Goal: Task Accomplishment & Management: Use online tool/utility

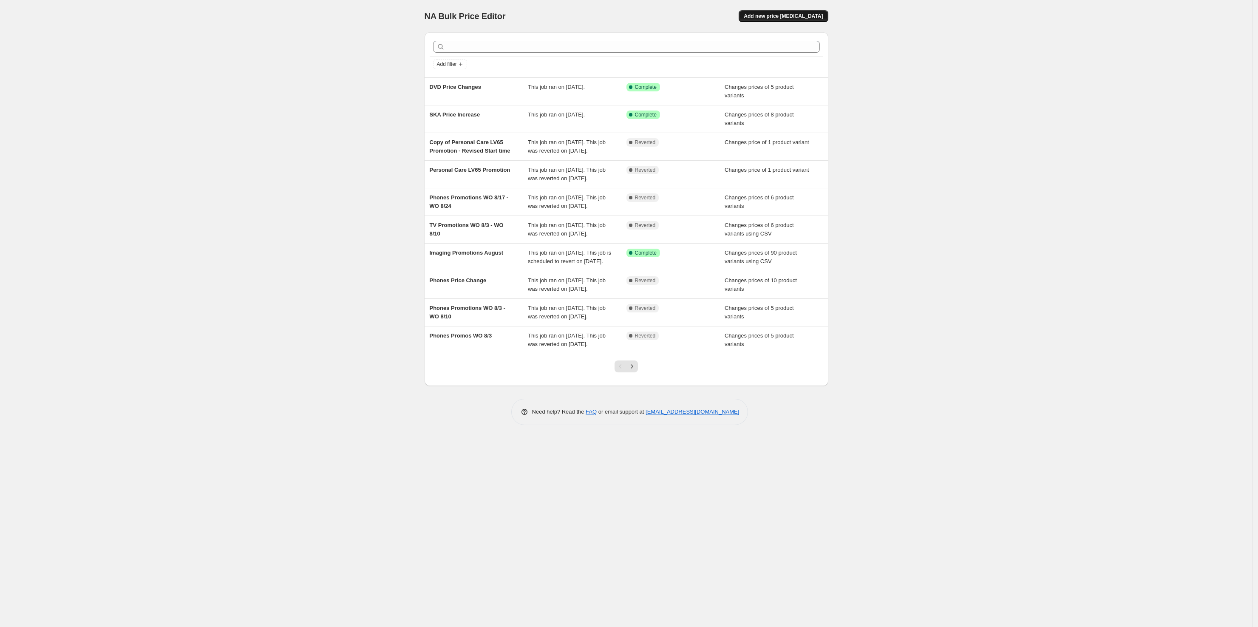
click at [803, 15] on span "Add new price change job" at bounding box center [783, 16] width 79 height 7
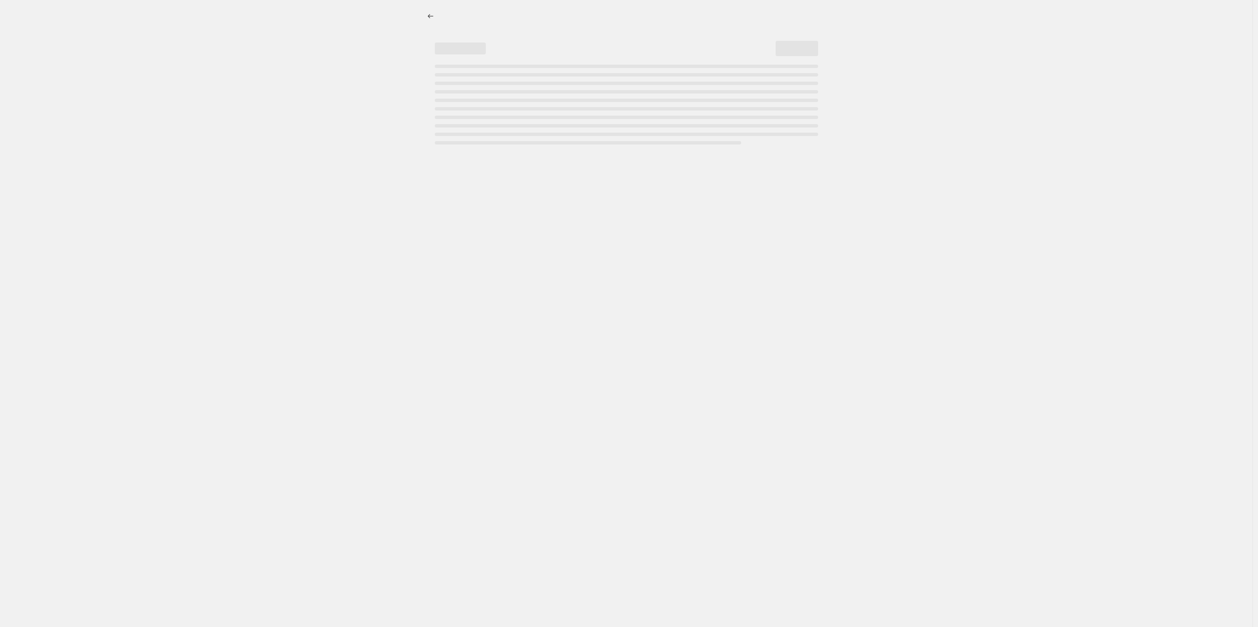
select select "percentage"
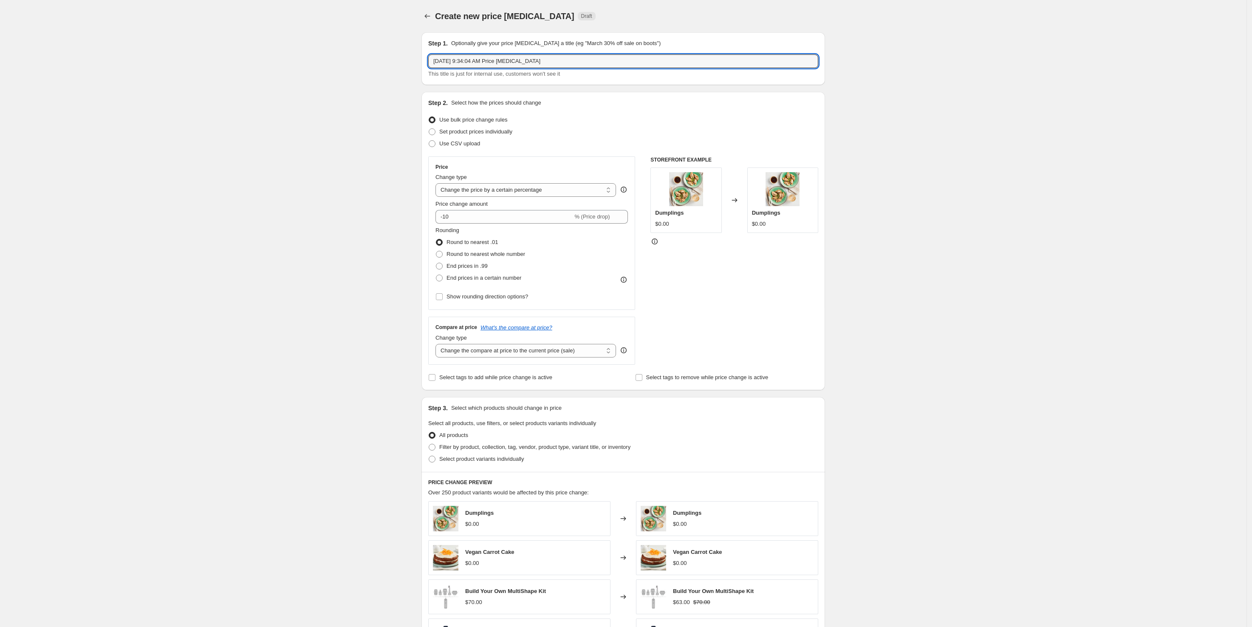
drag, startPoint x: 558, startPoint y: 57, endPoint x: 264, endPoint y: 74, distance: 293.7
click at [264, 73] on div "Create new price change job. This page is ready Create new price change job Dra…" at bounding box center [623, 426] width 1247 height 852
type input "Personal Care Promotions WO 8/24 - 8/31"
click at [431, 140] on span at bounding box center [432, 144] width 8 height 8
click at [429, 140] on input "Use CSV upload" at bounding box center [429, 140] width 0 height 0
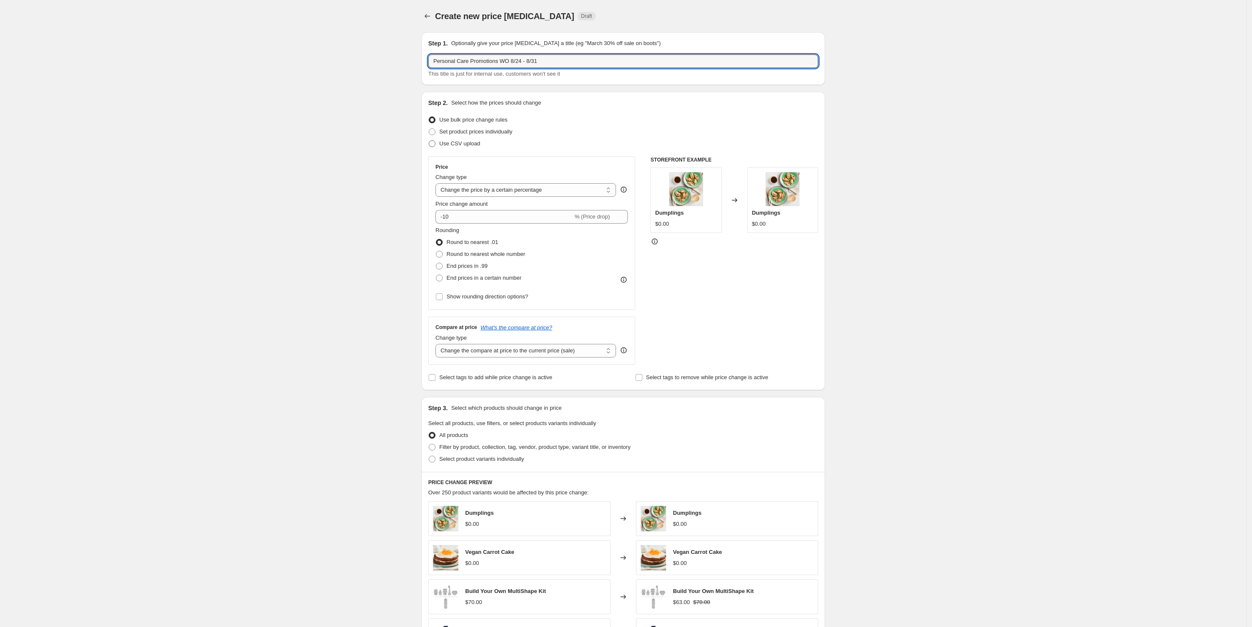
radio input "true"
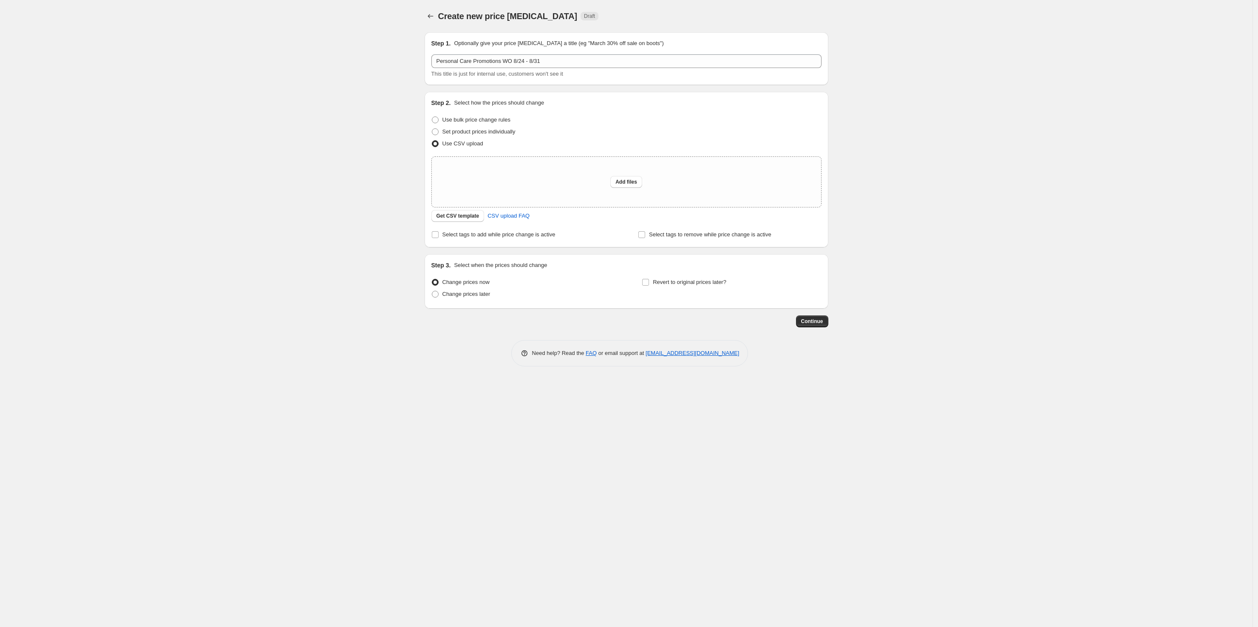
click at [430, 134] on div "Step 2. Select how the prices should change Use bulk price change rules Set pro…" at bounding box center [627, 170] width 404 height 156
click at [433, 133] on span at bounding box center [435, 131] width 7 height 7
click at [432, 129] on input "Set product prices individually" at bounding box center [432, 128] width 0 height 0
radio input "true"
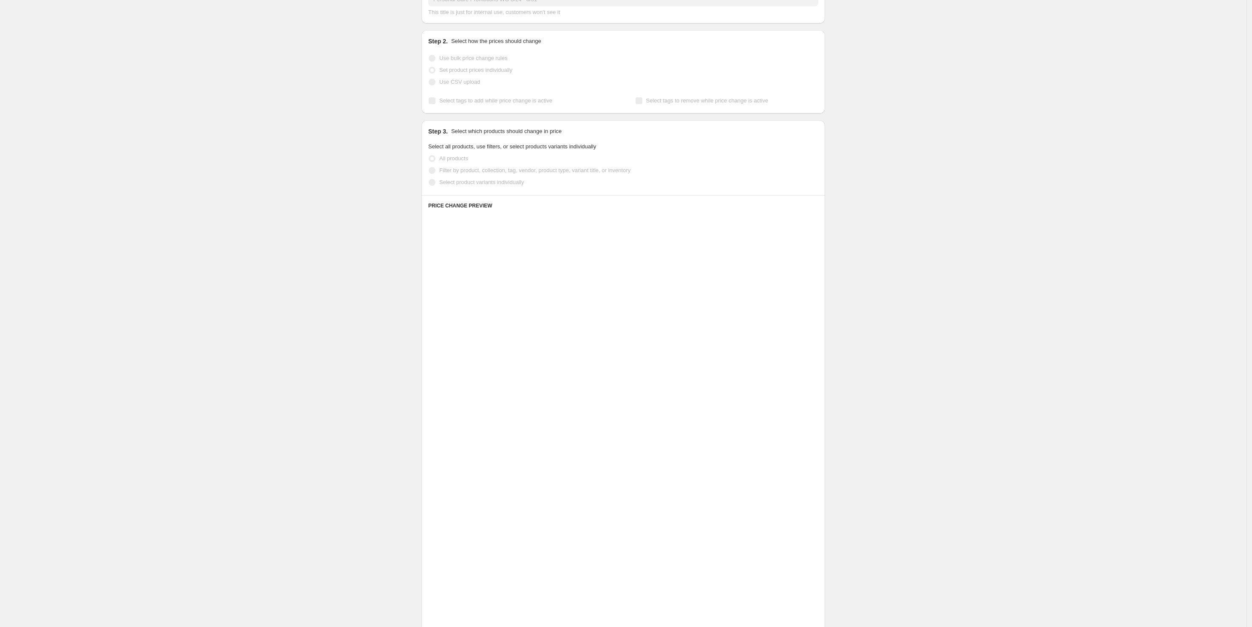
scroll to position [106, 0]
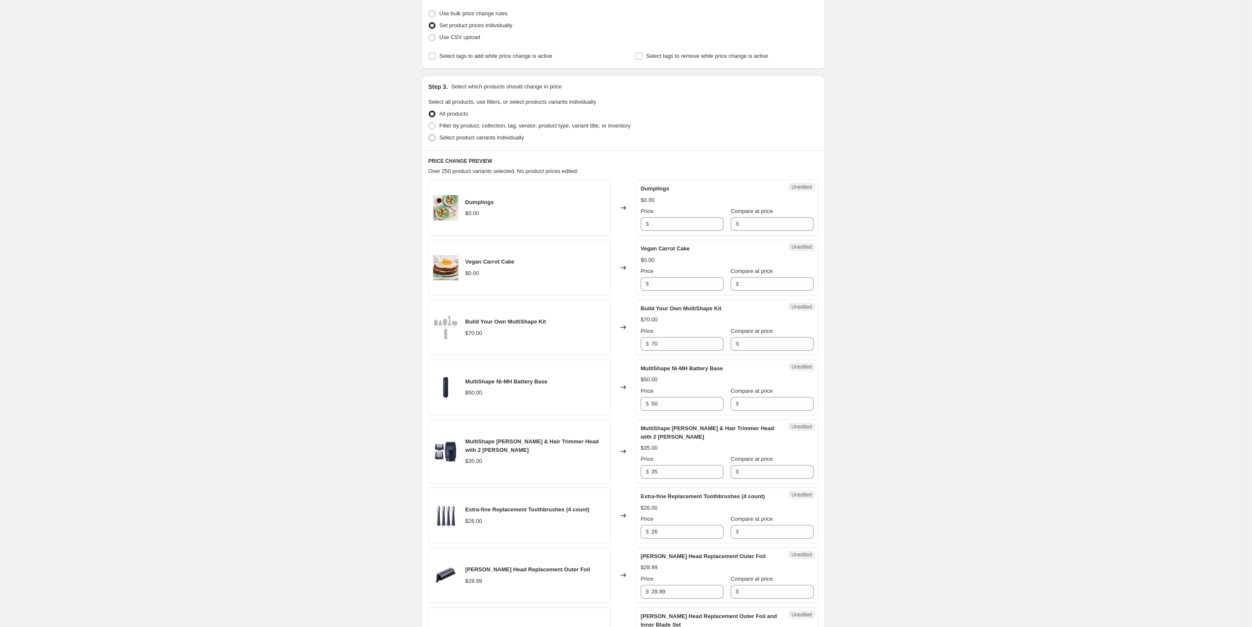
click at [493, 140] on span "Select product variants individually" at bounding box center [481, 137] width 85 height 6
click at [429, 135] on input "Select product variants individually" at bounding box center [429, 134] width 0 height 0
radio input "true"
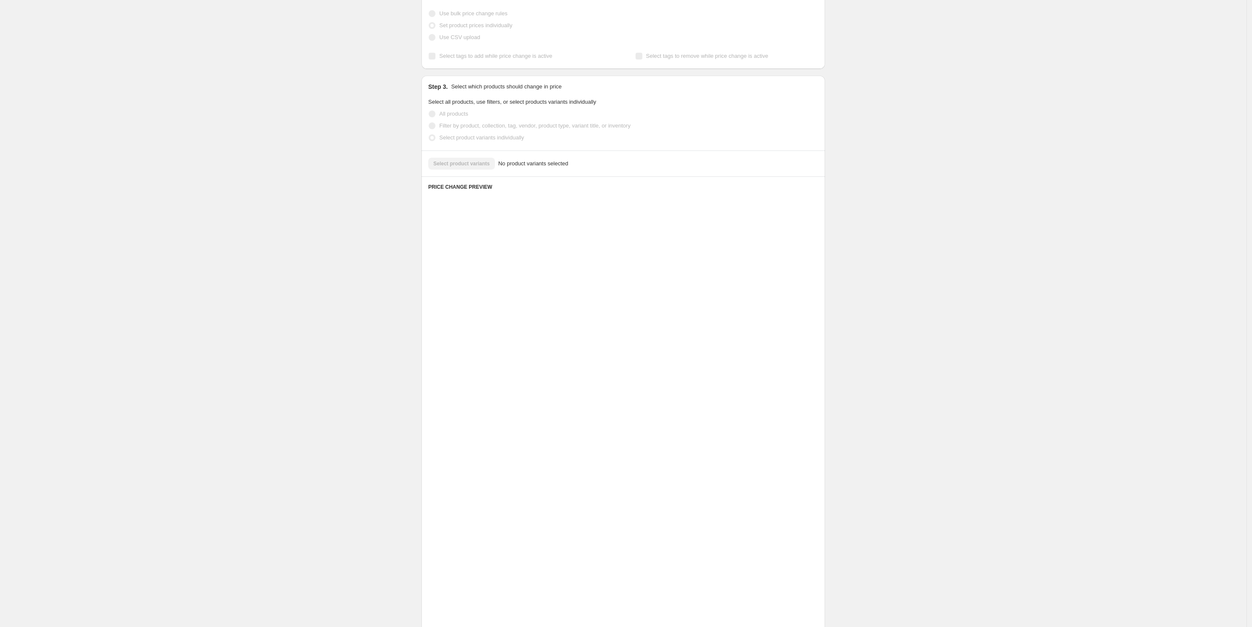
scroll to position [0, 0]
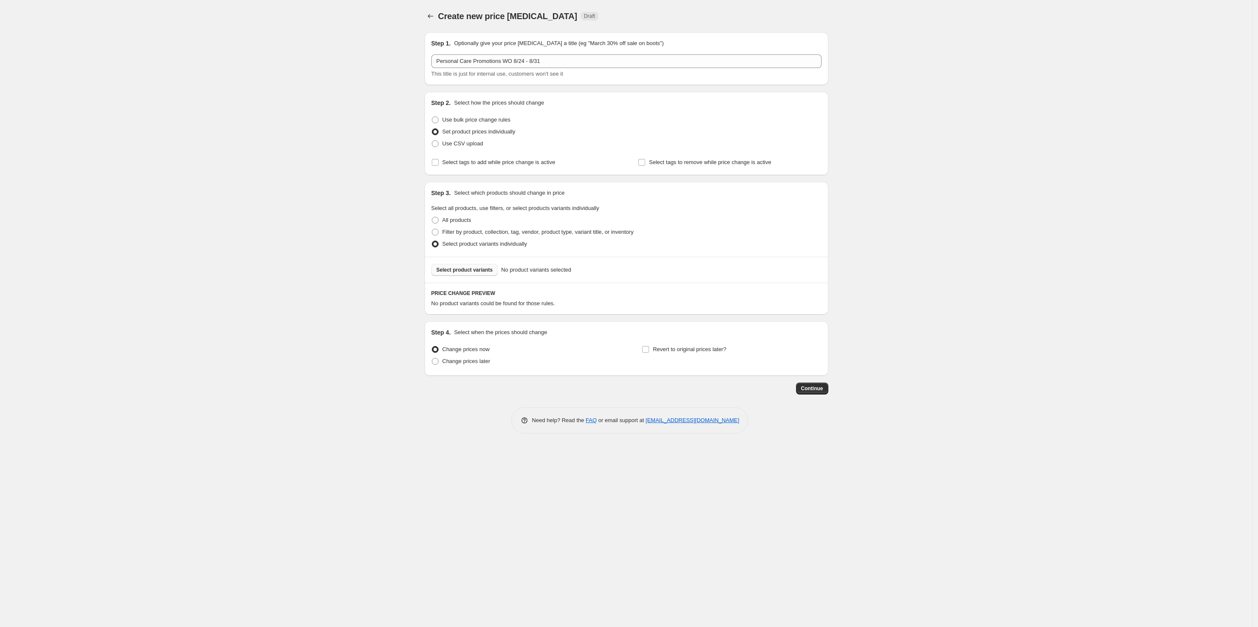
click at [467, 272] on span "Select product variants" at bounding box center [464, 269] width 57 height 7
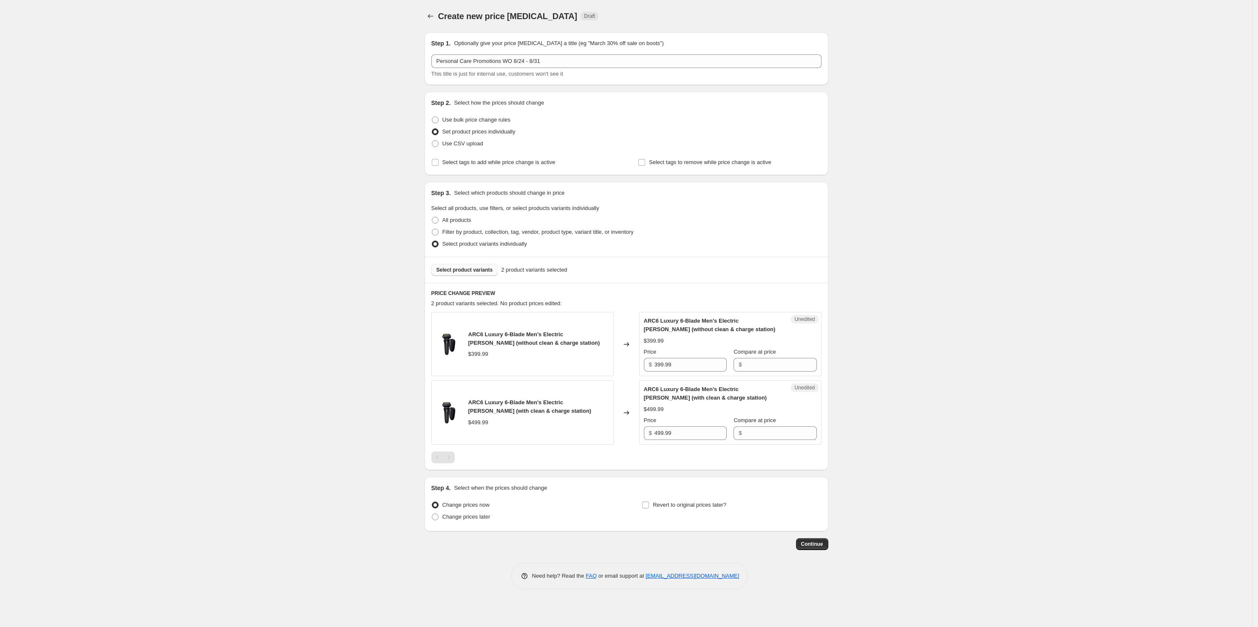
click at [457, 269] on span "Select product variants" at bounding box center [464, 269] width 57 height 7
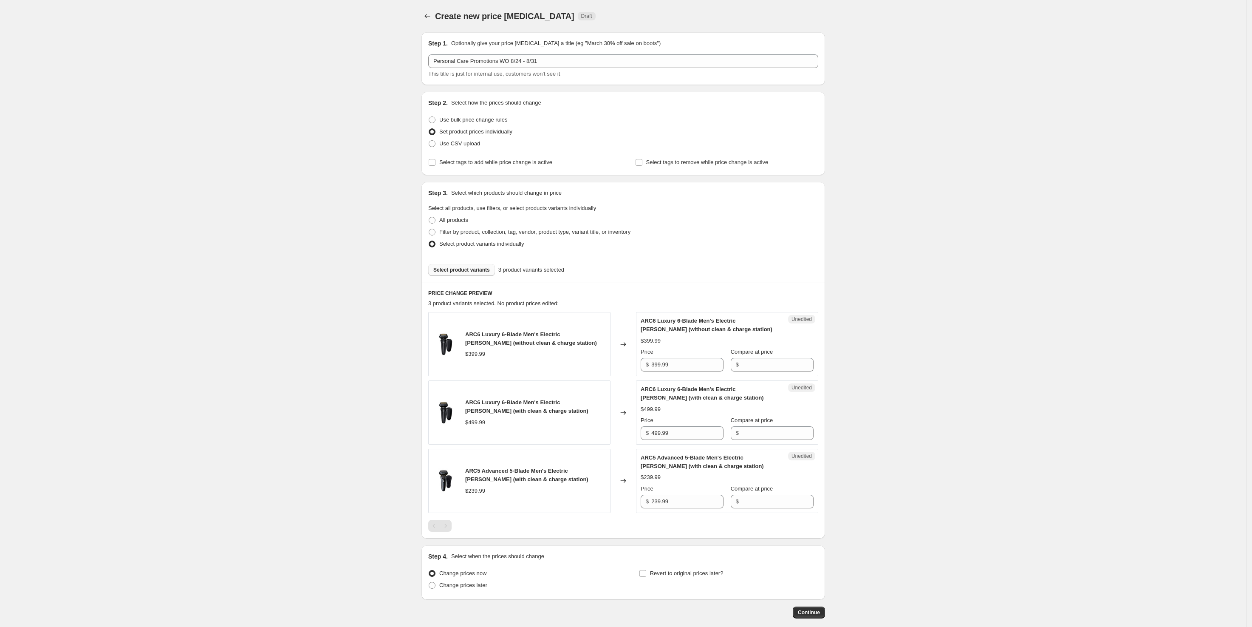
click at [462, 271] on span "Select product variants" at bounding box center [461, 269] width 57 height 7
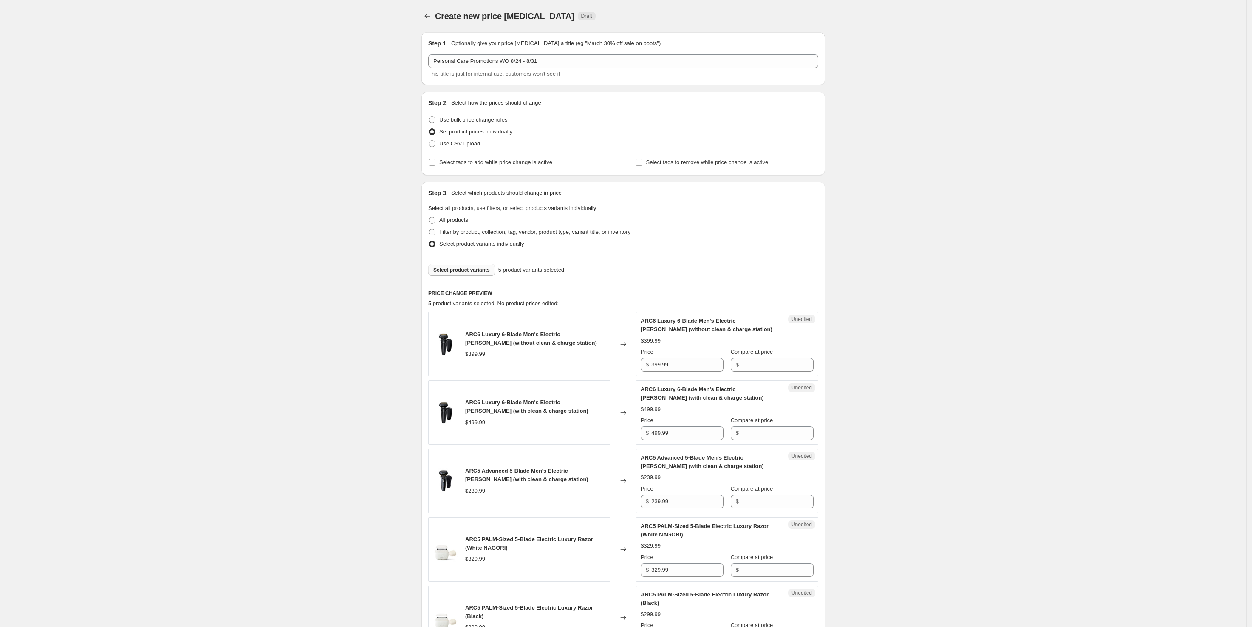
click at [476, 274] on button "Select product variants" at bounding box center [461, 270] width 67 height 12
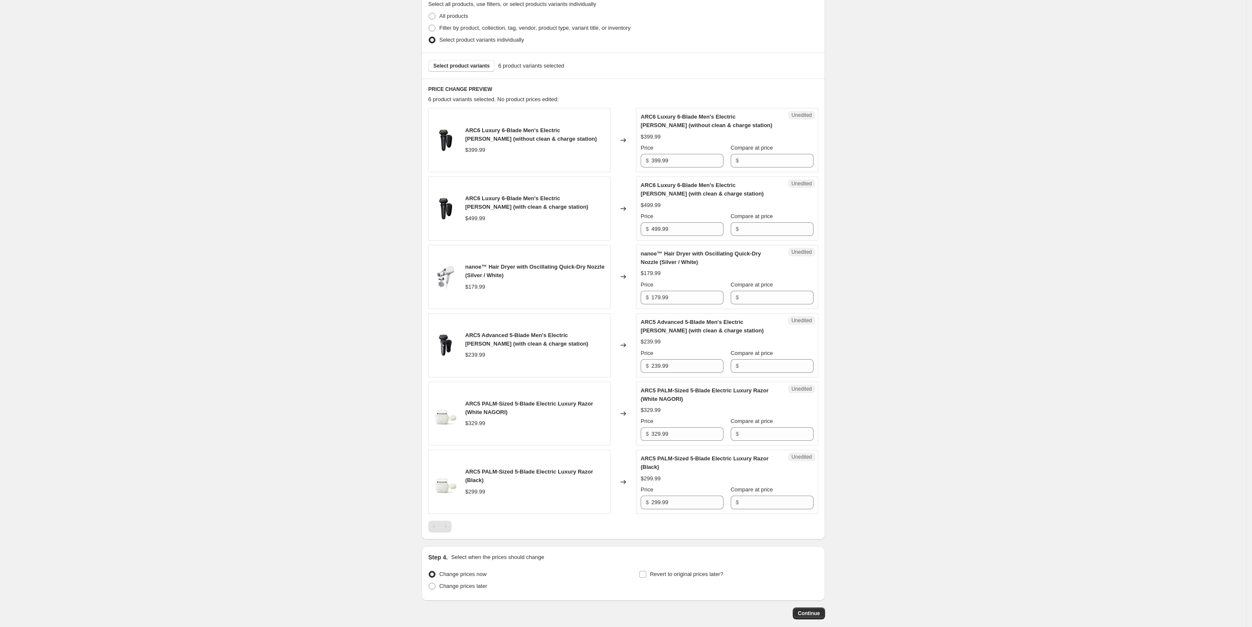
scroll to position [212, 0]
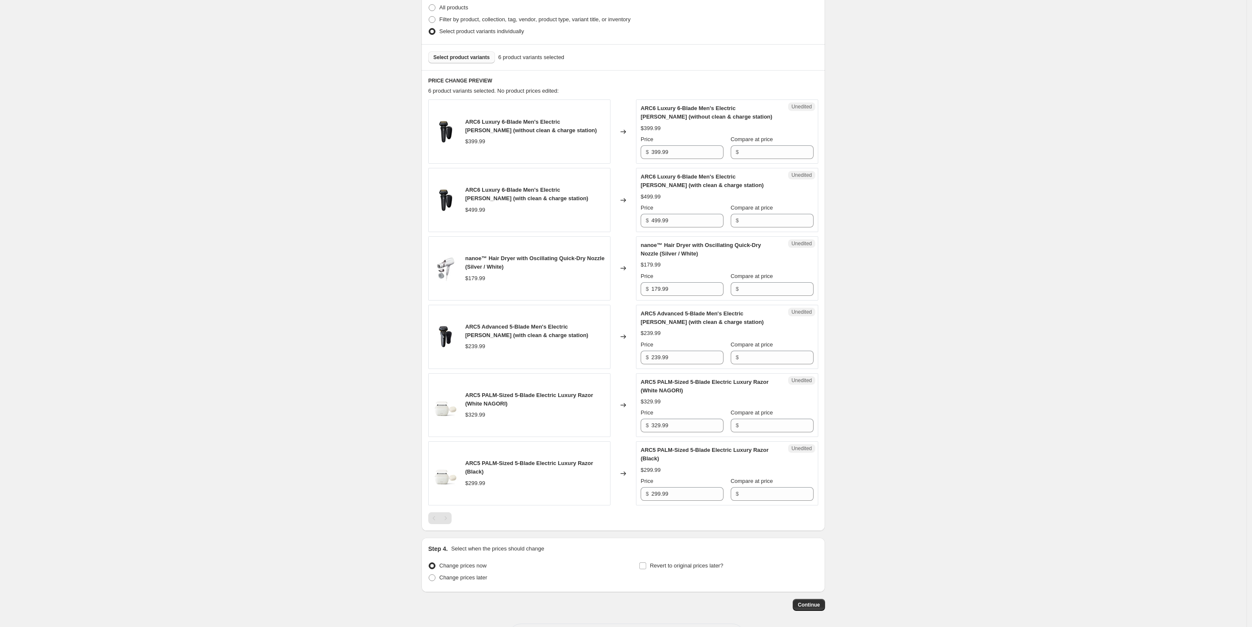
click at [465, 62] on button "Select product variants" at bounding box center [461, 57] width 67 height 12
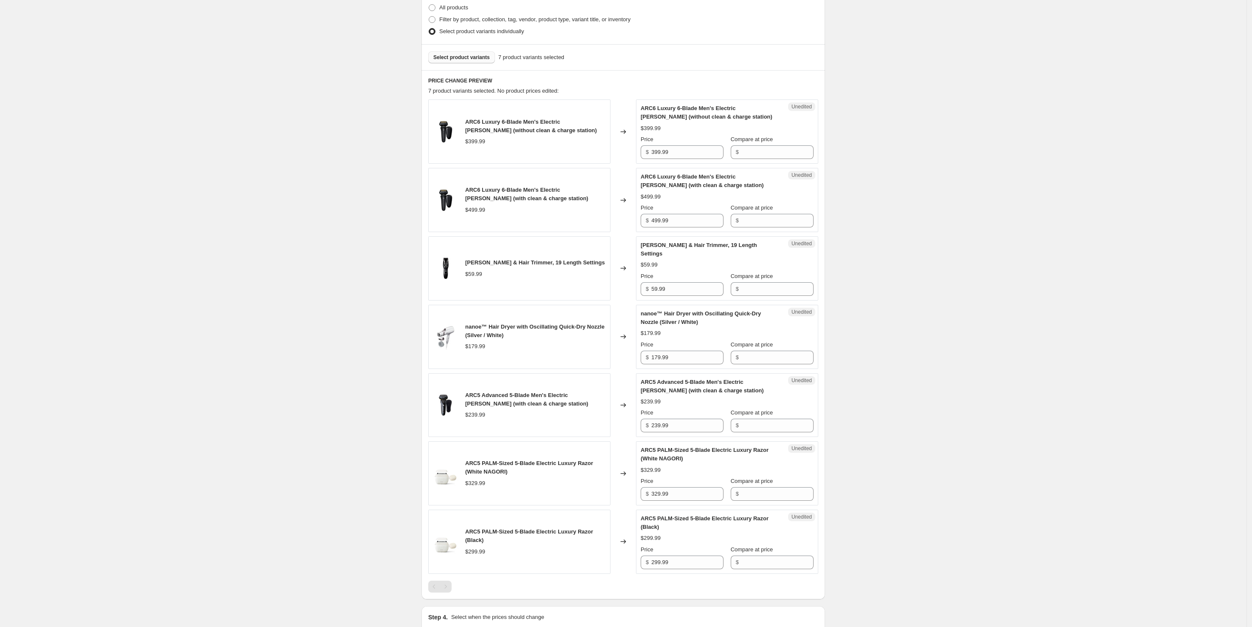
click at [462, 58] on span "Select product variants" at bounding box center [461, 57] width 57 height 7
click at [457, 59] on span "Select product variants" at bounding box center [461, 57] width 57 height 7
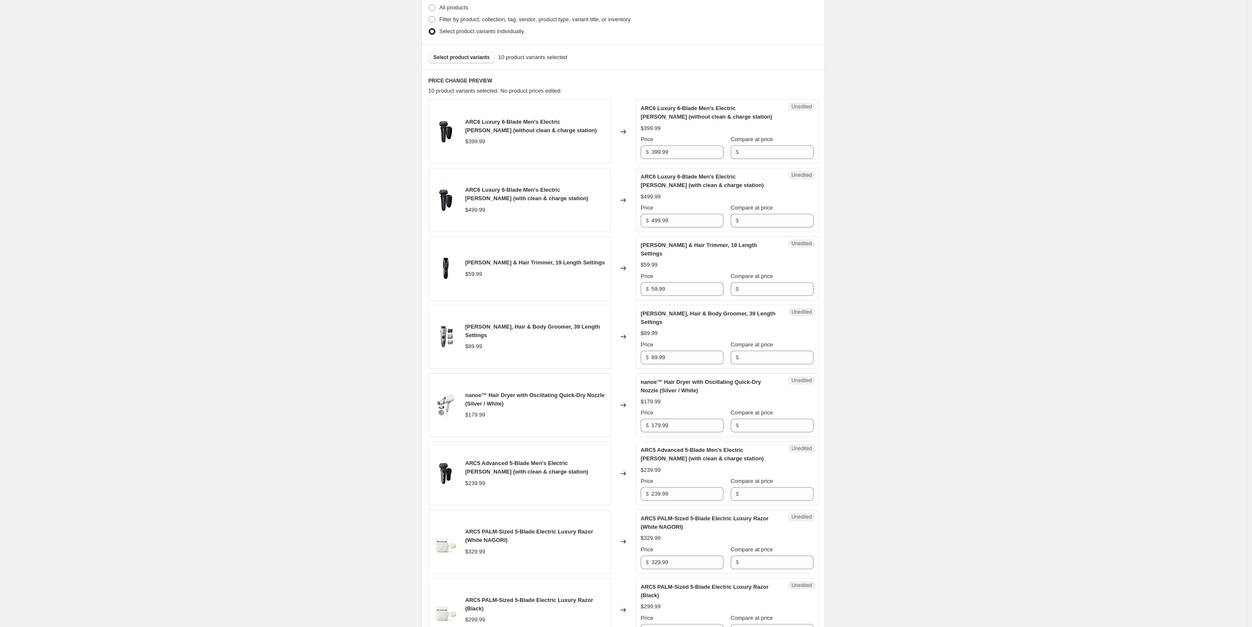
click at [479, 64] on div "Select product variants 10 product variants selected" at bounding box center [624, 57] width 404 height 26
click at [481, 57] on span "Select product variants" at bounding box center [461, 57] width 57 height 7
click at [454, 57] on span "Select product variants" at bounding box center [461, 57] width 57 height 7
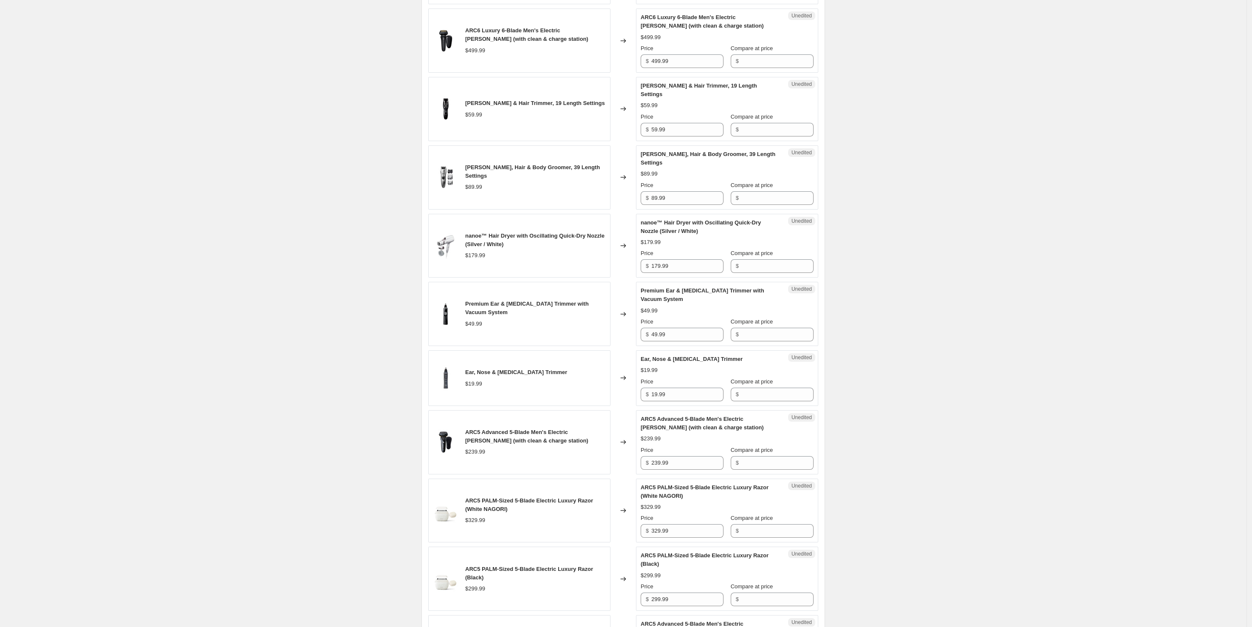
scroll to position [266, 0]
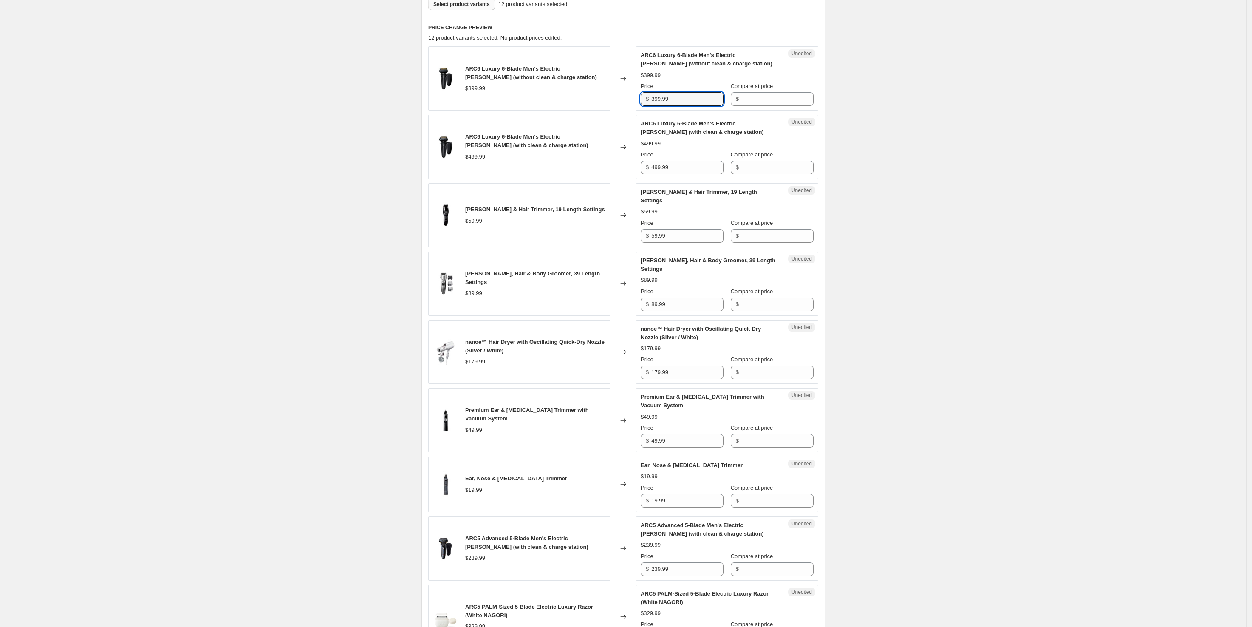
drag, startPoint x: 695, startPoint y: 100, endPoint x: 638, endPoint y: 100, distance: 57.0
click at [638, 100] on div "ARC6 Luxury 6-Blade Men's Electric Shaver (without clean & charge station) $399…" at bounding box center [623, 78] width 390 height 64
type input "399.99"
click at [765, 99] on input "Compare at price" at bounding box center [778, 99] width 72 height 14
paste input "399.99"
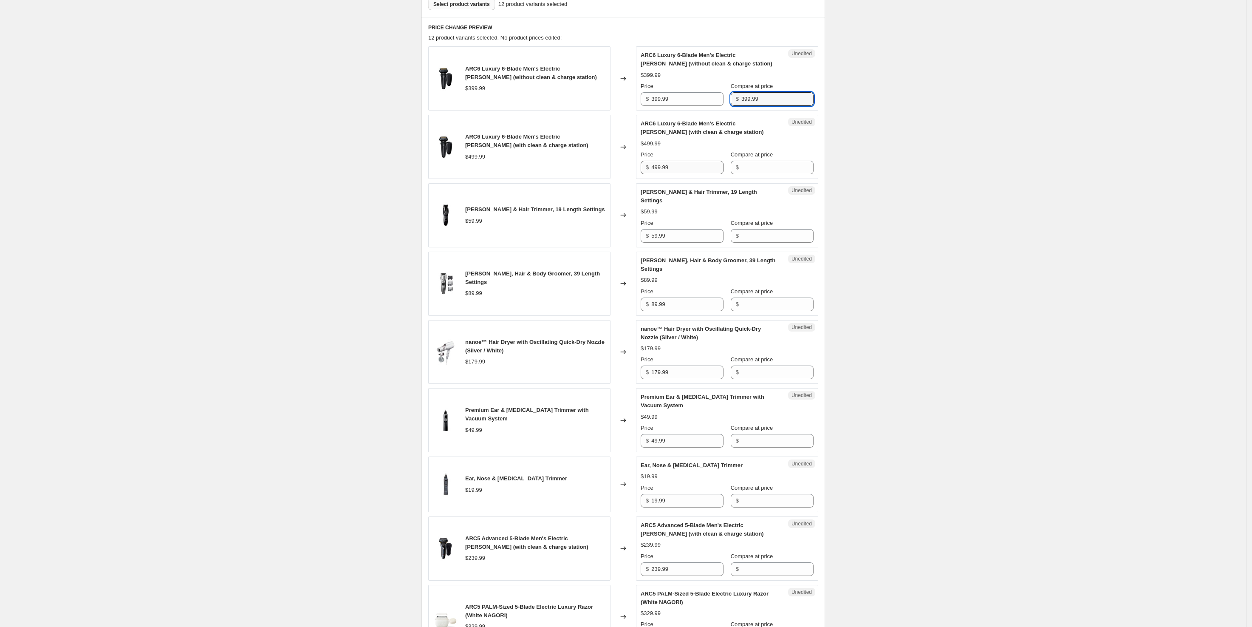
type input "399.99"
drag, startPoint x: 657, startPoint y: 166, endPoint x: 625, endPoint y: 161, distance: 32.2
click at [625, 161] on div "ARC6 Luxury 6-Blade Men's Electric Shaver (with clean & charge station) $499.99…" at bounding box center [623, 147] width 390 height 64
type input "499.99"
click at [748, 166] on input "Compare at price" at bounding box center [778, 168] width 72 height 14
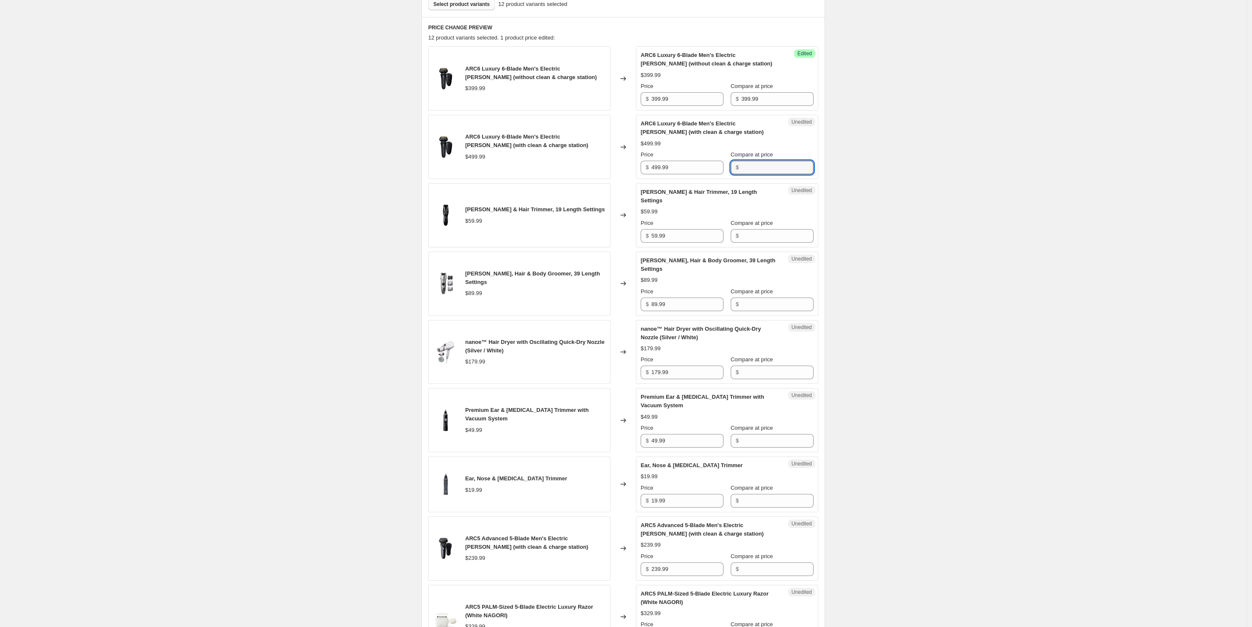
paste input "499.99"
type input "499.99"
drag, startPoint x: 645, startPoint y: 227, endPoint x: 630, endPoint y: 225, distance: 15.1
click at [626, 225] on div "Beard & Hair Trimmer, 19 Length Settings $59.99 Changed to Unedited Beard & Hai…" at bounding box center [623, 215] width 390 height 64
type input "59.99"
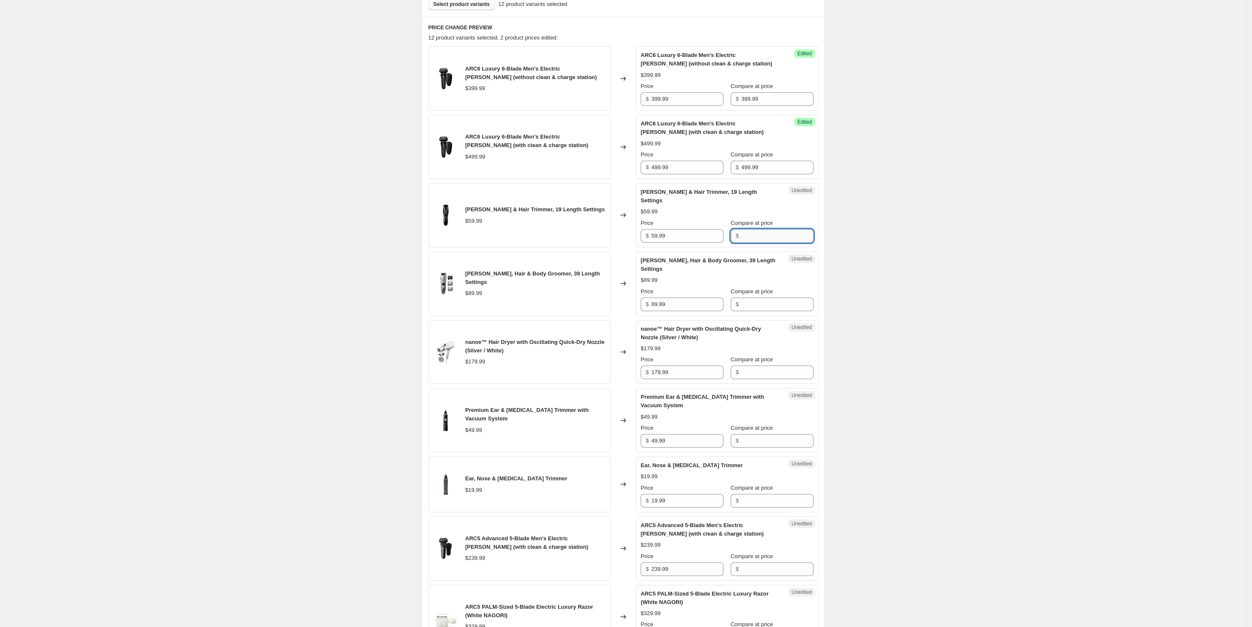
click at [783, 229] on input "Compare at price" at bounding box center [778, 236] width 72 height 14
paste input "59.99"
type input "59.99"
drag, startPoint x: 674, startPoint y: 286, endPoint x: 635, endPoint y: 284, distance: 40.0
click at [635, 284] on div "Beard, Hair & Body Groomer, 39 Length Settings $89.99 Changed to Unedited Beard…" at bounding box center [623, 284] width 390 height 64
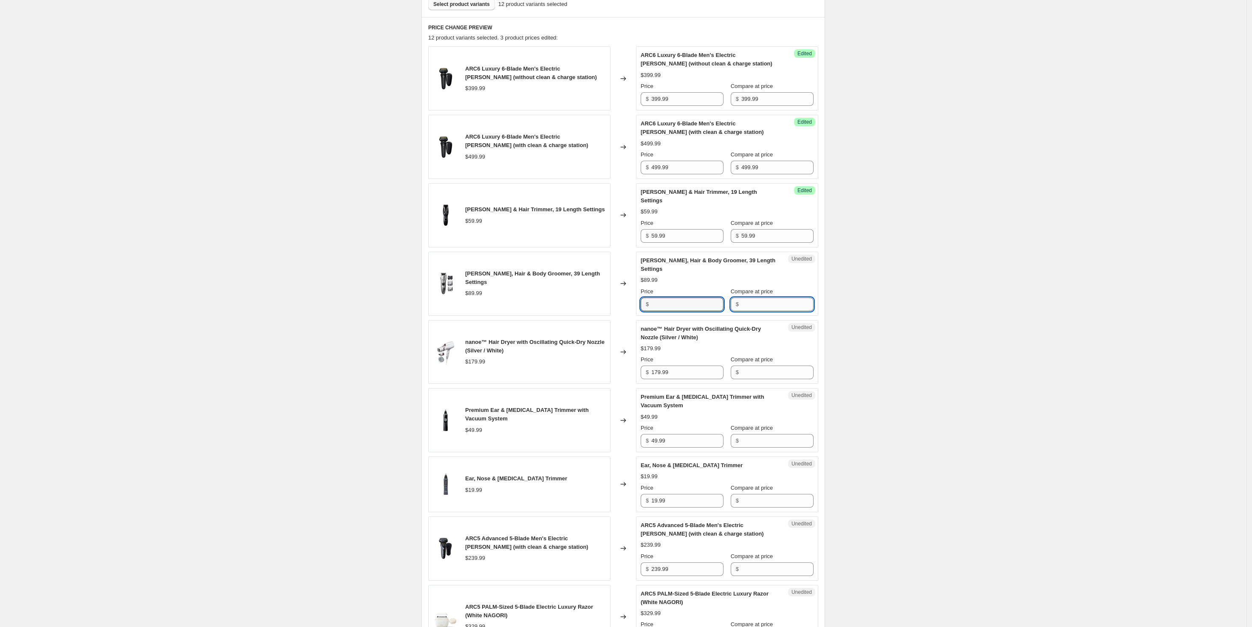
type input "89.99"
click at [751, 297] on input "Compare at price" at bounding box center [778, 304] width 72 height 14
paste input "89.99"
type input "89.99"
drag, startPoint x: 693, startPoint y: 358, endPoint x: 649, endPoint y: 359, distance: 43.8
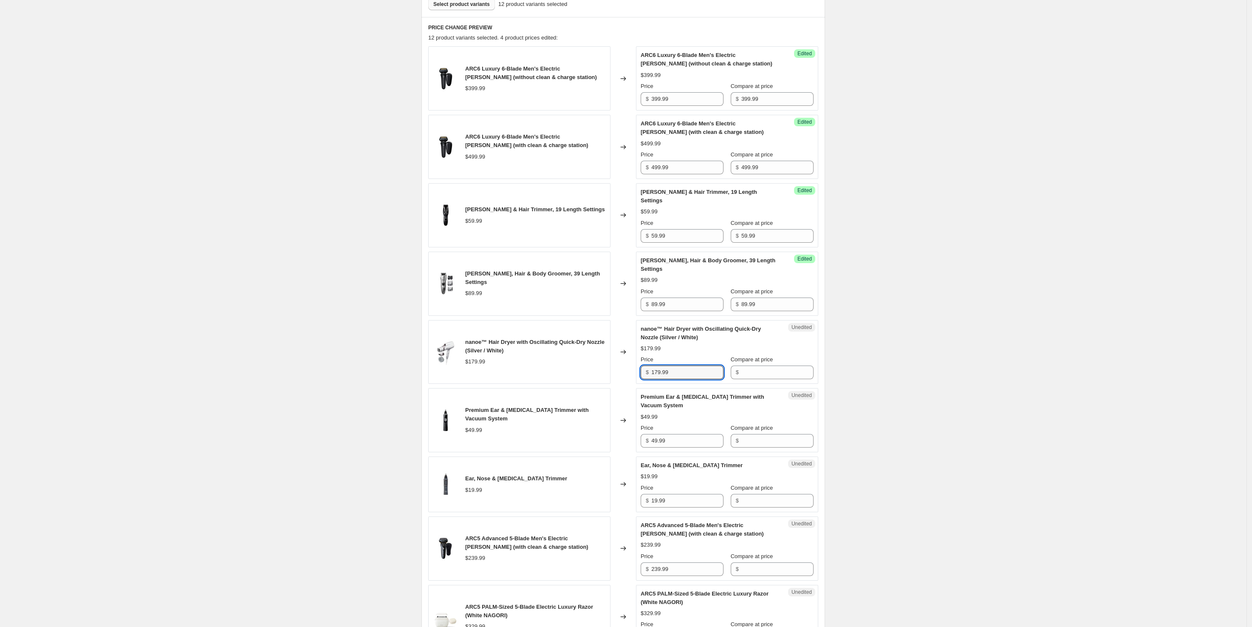
click at [646, 365] on div "$ 179.99" at bounding box center [682, 372] width 83 height 14
type input "179.99"
click at [759, 365] on input "Compare at price" at bounding box center [778, 372] width 72 height 14
paste input "179.99"
type input "179.99"
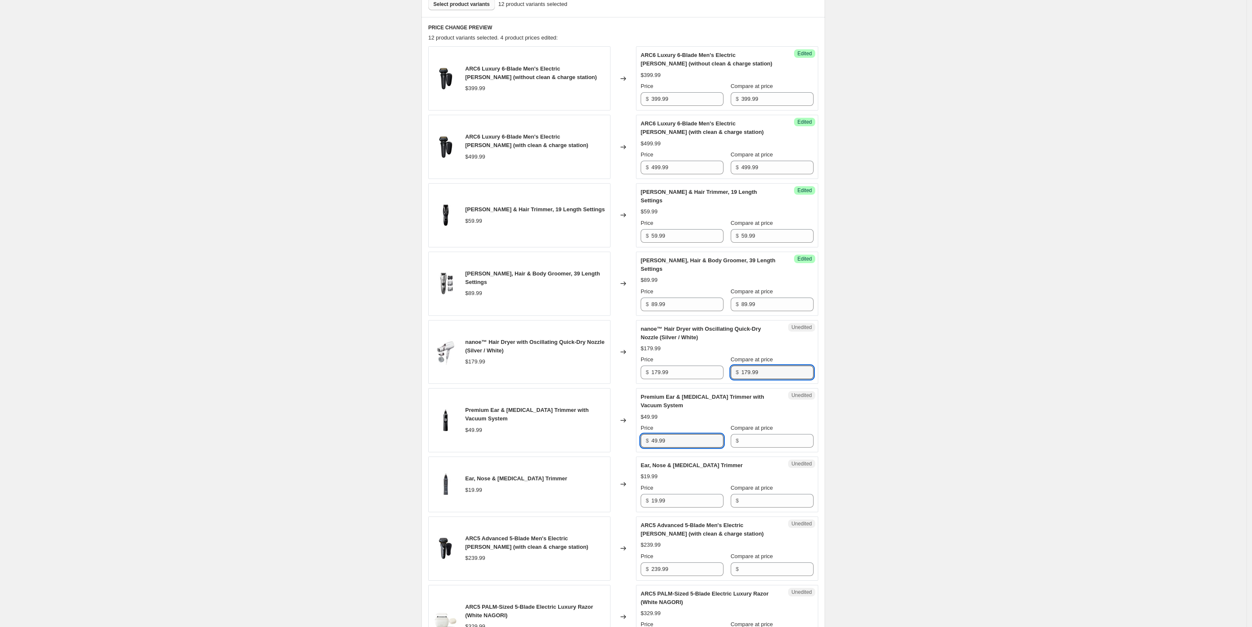
drag, startPoint x: 689, startPoint y: 427, endPoint x: 642, endPoint y: 422, distance: 47.4
click at [642, 422] on div "Unedited Premium Ear & Nose Hair Trimmer with Vacuum System $49.99 Price $ 49.9…" at bounding box center [727, 420] width 182 height 64
type input "49.99"
click at [780, 434] on input "Compare at price" at bounding box center [778, 441] width 72 height 14
paste input "49.99"
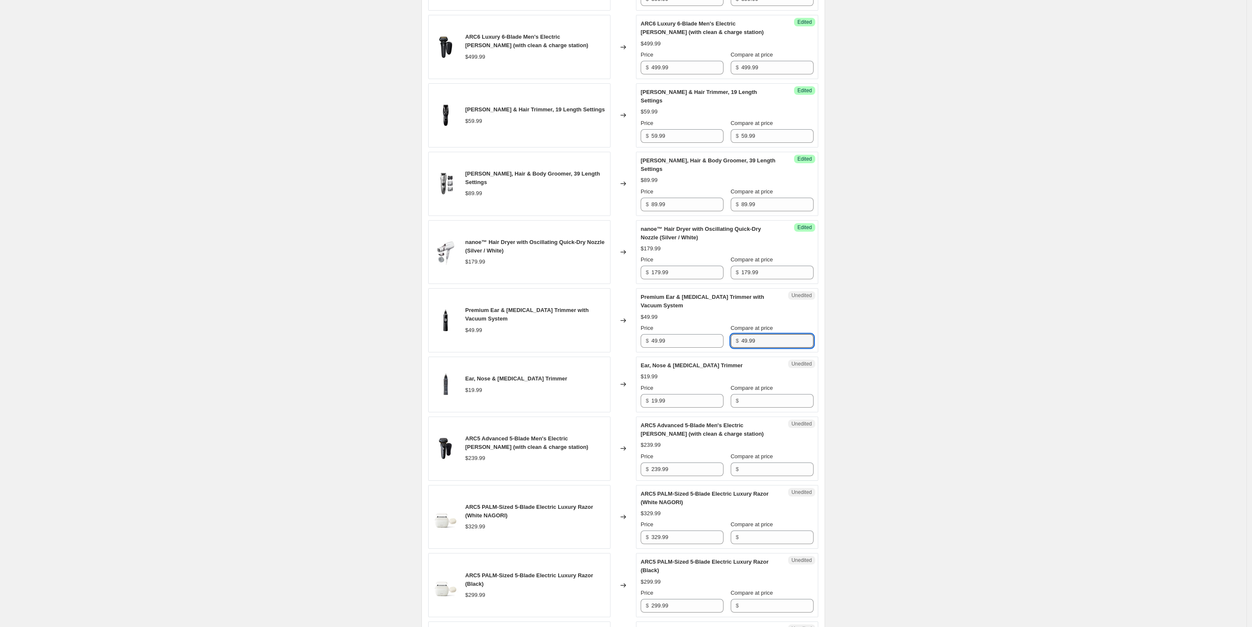
scroll to position [372, 0]
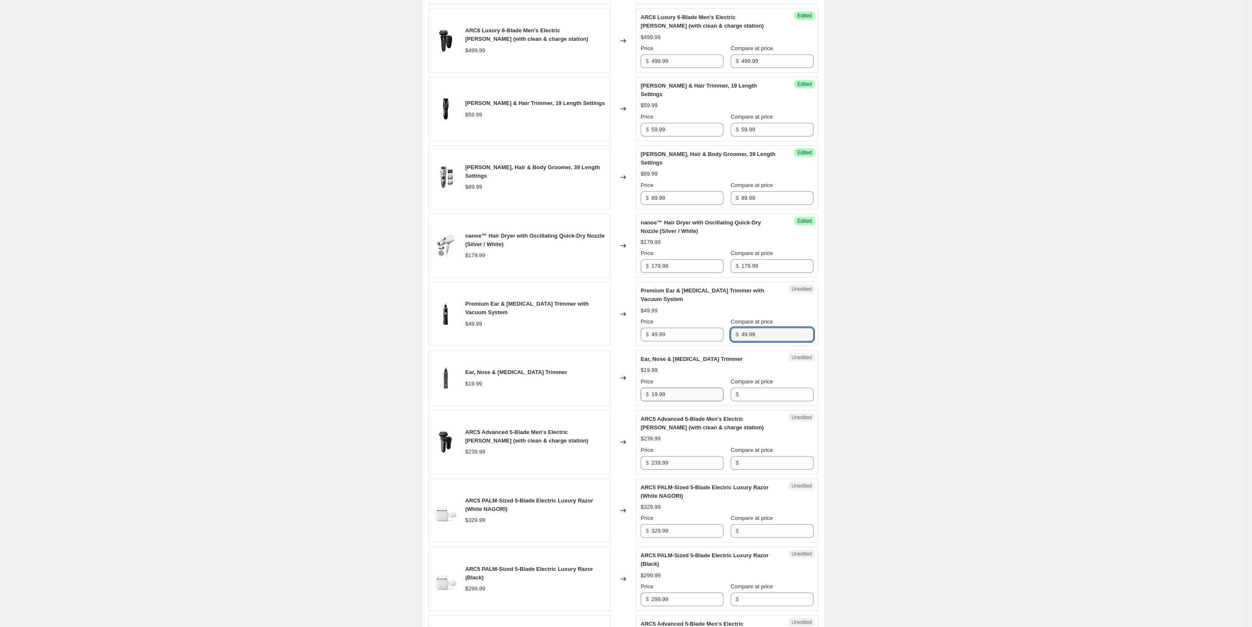
type input "49.99"
drag, startPoint x: 670, startPoint y: 378, endPoint x: 645, endPoint y: 380, distance: 25.1
click at [645, 388] on div "$ 19.99" at bounding box center [682, 395] width 83 height 14
type input "19.99"
click at [764, 388] on input "Compare at price" at bounding box center [778, 395] width 72 height 14
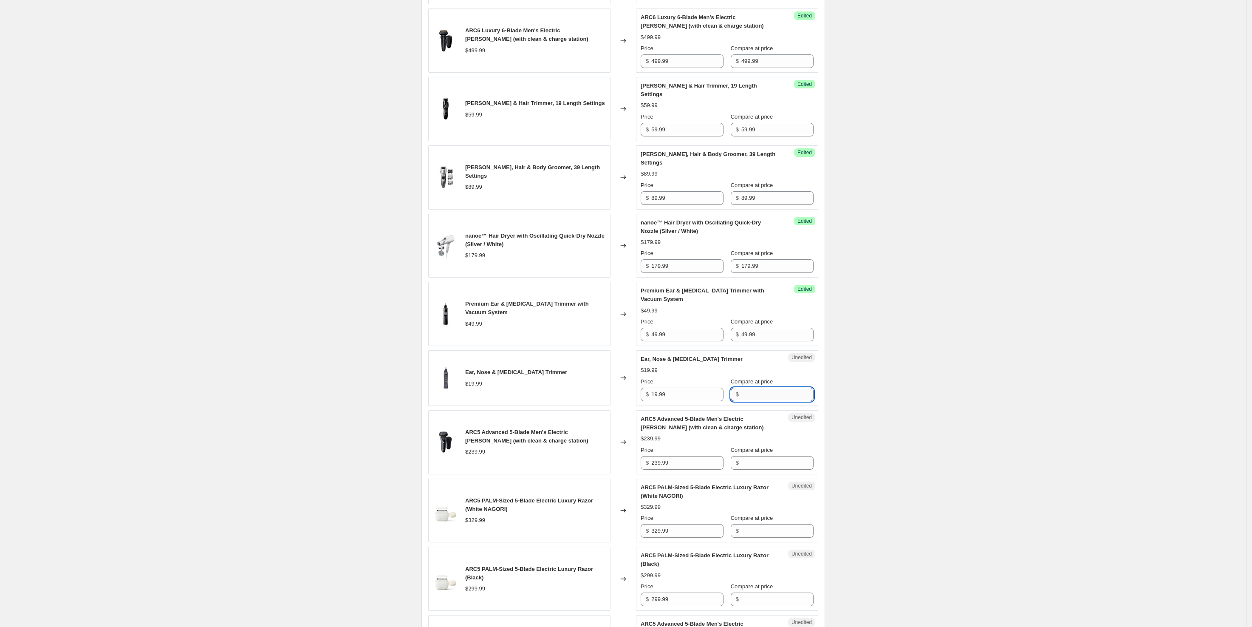
paste input "19.99"
type input "19.99"
drag, startPoint x: 621, startPoint y: 453, endPoint x: 606, endPoint y: 450, distance: 15.9
click at [606, 450] on div "ARC5 Advanced 5-Blade Men's Electric Shaver (with clean & charge station) $239.…" at bounding box center [623, 442] width 390 height 64
type input "239.99"
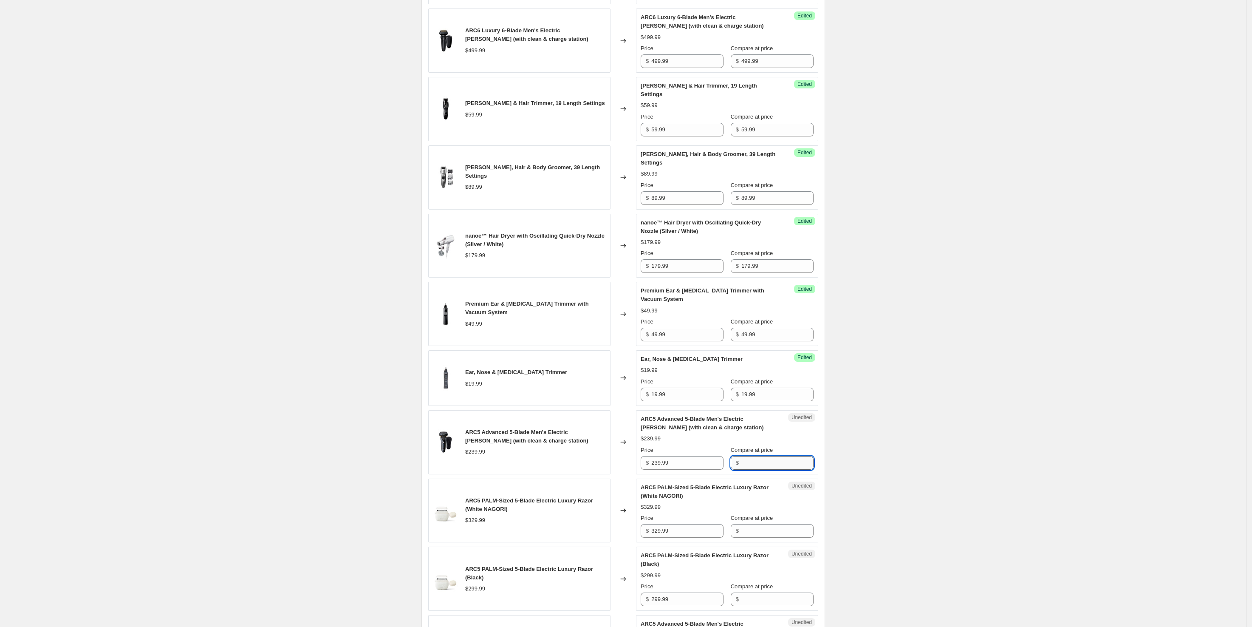
click at [753, 456] on input "Compare at price" at bounding box center [778, 463] width 72 height 14
type input "v"
drag, startPoint x: 763, startPoint y: 439, endPoint x: 725, endPoint y: 442, distance: 38.4
click at [725, 446] on div "Price $ 239.99 Compare at price $" at bounding box center [727, 458] width 173 height 24
click at [757, 456] on input "Compare at price" at bounding box center [778, 463] width 72 height 14
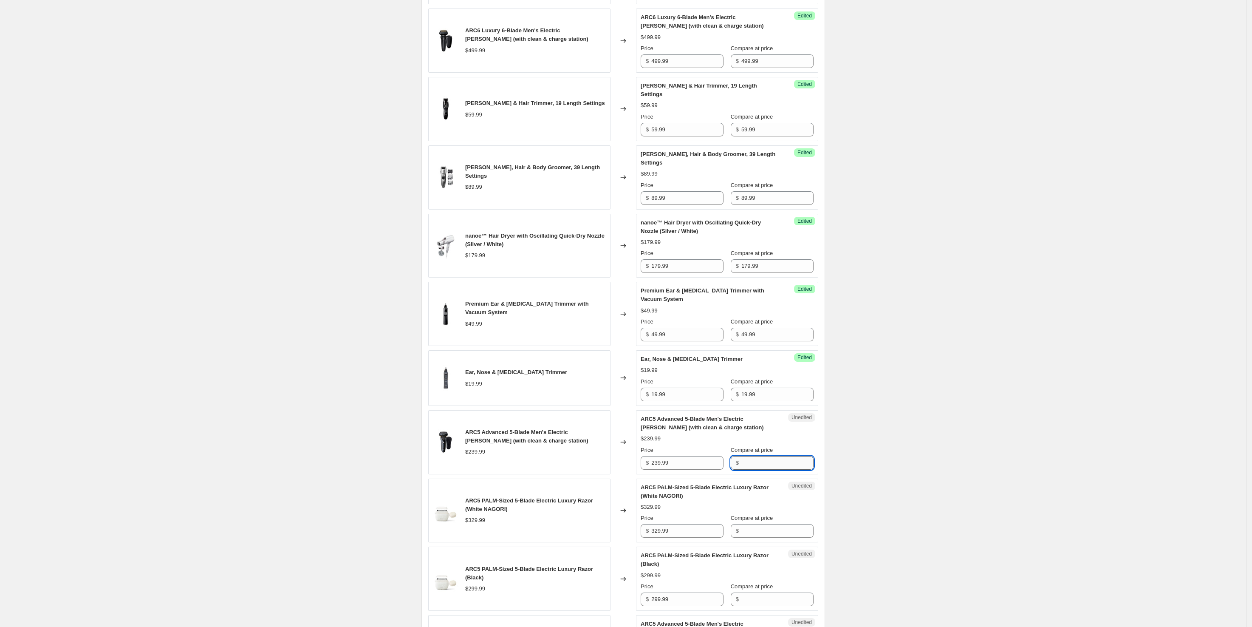
paste input "239.99"
type input "239.99"
drag, startPoint x: 663, startPoint y: 518, endPoint x: 646, endPoint y: 518, distance: 17.4
click at [646, 524] on div "$ 329.99" at bounding box center [682, 531] width 83 height 14
type input "329.99"
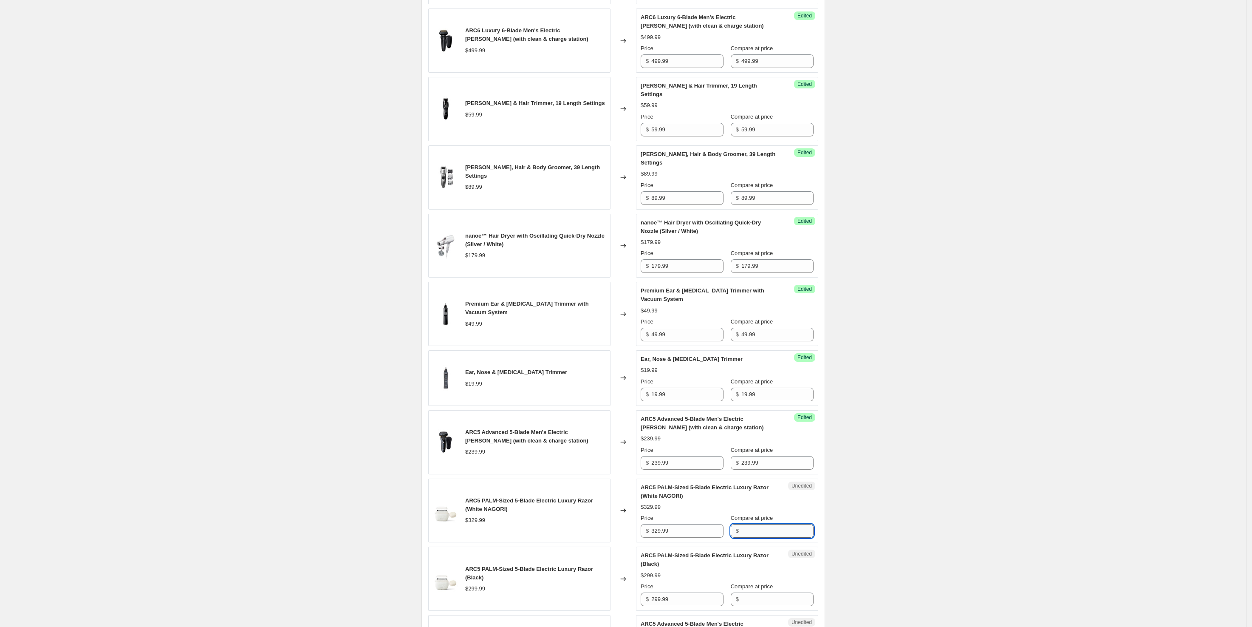
click at [742, 524] on input "Compare at price" at bounding box center [778, 531] width 72 height 14
paste input "329.99"
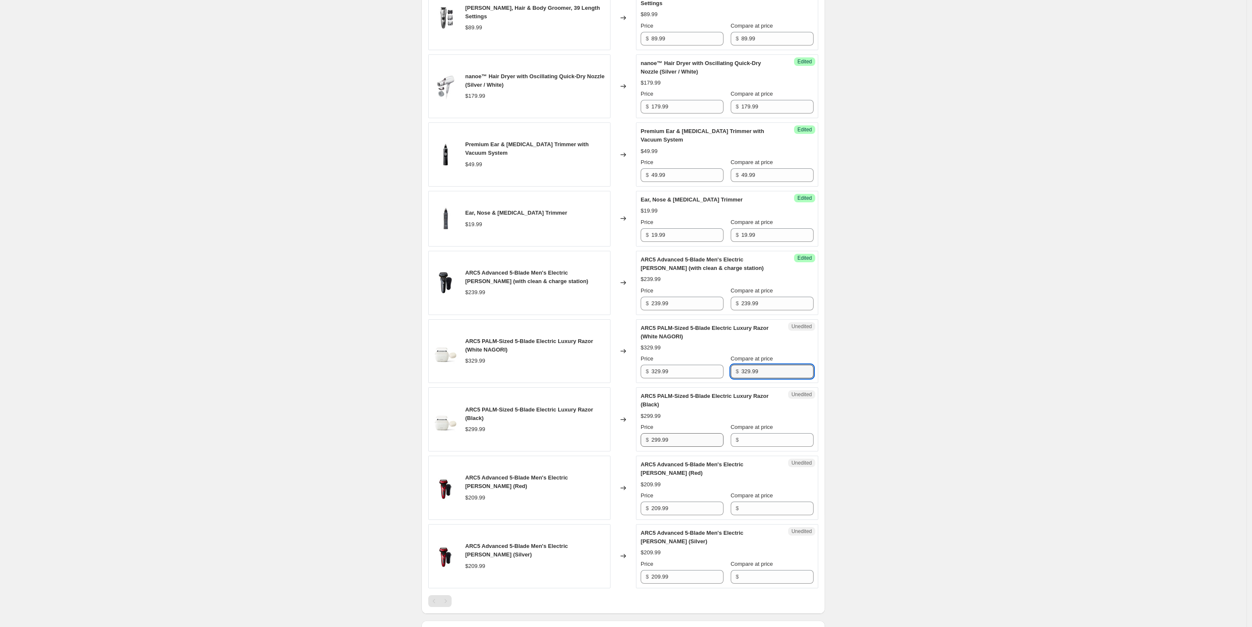
type input "329.99"
drag, startPoint x: 670, startPoint y: 425, endPoint x: 628, endPoint y: 425, distance: 42.1
click at [628, 425] on div "ARC5 PALM-Sized 5-Blade Electric Luxury Razor (Black) $299.99 Changed to Unedit…" at bounding box center [623, 419] width 390 height 64
type input "299.99"
click at [742, 433] on input "Compare at price" at bounding box center [778, 440] width 72 height 14
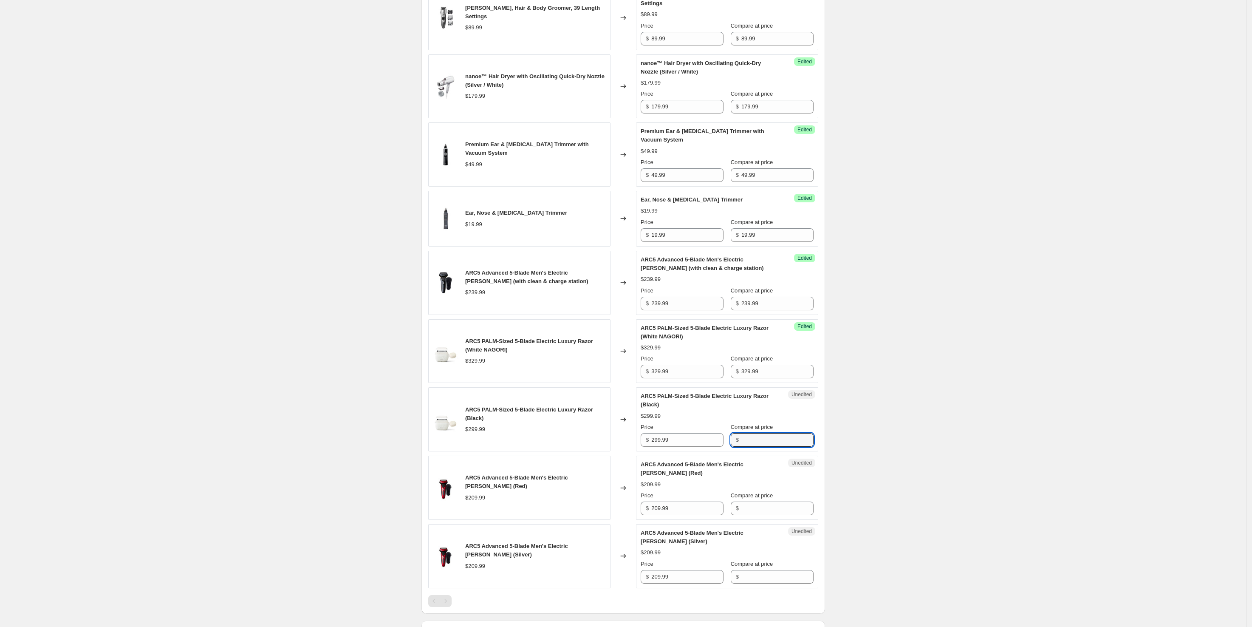
paste input "299.99"
type input "299.99"
click at [669, 499] on div "Unedited ARC5 Advanced 5-Blade Men's Electric Shaver (Red) $209.99 Price $ 209.…" at bounding box center [727, 488] width 182 height 64
drag, startPoint x: 669, startPoint y: 497, endPoint x: 642, endPoint y: 497, distance: 27.6
click at [637, 498] on div "ARC5 Advanced 5-Blade Men's Electric Shaver (Red) $209.99 Changed to Unedited A…" at bounding box center [623, 488] width 390 height 64
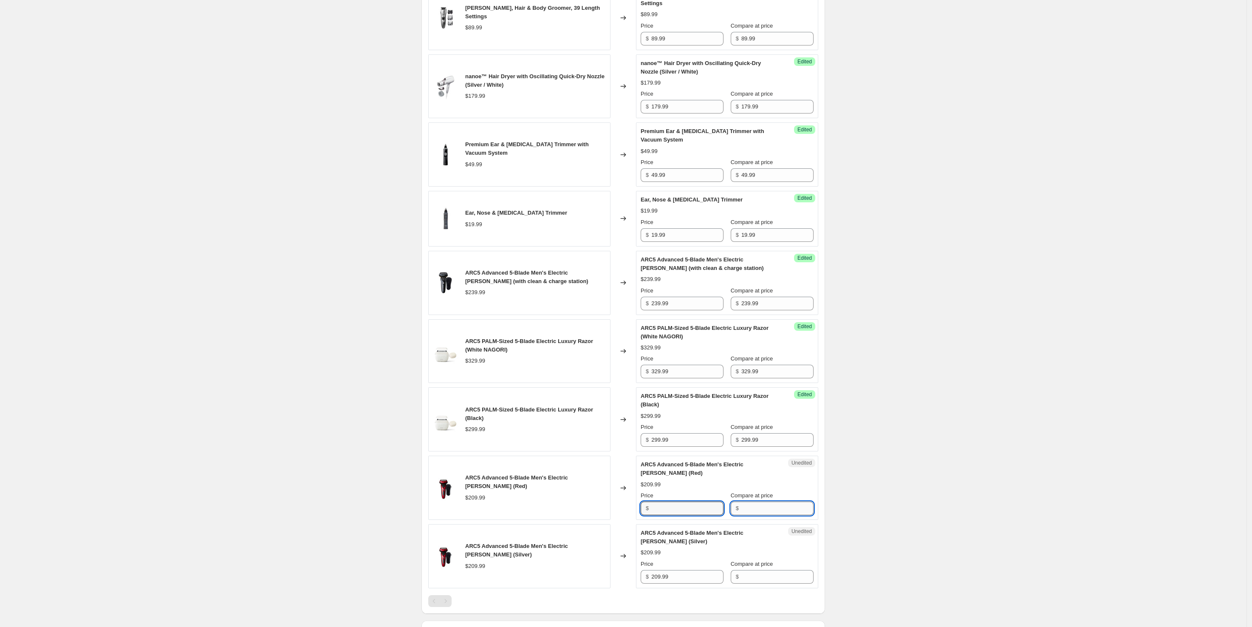
type input "209.99"
click at [793, 501] on input "Compare at price" at bounding box center [778, 508] width 72 height 14
paste input "209.99"
type input "209.99"
drag, startPoint x: 681, startPoint y: 564, endPoint x: 628, endPoint y: 567, distance: 52.8
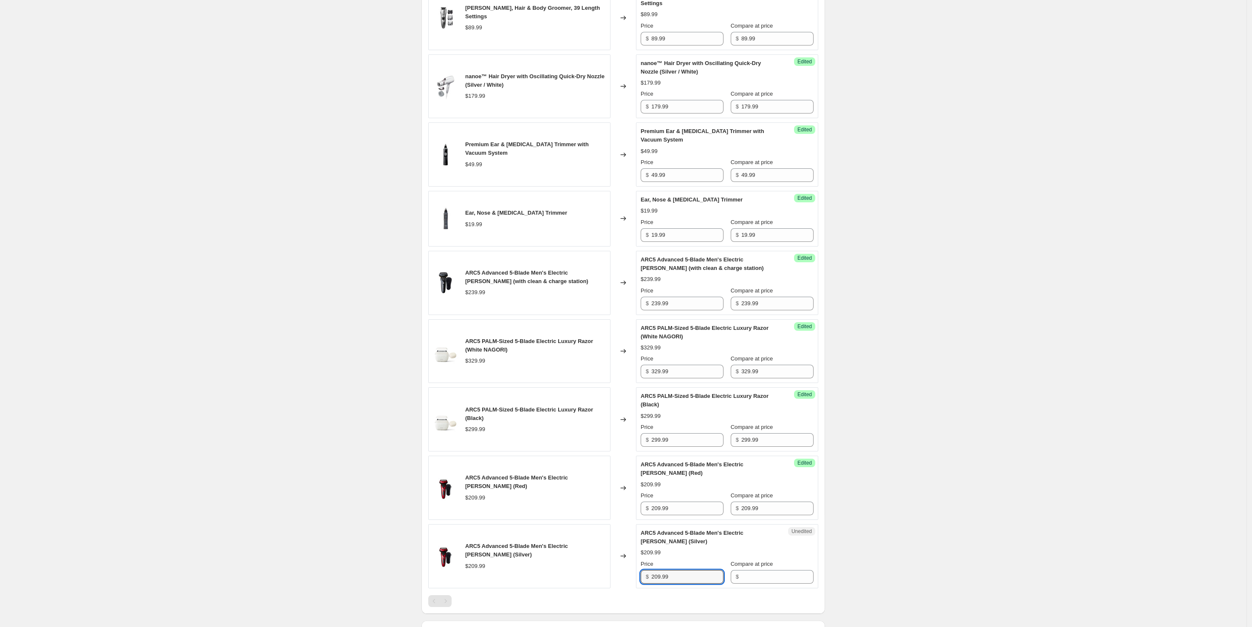
click at [628, 567] on div "ARC5 Advanced 5-Blade Men's Electric Shaver (Silver) $209.99 Changed to Unedite…" at bounding box center [623, 556] width 390 height 64
type input "209.99"
click at [757, 570] on input "Compare at price" at bounding box center [778, 577] width 72 height 14
paste input "209.99"
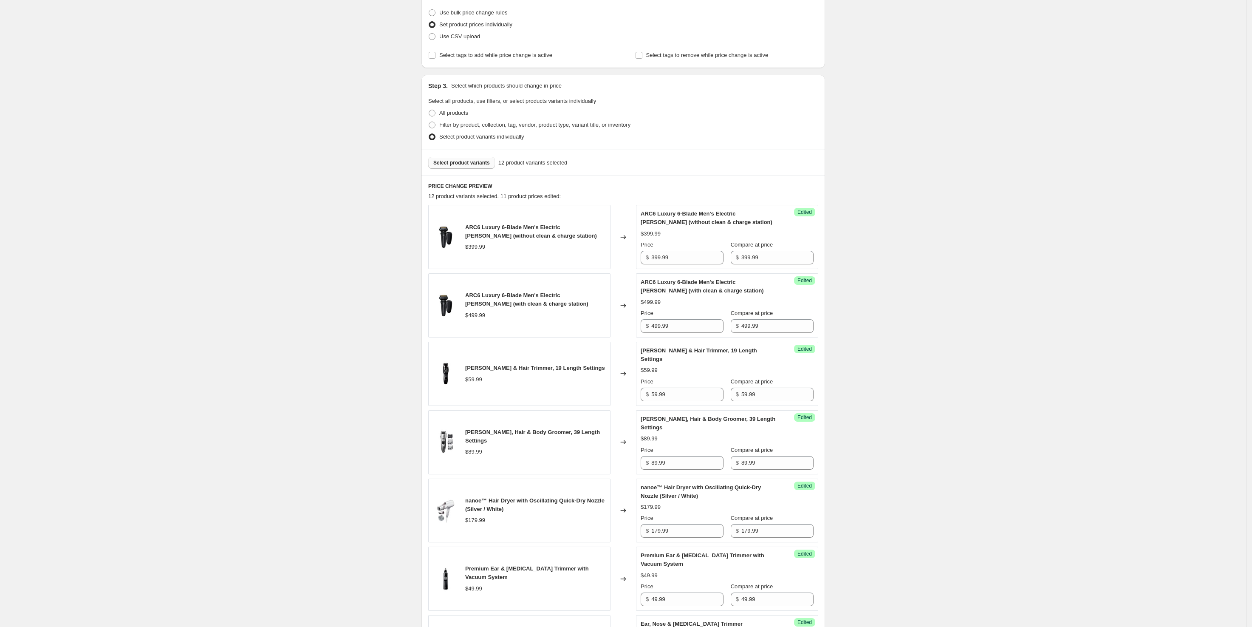
scroll to position [106, 0]
type input "209.99"
click at [657, 258] on input "399.99" at bounding box center [688, 259] width 72 height 14
type input "359.99"
click at [660, 329] on input "499.99" at bounding box center [688, 327] width 72 height 14
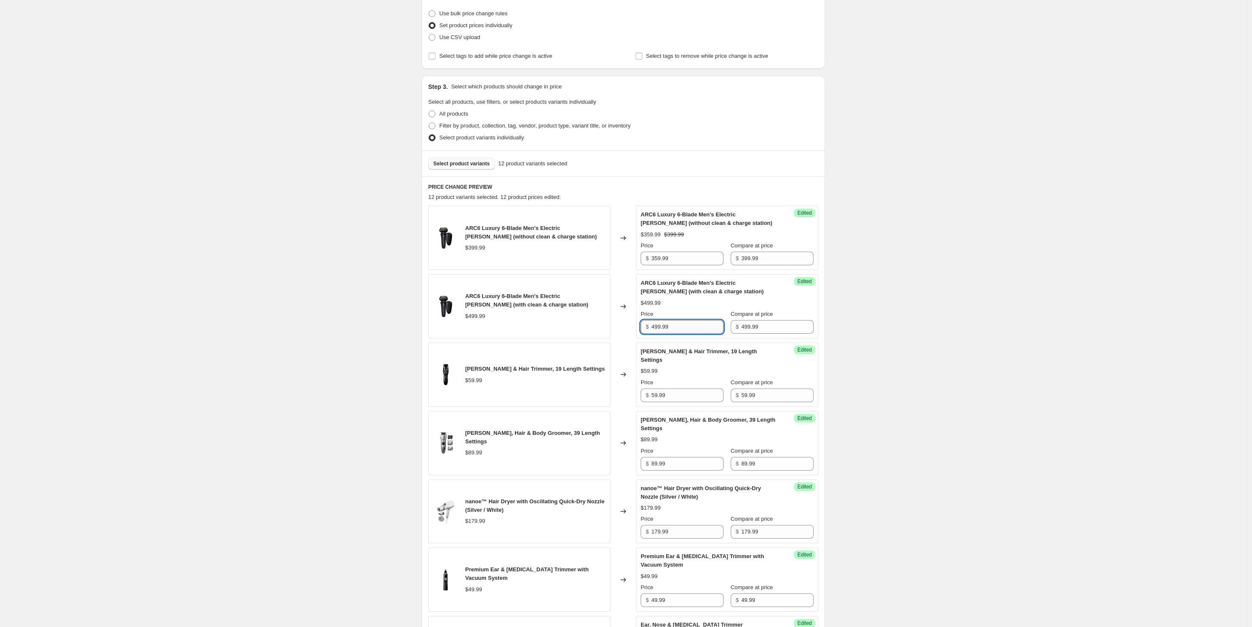
drag, startPoint x: 657, startPoint y: 326, endPoint x: 662, endPoint y: 328, distance: 4.4
click at [662, 328] on input "499.99" at bounding box center [688, 327] width 72 height 14
type input "434.99"
drag, startPoint x: 659, startPoint y: 386, endPoint x: 654, endPoint y: 385, distance: 4.7
click at [654, 388] on input "59.99" at bounding box center [688, 395] width 72 height 14
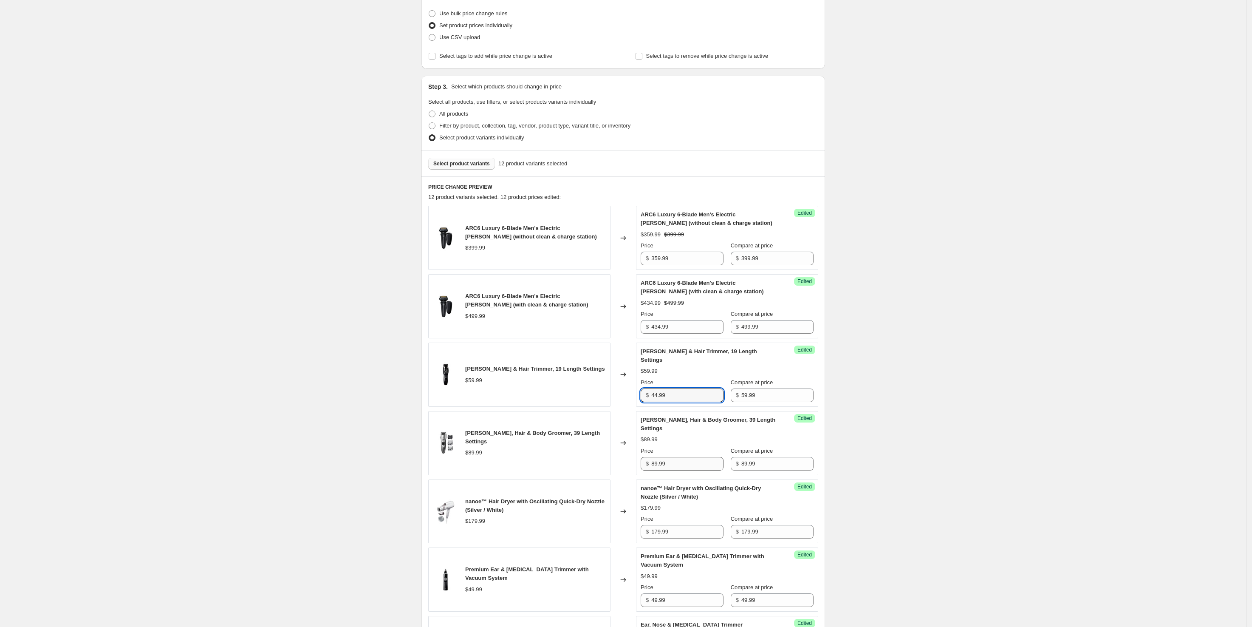
type input "44.99"
drag, startPoint x: 655, startPoint y: 448, endPoint x: 660, endPoint y: 449, distance: 4.3
click at [660, 457] on input "89.99" at bounding box center [688, 464] width 72 height 14
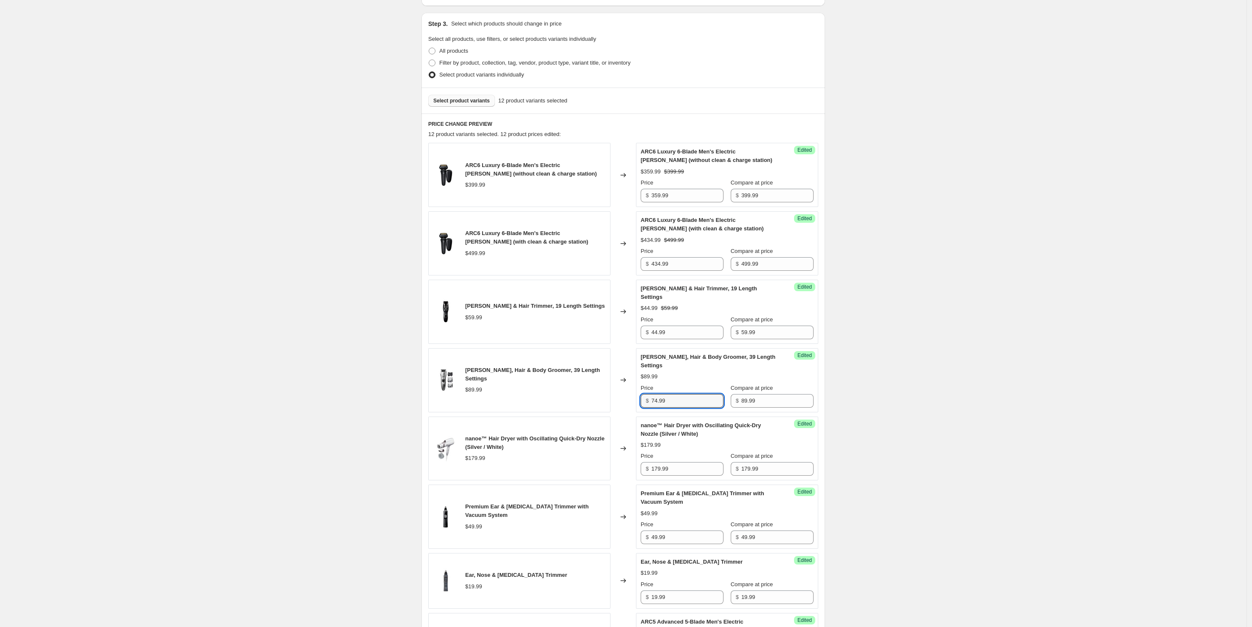
scroll to position [212, 0]
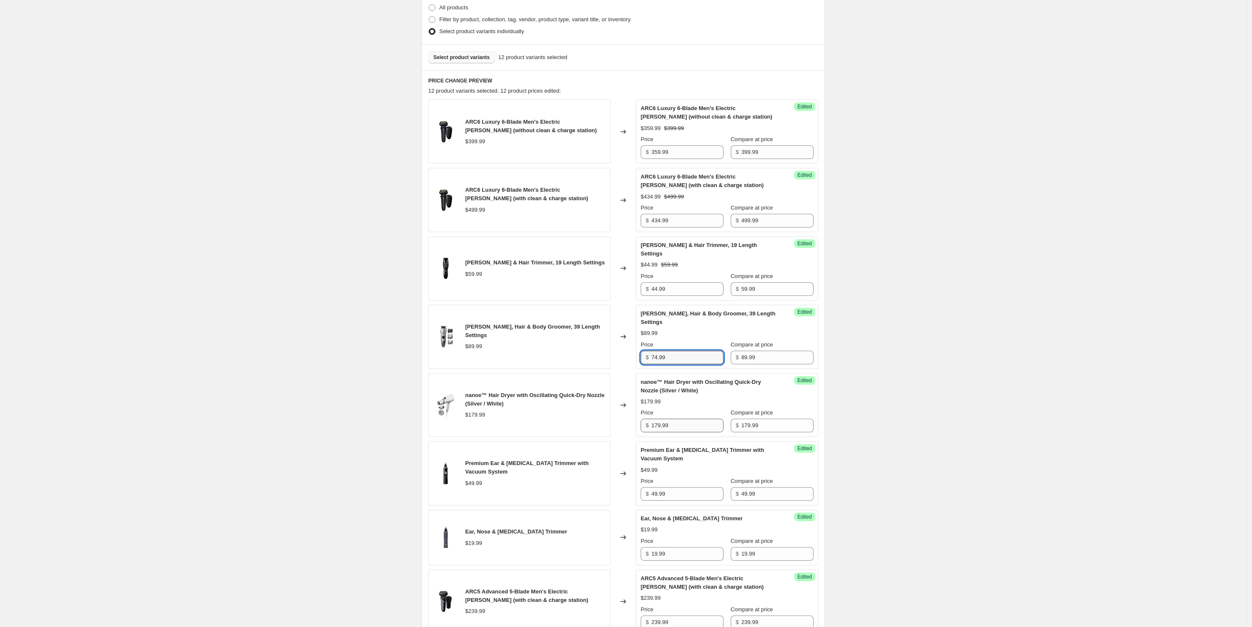
type input "74.99"
click at [674, 419] on input "179.99" at bounding box center [688, 426] width 72 height 14
click at [659, 419] on input "179.99" at bounding box center [688, 426] width 72 height 14
type input "139.99"
click at [671, 487] on input "49.99" at bounding box center [688, 494] width 72 height 14
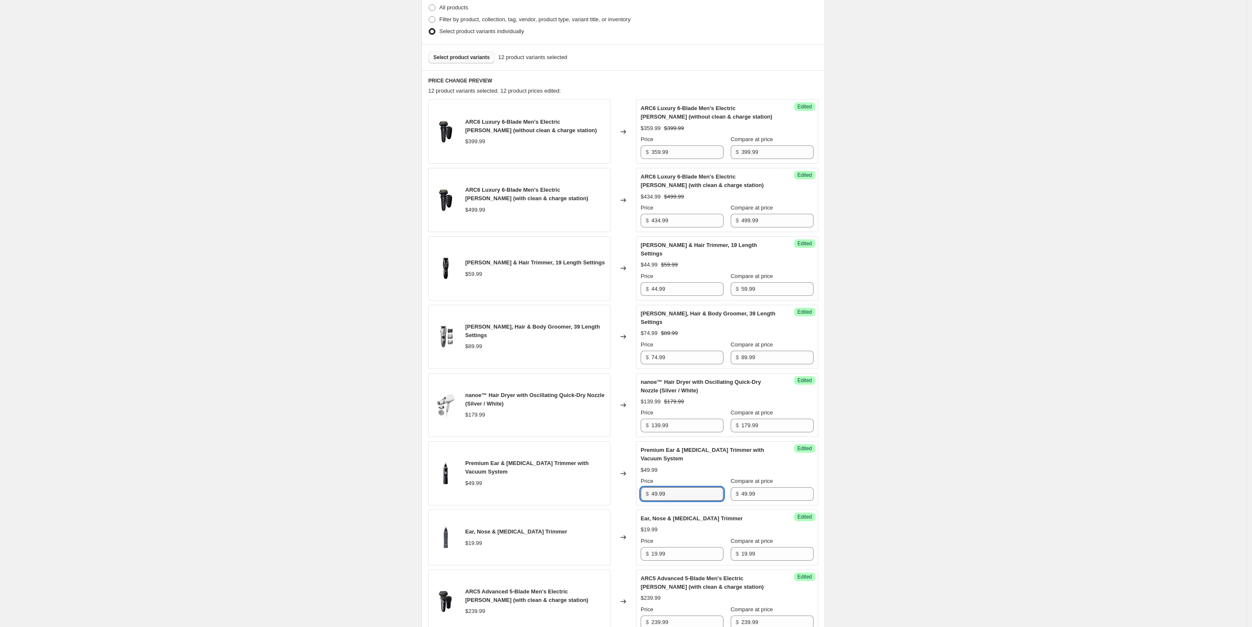
drag, startPoint x: 657, startPoint y: 479, endPoint x: 653, endPoint y: 479, distance: 4.7
click at [653, 487] on div "$ 49.99" at bounding box center [682, 494] width 83 height 14
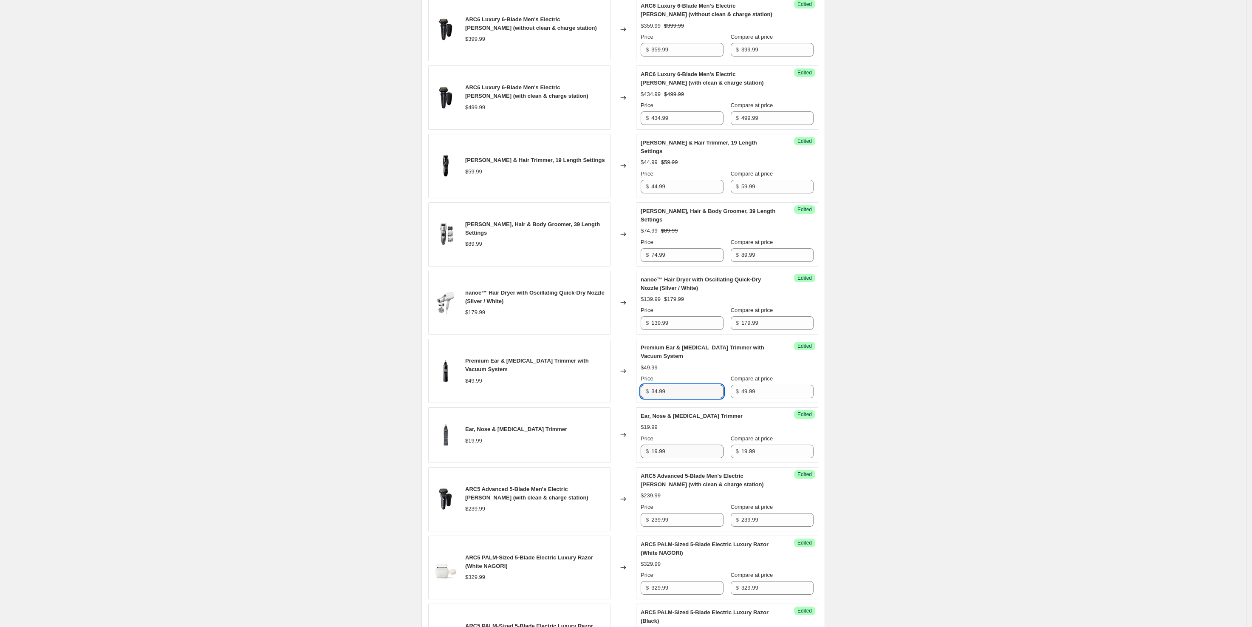
scroll to position [319, 0]
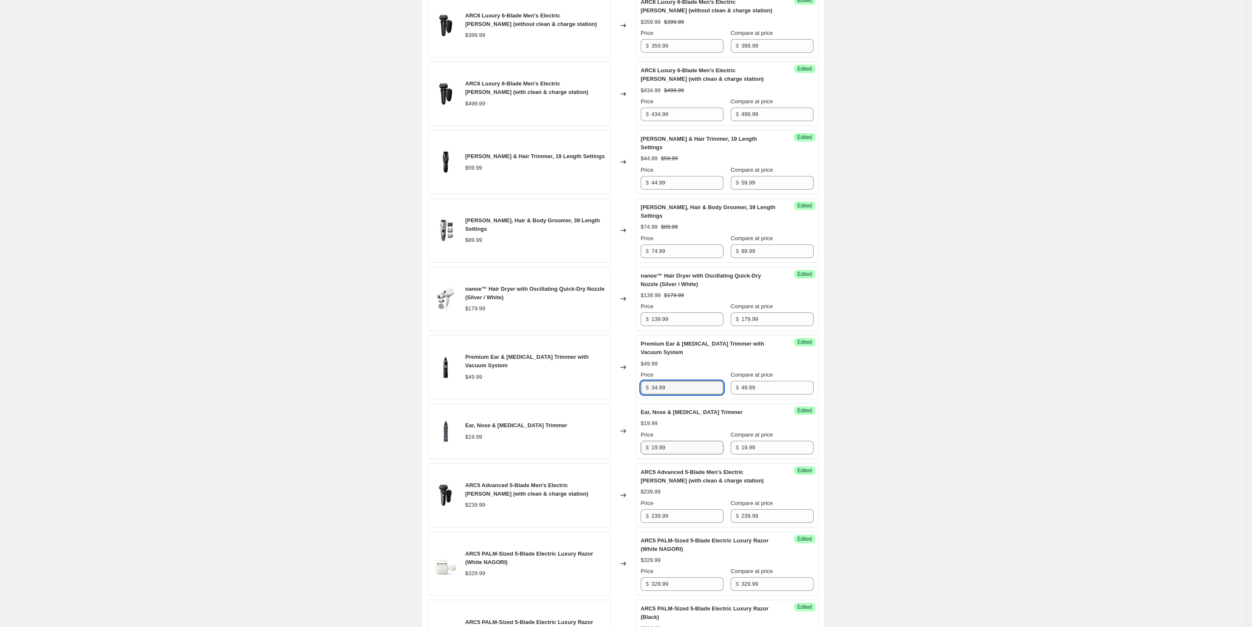
type input "34.99"
click at [659, 441] on input "19.99" at bounding box center [688, 448] width 72 height 14
click at [663, 441] on input "18.99" at bounding box center [688, 448] width 72 height 14
type input "18.39"
click at [670, 509] on input "239.99" at bounding box center [688, 516] width 72 height 14
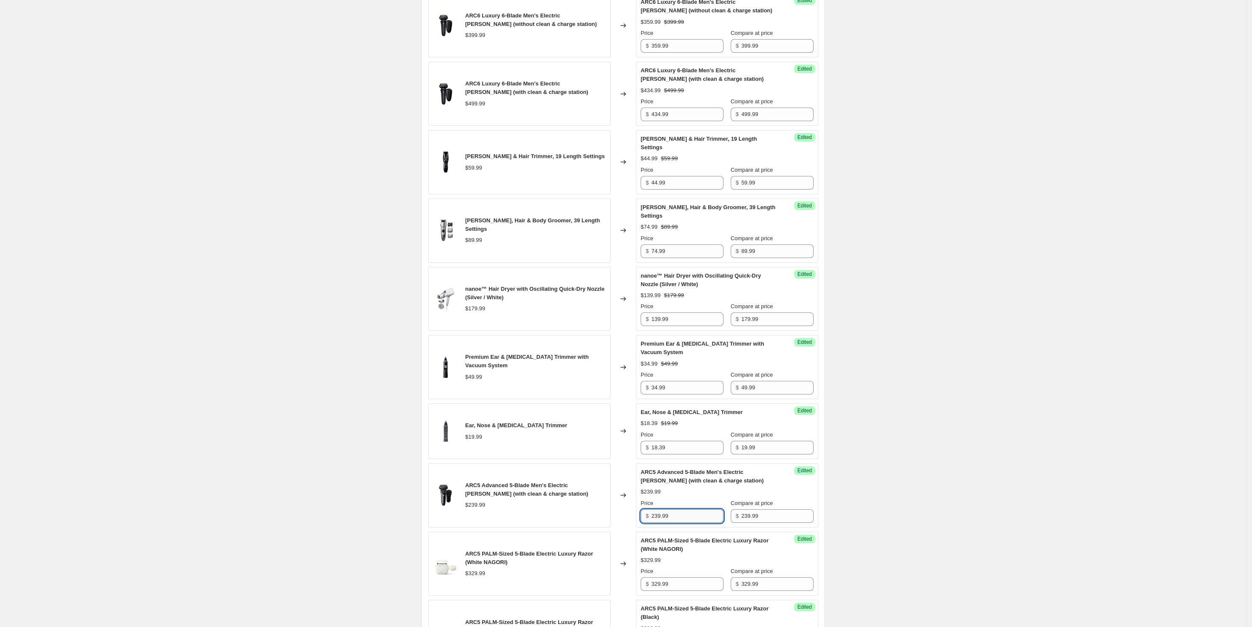
drag, startPoint x: 655, startPoint y: 504, endPoint x: 660, endPoint y: 503, distance: 4.8
click at [660, 509] on input "239.99" at bounding box center [688, 516] width 72 height 14
click at [659, 509] on input "239.99" at bounding box center [688, 516] width 72 height 14
type input "209.99"
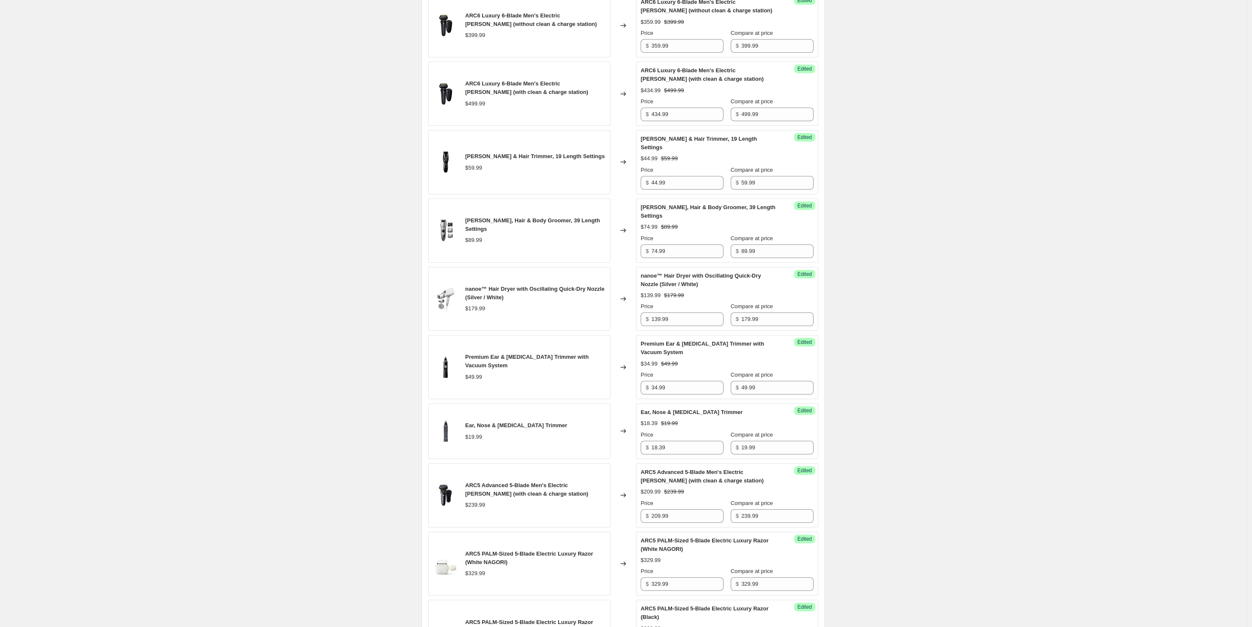
click at [691, 556] on div "$329.99" at bounding box center [727, 560] width 173 height 8
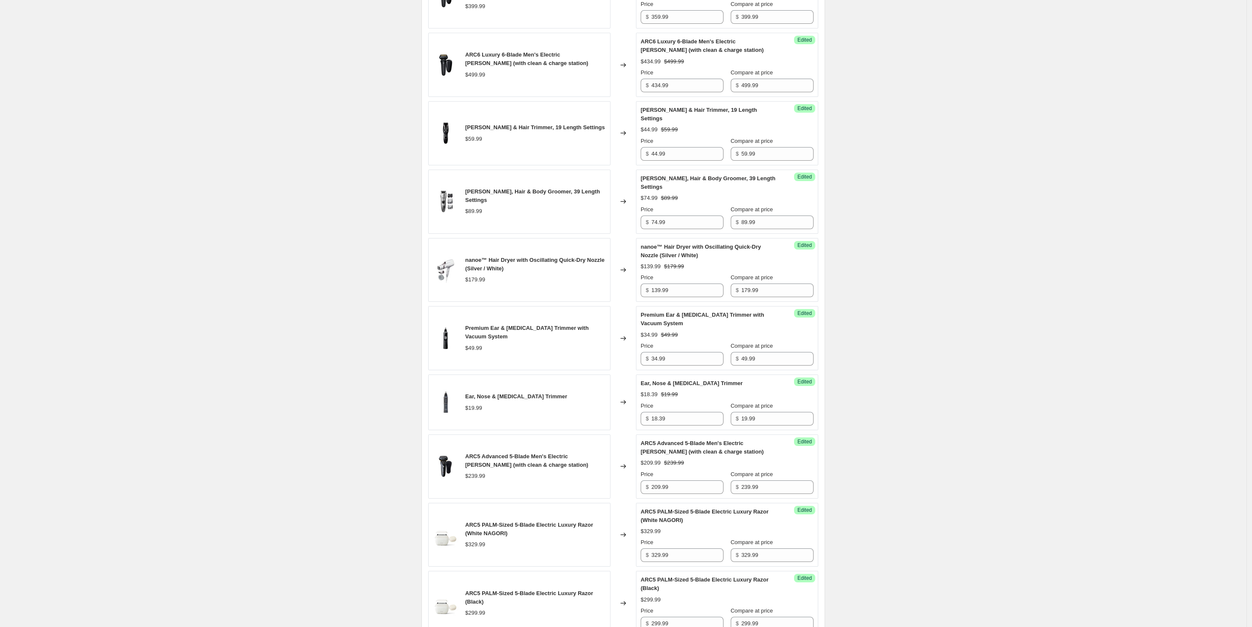
scroll to position [372, 0]
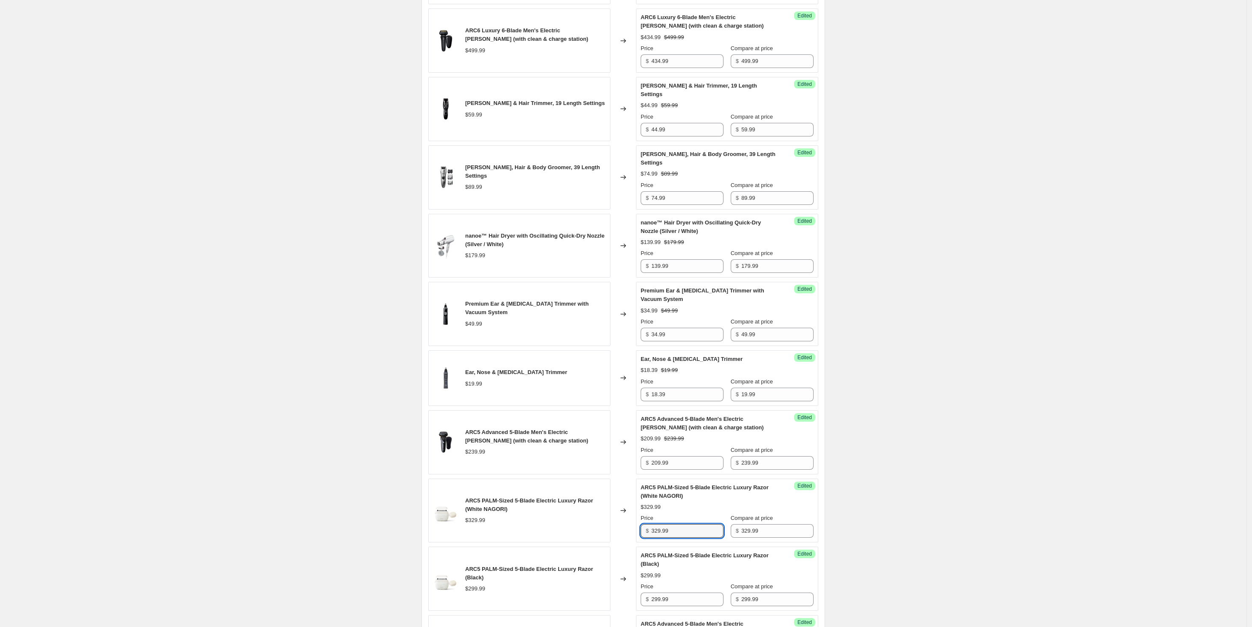
drag, startPoint x: 659, startPoint y: 515, endPoint x: 653, endPoint y: 515, distance: 5.9
click at [653, 524] on div "$ 329.99" at bounding box center [682, 531] width 83 height 14
click at [654, 524] on input "369.99" at bounding box center [688, 531] width 72 height 14
type input "269.99"
click at [666, 592] on input "299.99" at bounding box center [688, 599] width 72 height 14
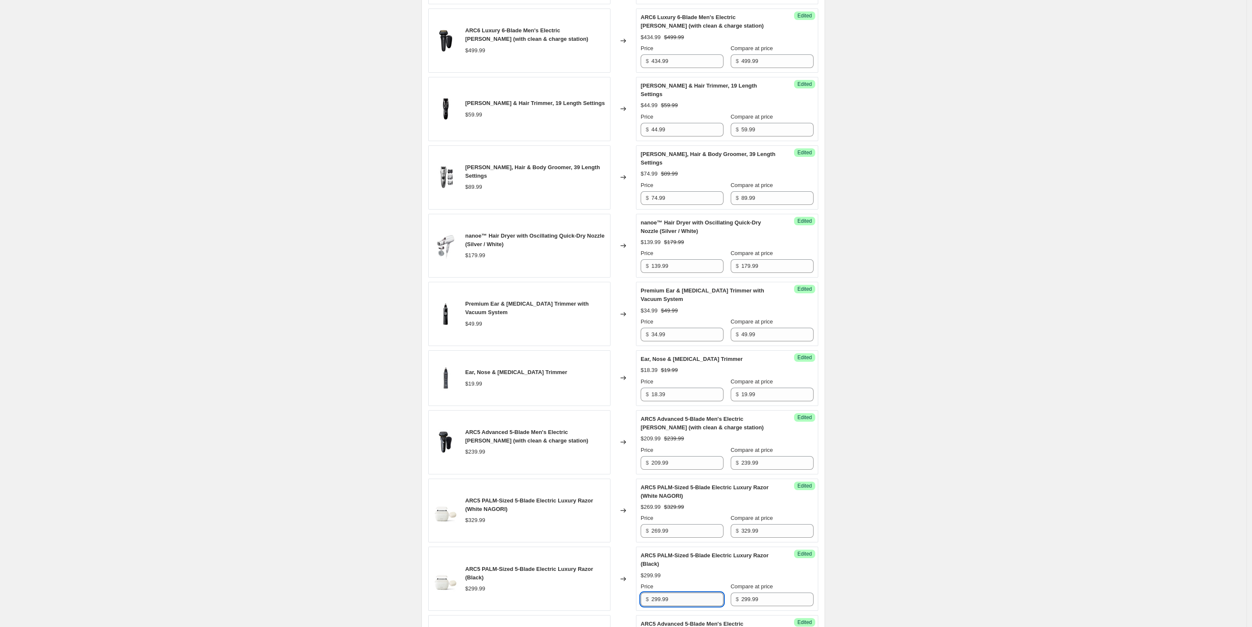
click at [658, 592] on input "299.99" at bounding box center [688, 599] width 72 height 14
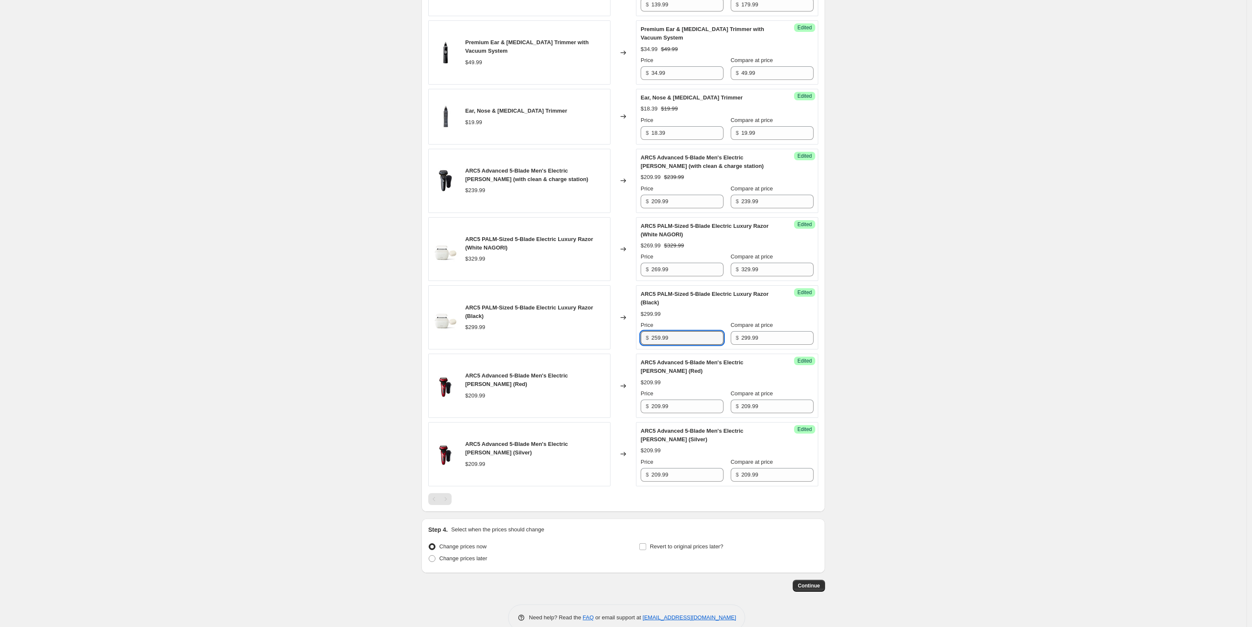
scroll to position [635, 0]
type input "259.99"
drag, startPoint x: 657, startPoint y: 392, endPoint x: 652, endPoint y: 392, distance: 4.3
click at [652, 397] on div "$ 209.99" at bounding box center [682, 404] width 83 height 14
type input "109.99"
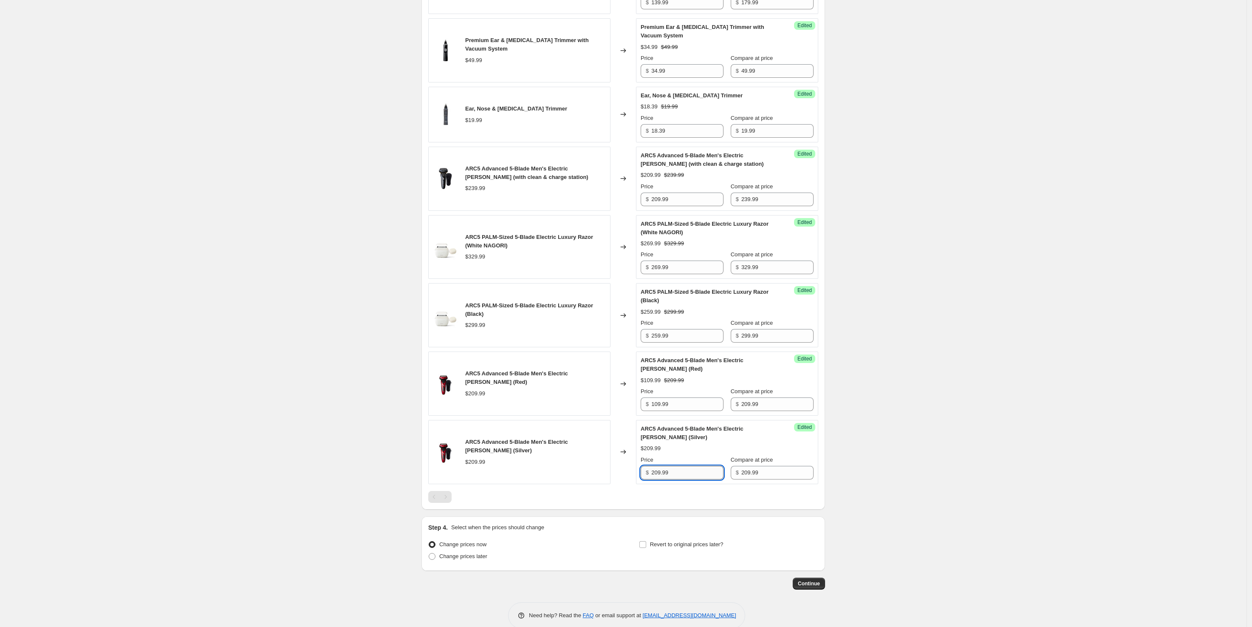
click at [660, 466] on input "209.99" at bounding box center [688, 473] width 72 height 14
click at [659, 466] on input "209.99" at bounding box center [688, 473] width 72 height 14
drag, startPoint x: 658, startPoint y: 458, endPoint x: 651, endPoint y: 458, distance: 6.8
click at [651, 466] on div "$ 209.99" at bounding box center [682, 473] width 83 height 14
type input "169.99"
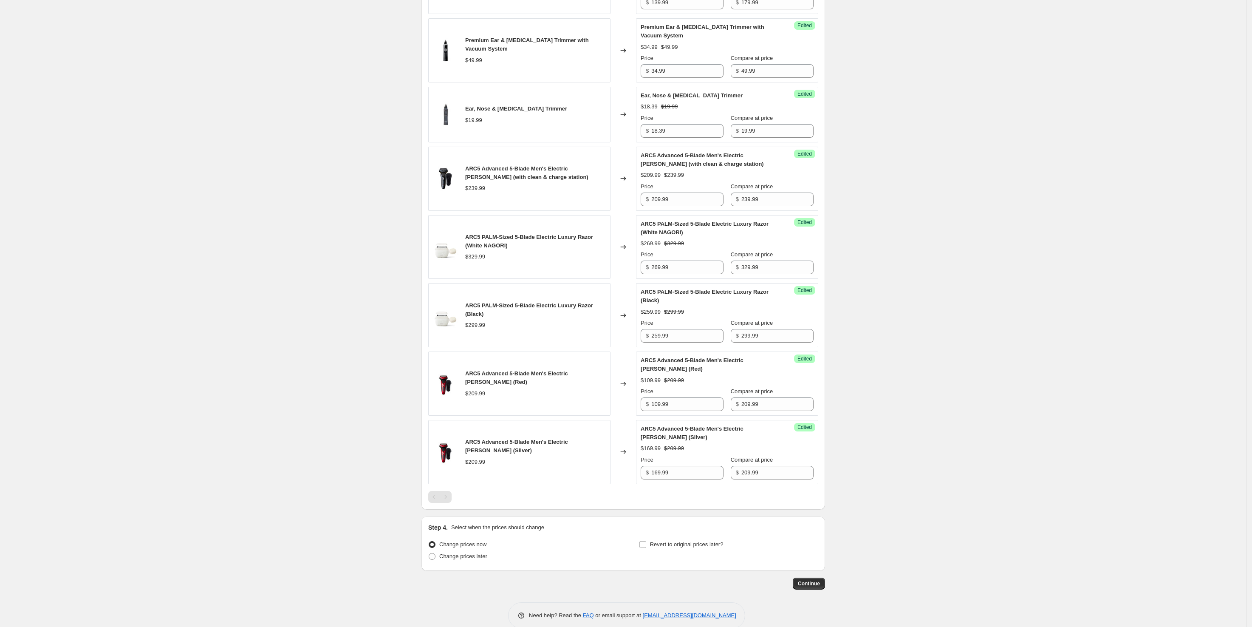
click at [921, 425] on div "Create new price change job. This page is ready Create new price change job Dra…" at bounding box center [623, 3] width 1247 height 1277
click at [677, 541] on span "Revert to original prices later?" at bounding box center [687, 544] width 74 height 6
click at [646, 541] on input "Revert to original prices later?" at bounding box center [643, 544] width 7 height 7
checkbox input "true"
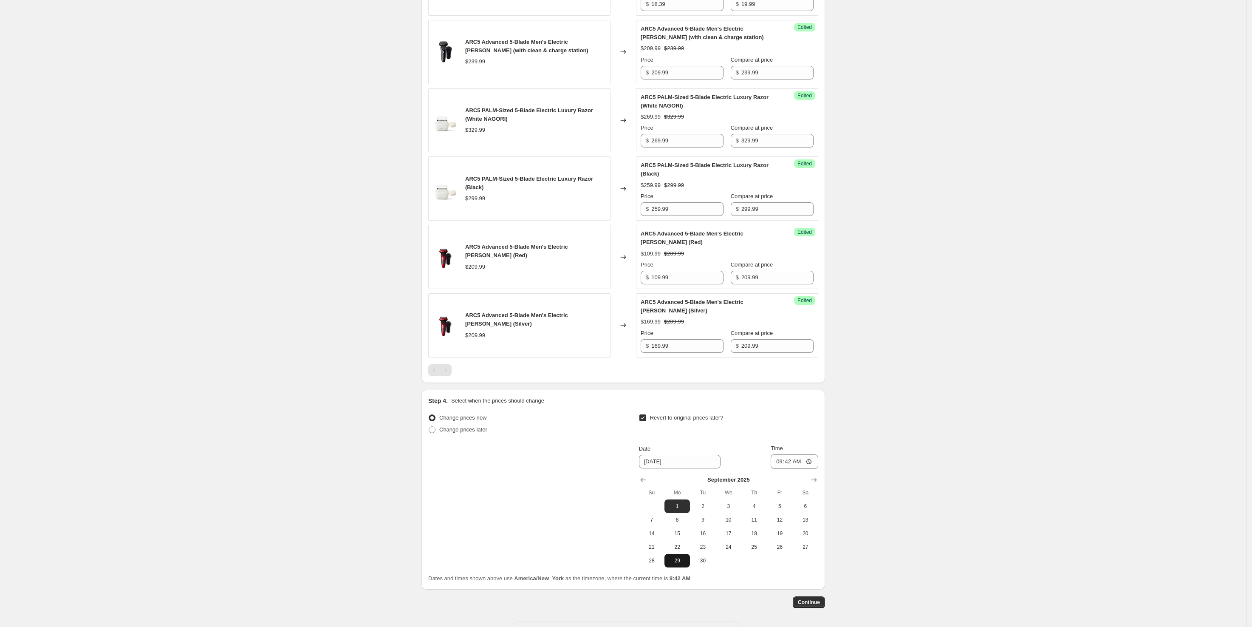
scroll to position [780, 0]
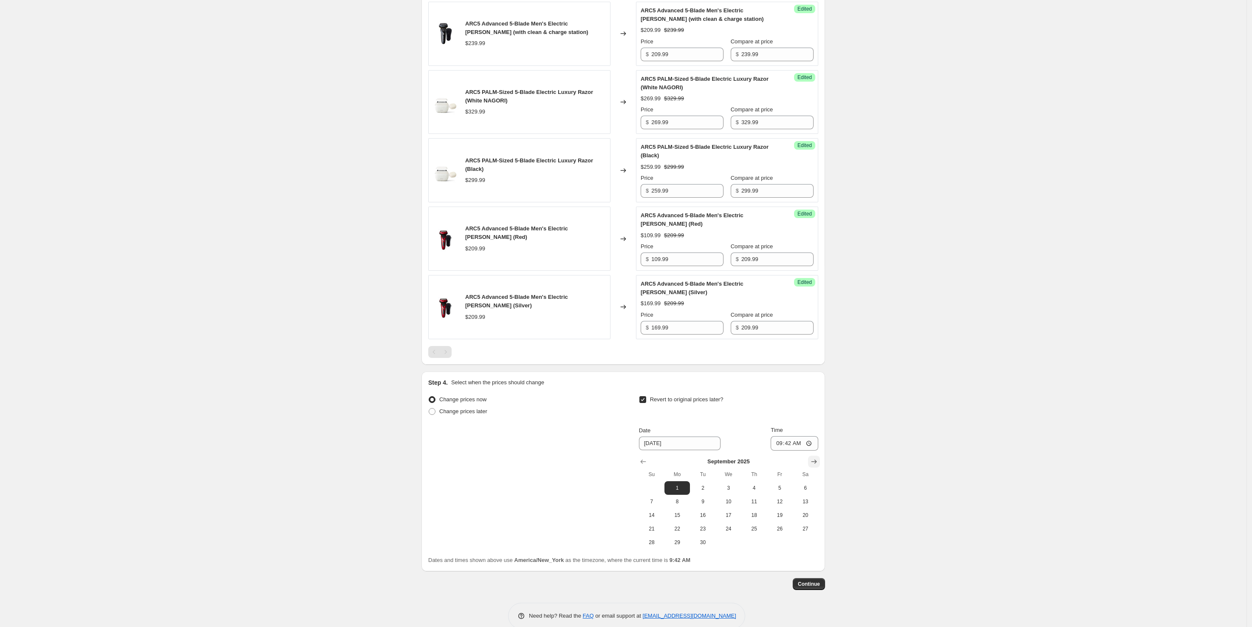
click at [819, 457] on icon "Show next month, October 2025" at bounding box center [814, 461] width 8 height 8
click at [640, 456] on button "Show previous month, September 2025" at bounding box center [643, 462] width 12 height 12
click at [806, 484] on span "6" at bounding box center [805, 487] width 19 height 7
type input "9/6/2025"
click at [812, 436] on input "09:42" at bounding box center [795, 443] width 48 height 14
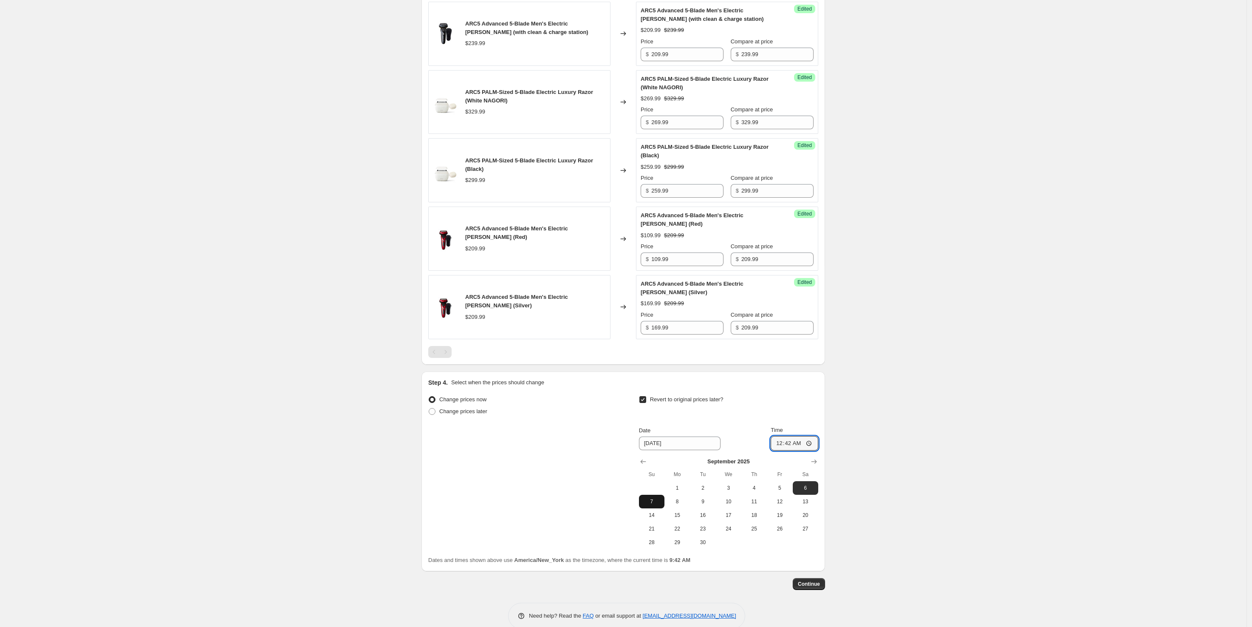
type input "00:42"
click at [653, 498] on span "7" at bounding box center [652, 501] width 19 height 7
type input "9/7/2025"
click at [787, 436] on input "00:42" at bounding box center [795, 443] width 48 height 14
type input "00:00"
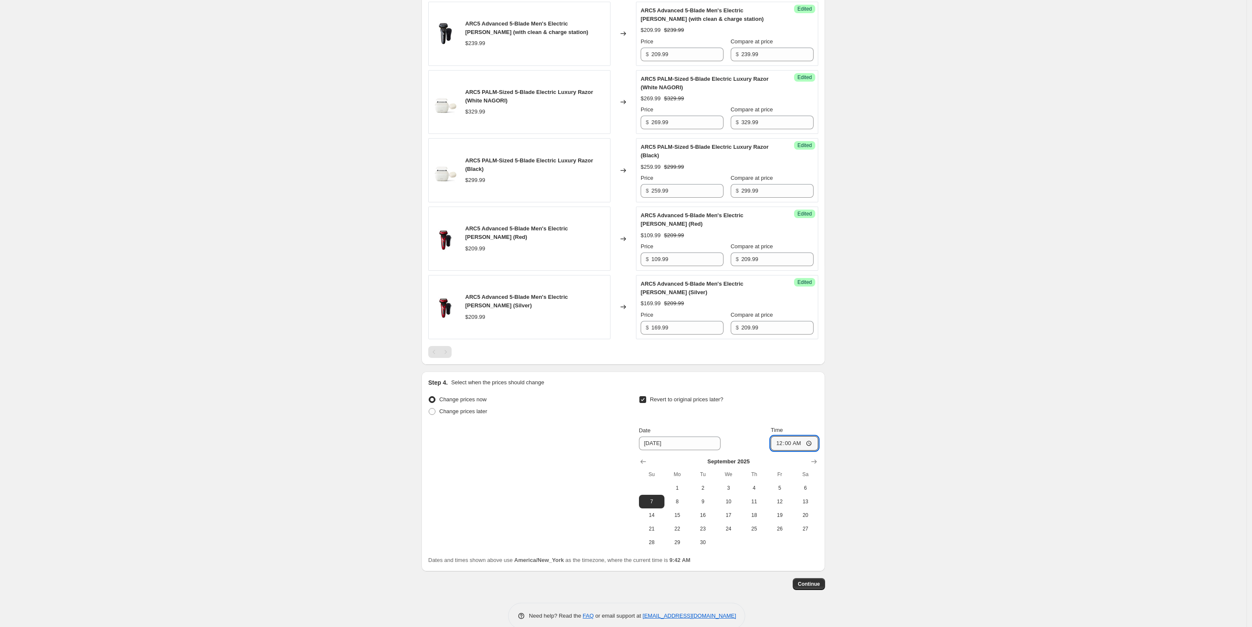
click at [816, 581] on span "Continue" at bounding box center [809, 584] width 22 height 7
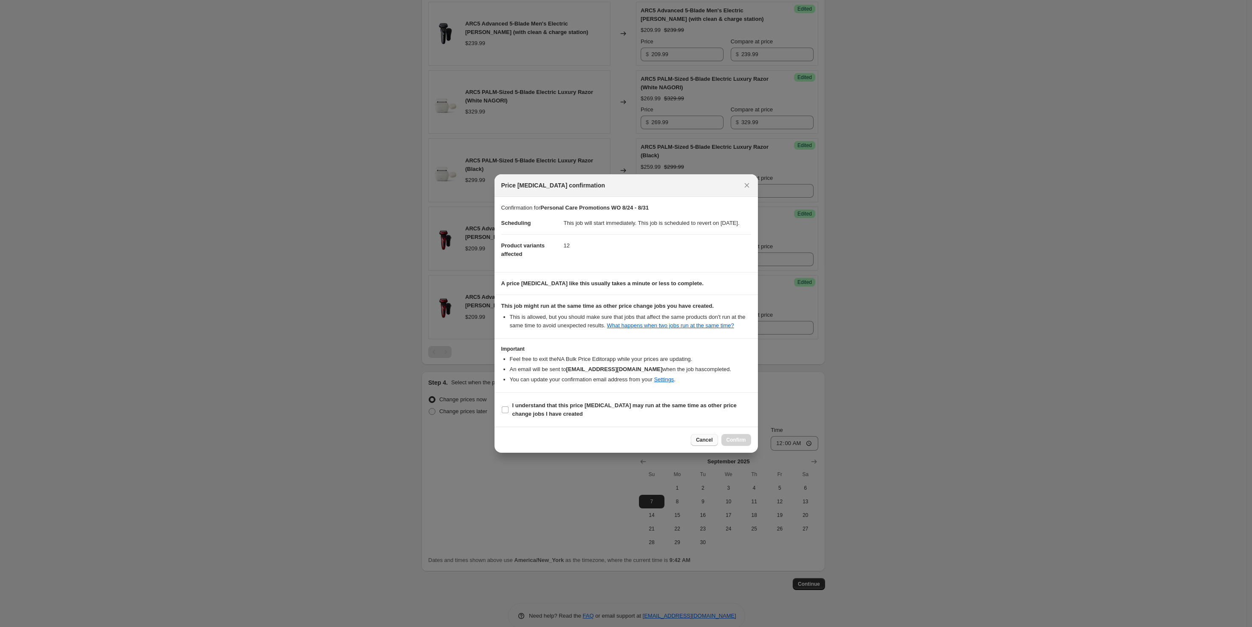
click at [704, 443] on span "Cancel" at bounding box center [704, 439] width 17 height 7
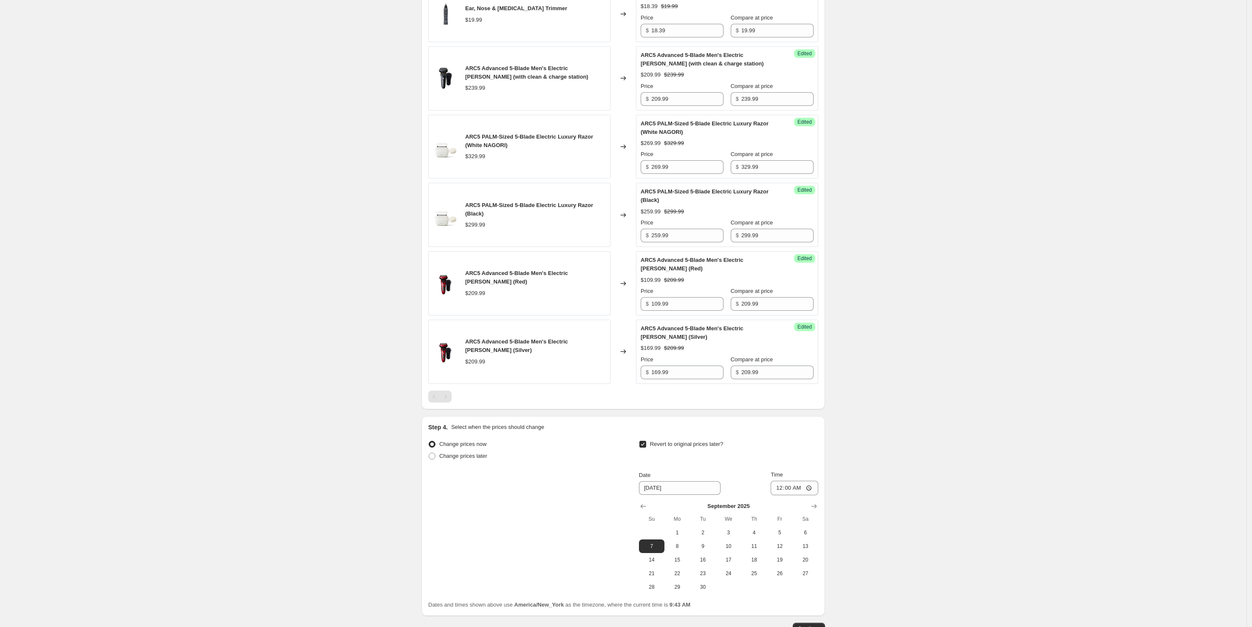
scroll to position [780, 0]
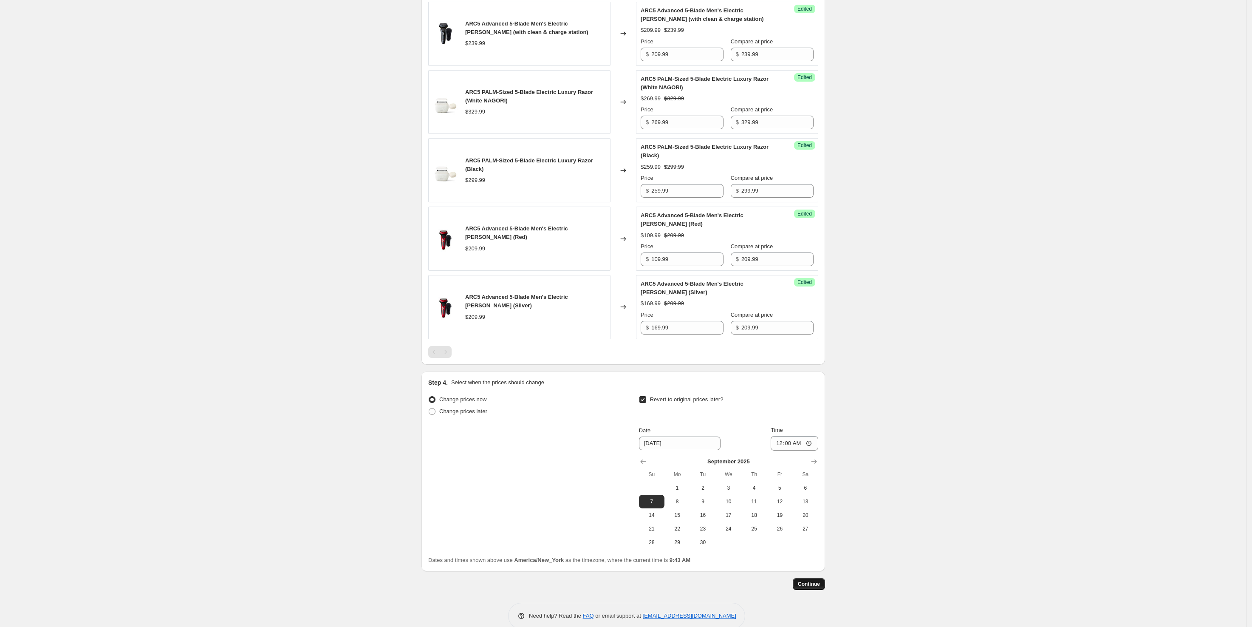
click at [806, 581] on span "Continue" at bounding box center [809, 584] width 22 height 7
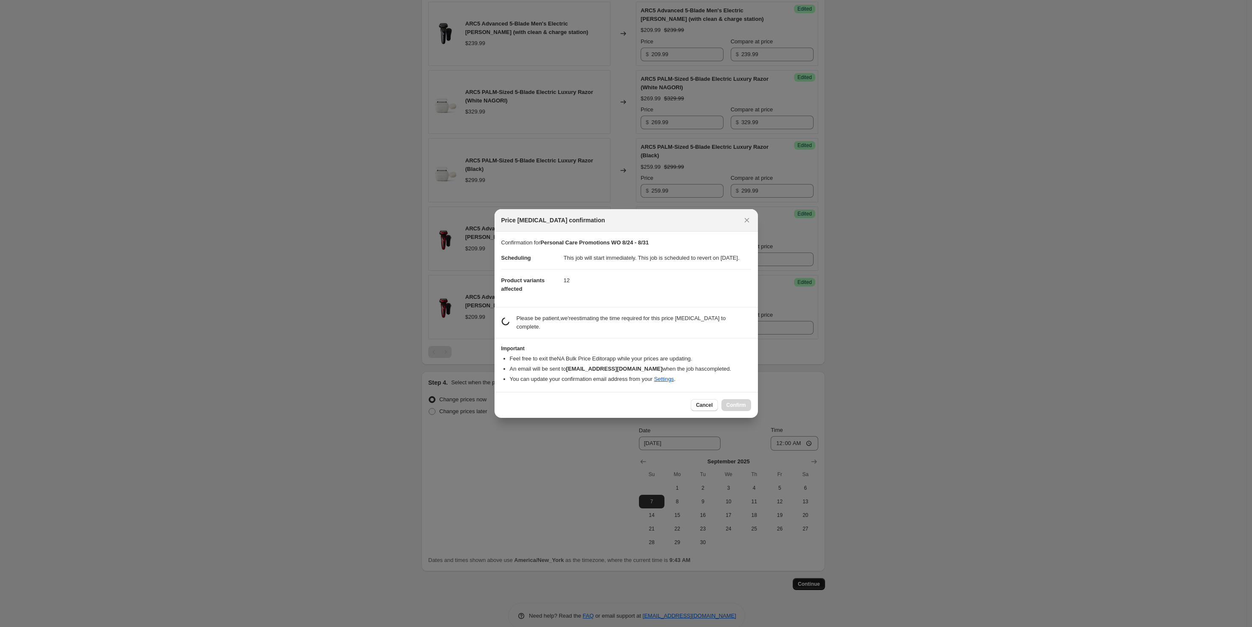
scroll to position [0, 0]
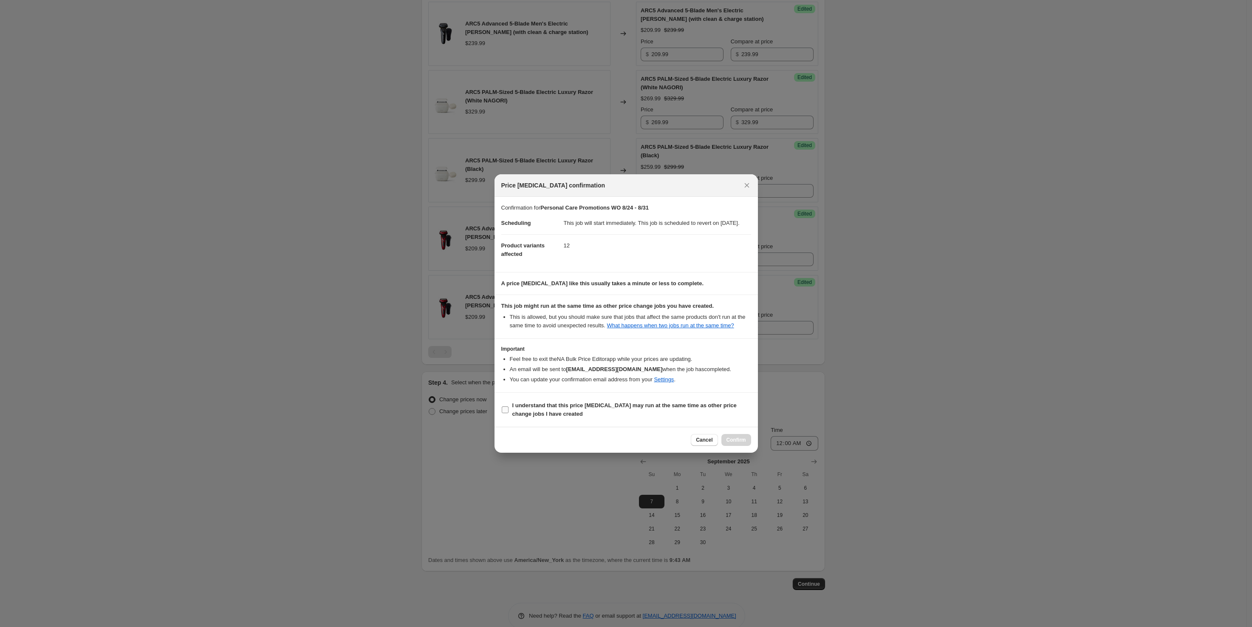
click at [700, 406] on b "I understand that this price [MEDICAL_DATA] may run at the same time as other p…" at bounding box center [625, 409] width 224 height 15
click at [509, 406] on input "I understand that this price [MEDICAL_DATA] may run at the same time as other p…" at bounding box center [505, 409] width 7 height 7
checkbox input "true"
click at [736, 443] on span "Confirm" at bounding box center [737, 439] width 20 height 7
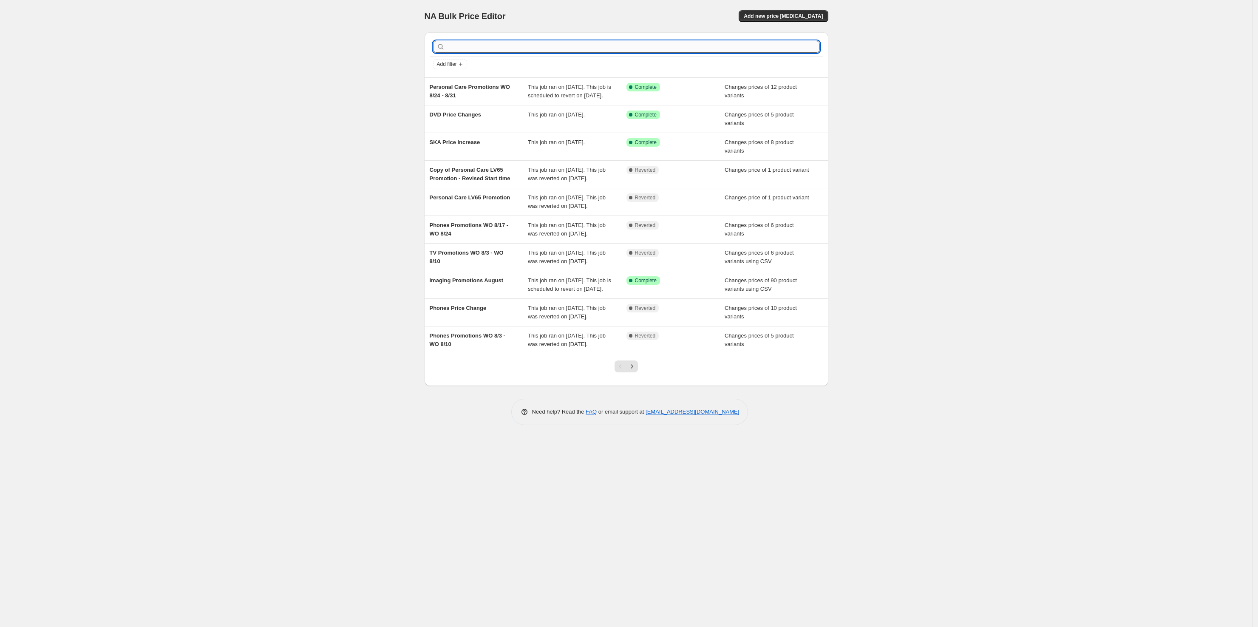
click at [482, 45] on input "text" at bounding box center [633, 47] width 373 height 12
type input "Phones Promotions"
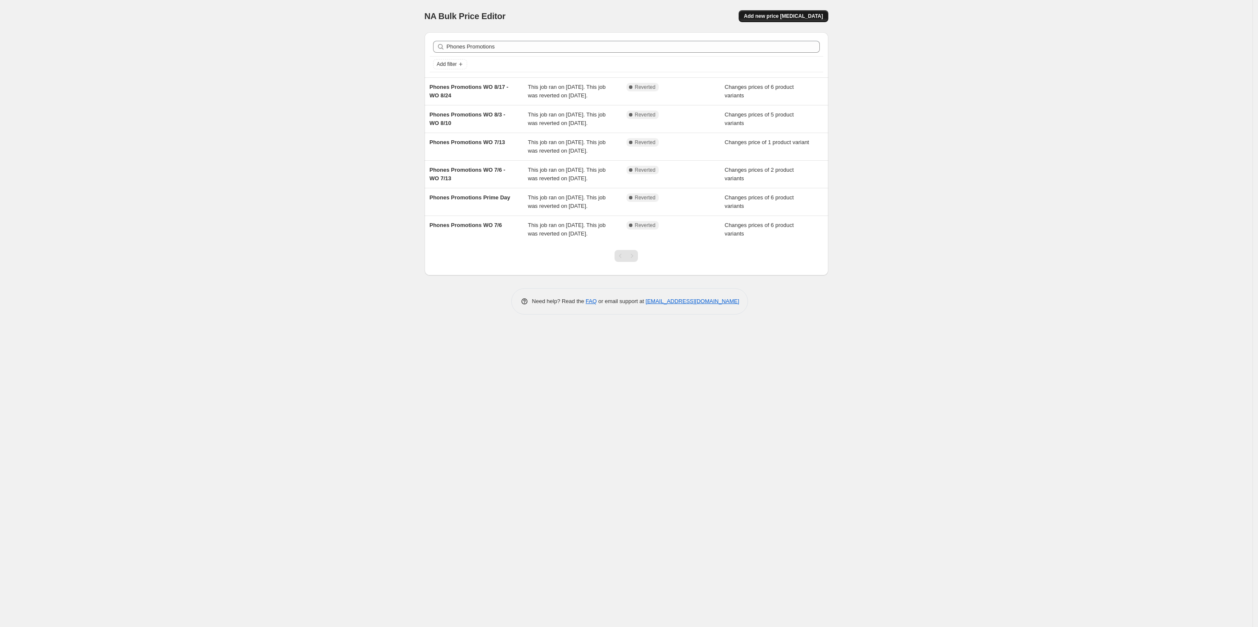
click at [775, 13] on span "Add new price [MEDICAL_DATA]" at bounding box center [783, 16] width 79 height 7
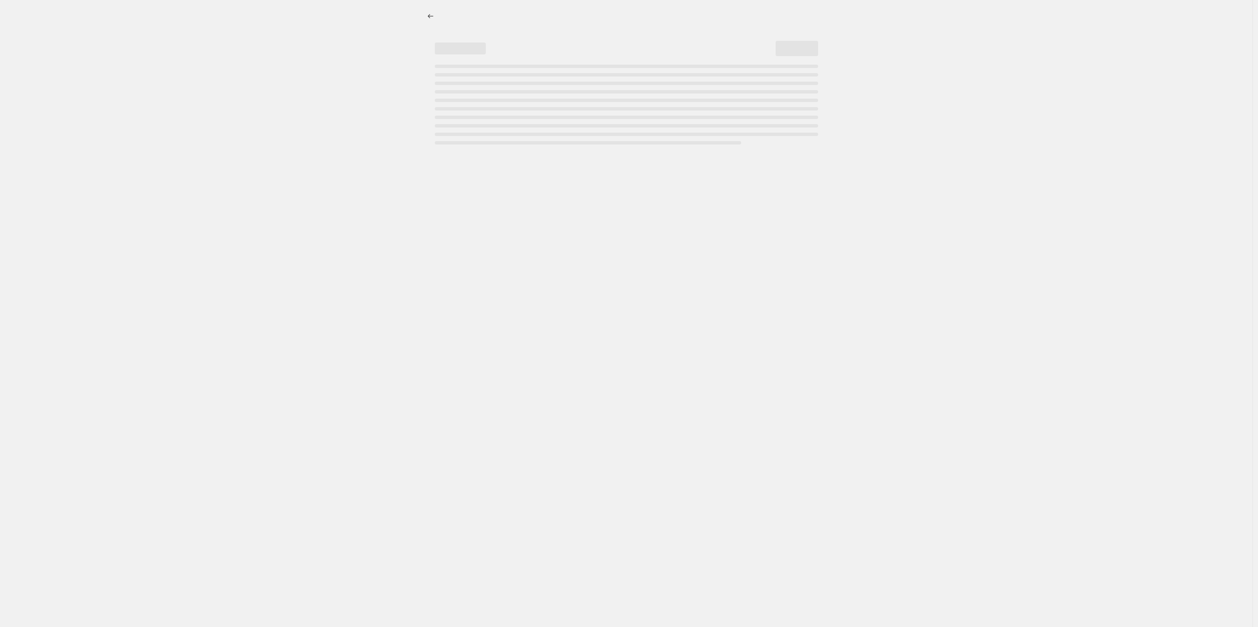
select select "percentage"
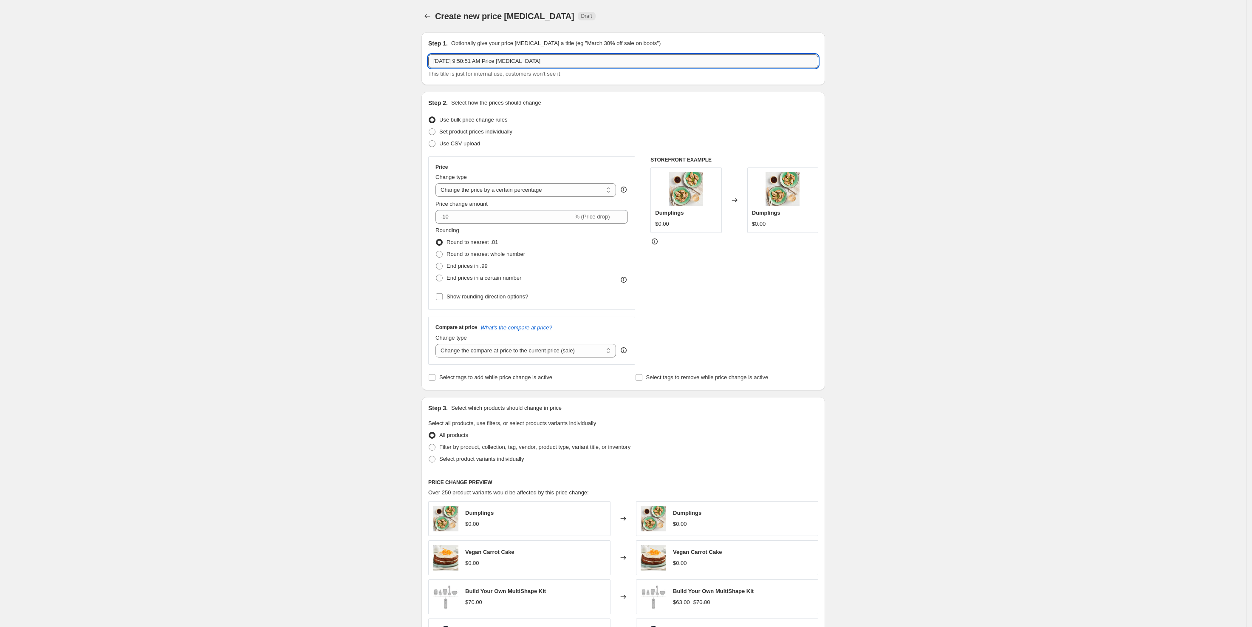
click at [564, 64] on input "[DATE] 9:50:51 AM Price [MEDICAL_DATA]" at bounding box center [623, 61] width 390 height 14
drag, startPoint x: 564, startPoint y: 64, endPoint x: 272, endPoint y: 68, distance: 291.6
click at [273, 68] on div "Create new price [MEDICAL_DATA]. This page is ready Create new price [MEDICAL_D…" at bounding box center [623, 426] width 1247 height 852
type input "Phones Promotions WO 8/24"
click at [494, 131] on span "Set product prices individually" at bounding box center [475, 131] width 73 height 6
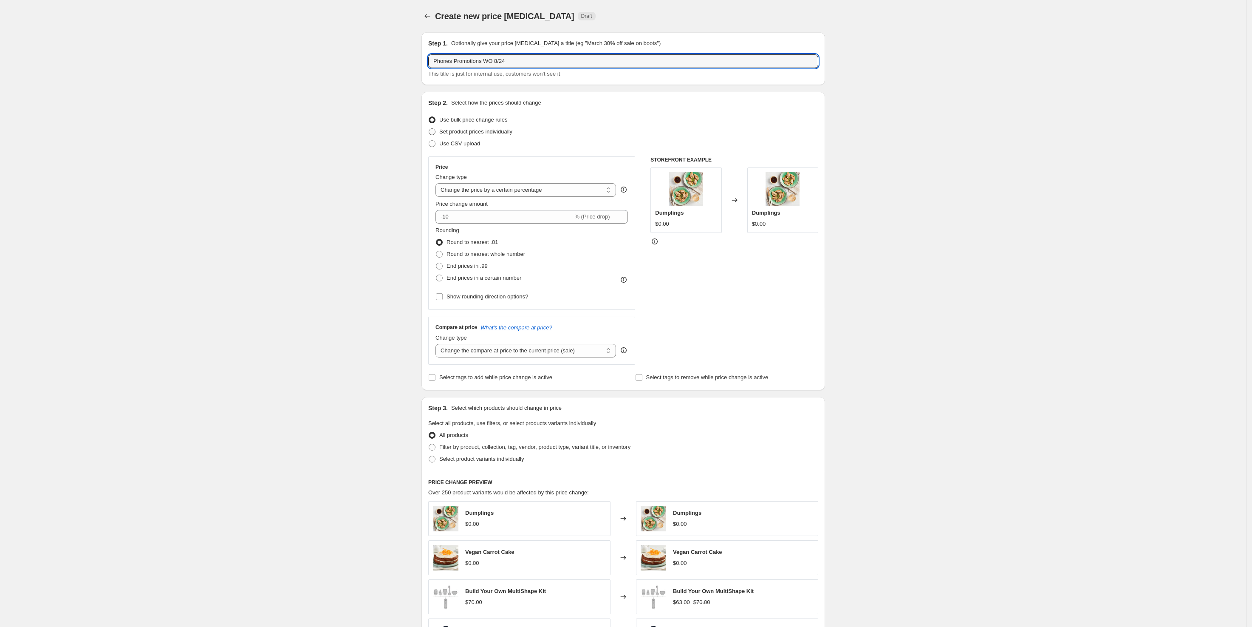
click at [429, 129] on input "Set product prices individually" at bounding box center [429, 128] width 0 height 0
radio input "true"
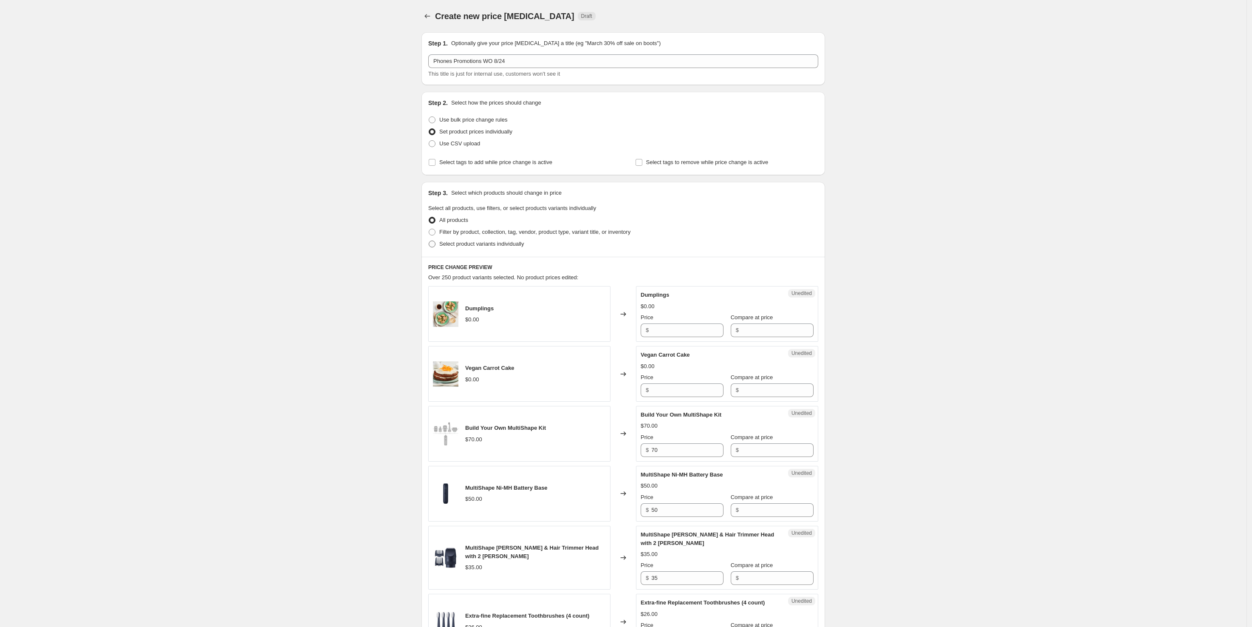
click at [485, 246] on span "Select product variants individually" at bounding box center [481, 244] width 85 height 6
click at [429, 241] on input "Select product variants individually" at bounding box center [429, 241] width 0 height 0
radio input "true"
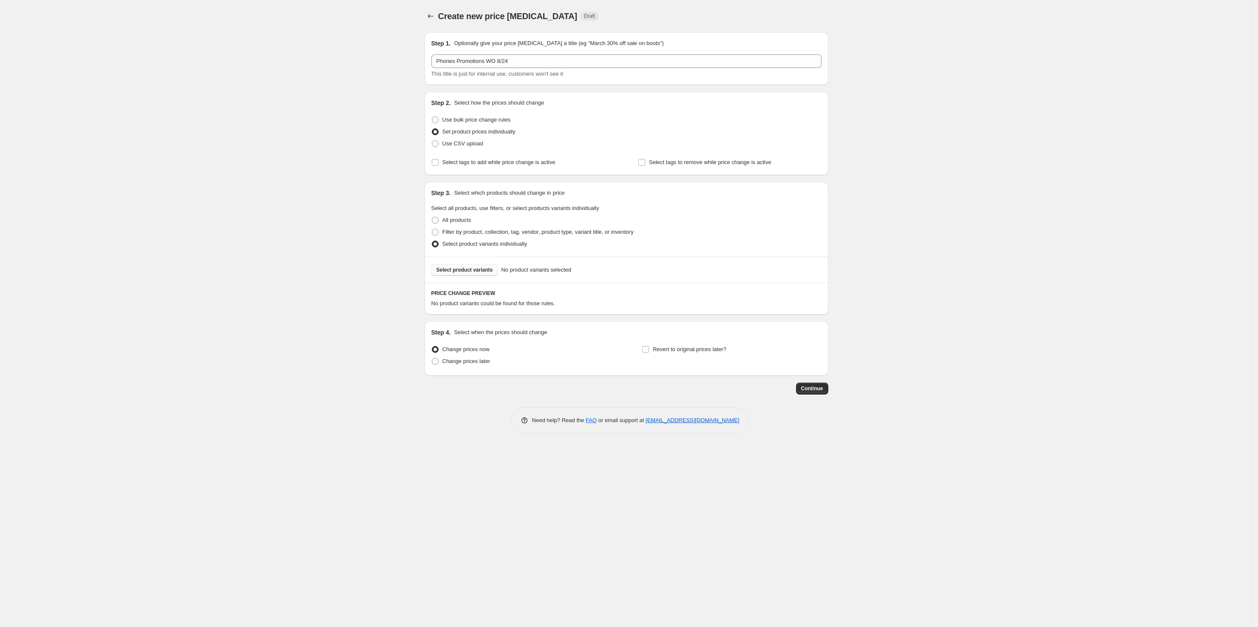
click at [465, 268] on span "Select product variants" at bounding box center [464, 269] width 57 height 7
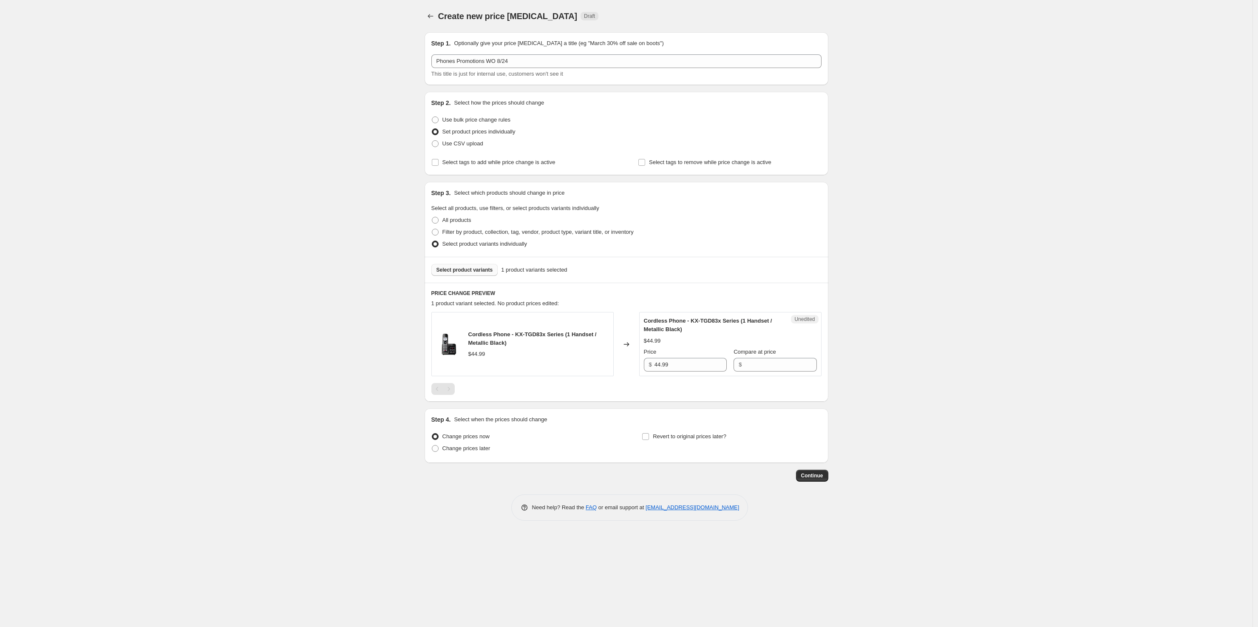
click at [442, 271] on span "Select product variants" at bounding box center [464, 269] width 57 height 7
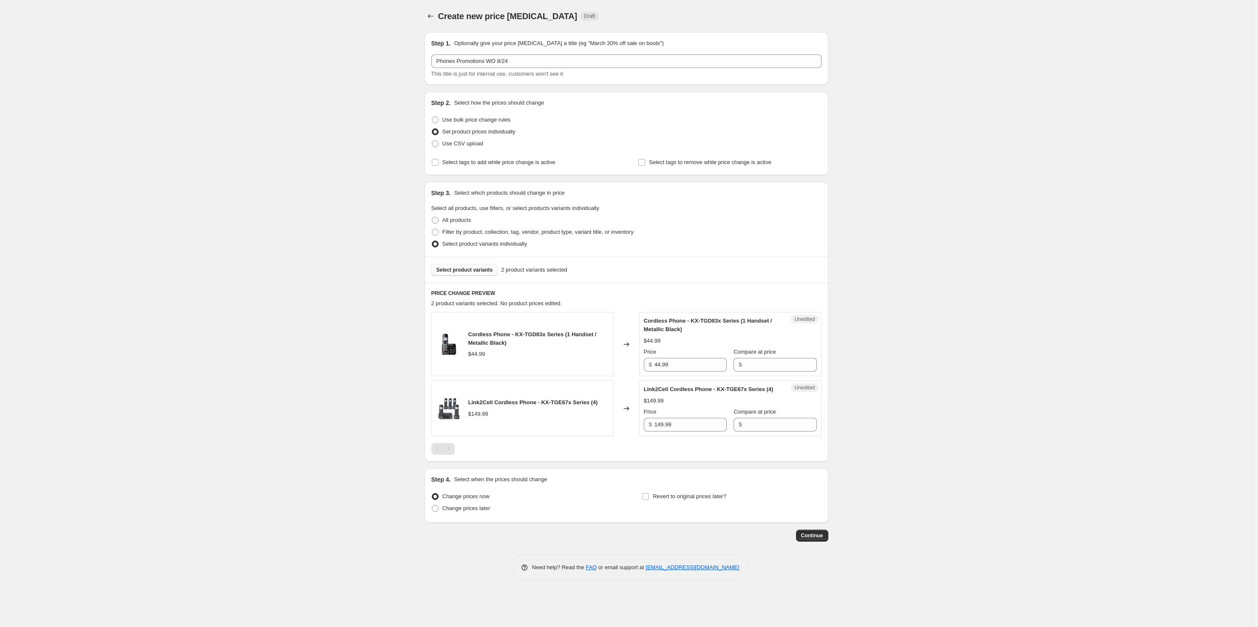
click at [474, 269] on span "Select product variants" at bounding box center [464, 269] width 57 height 7
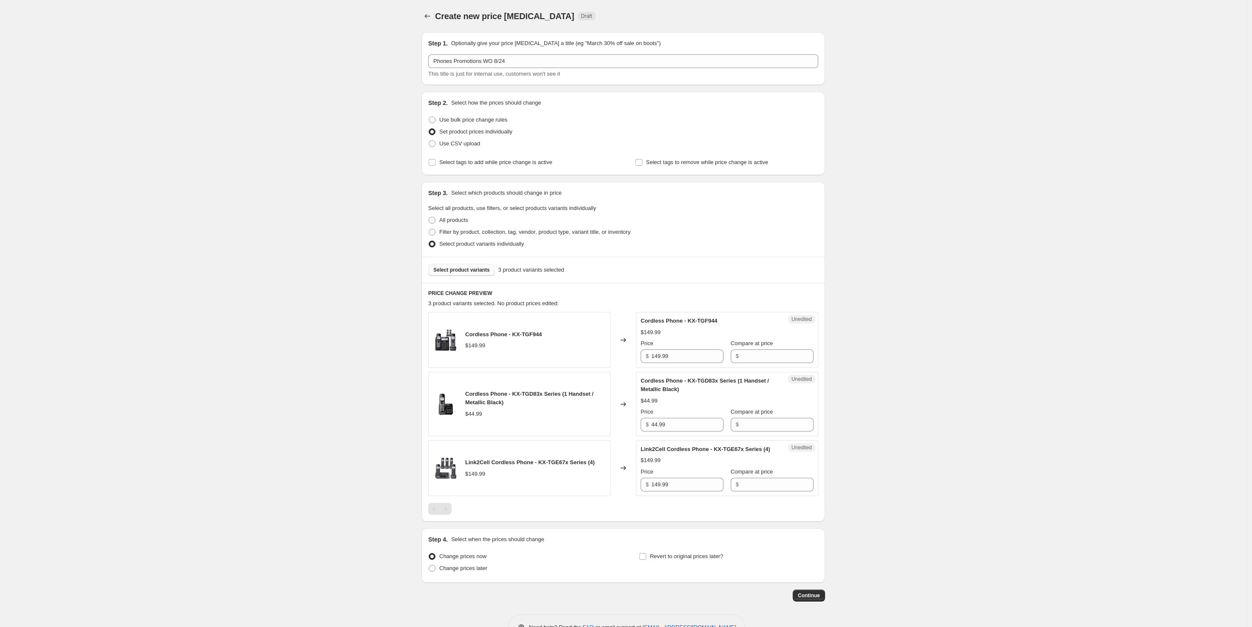
click at [458, 266] on button "Select product variants" at bounding box center [461, 270] width 67 height 12
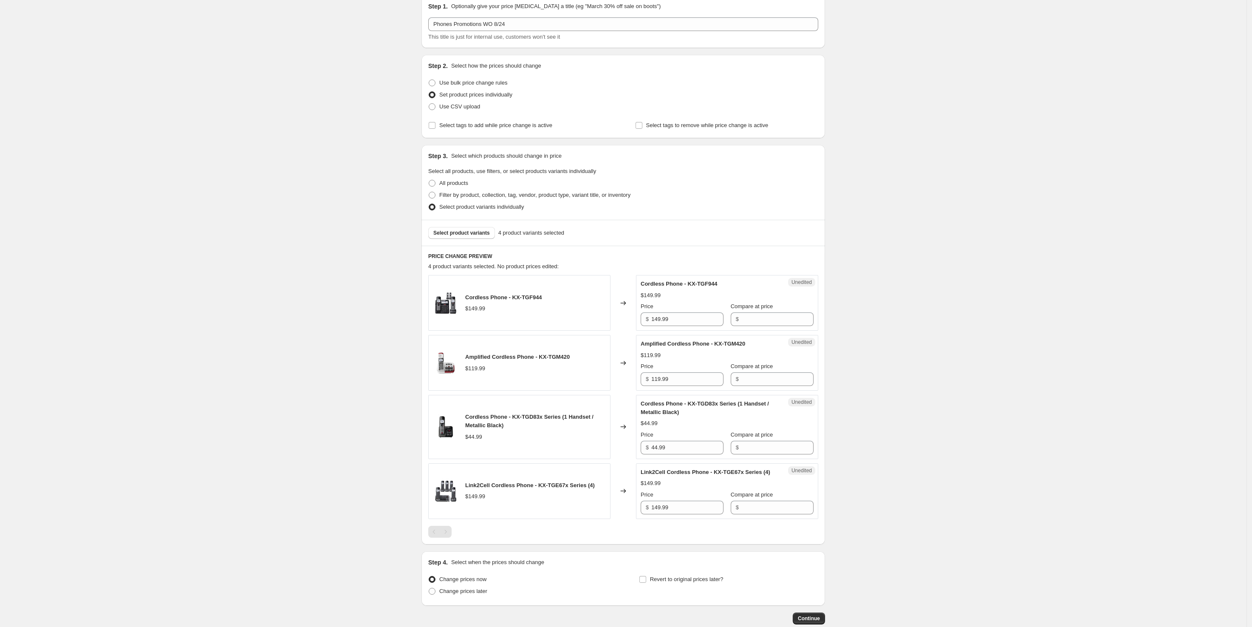
scroll to position [53, 0]
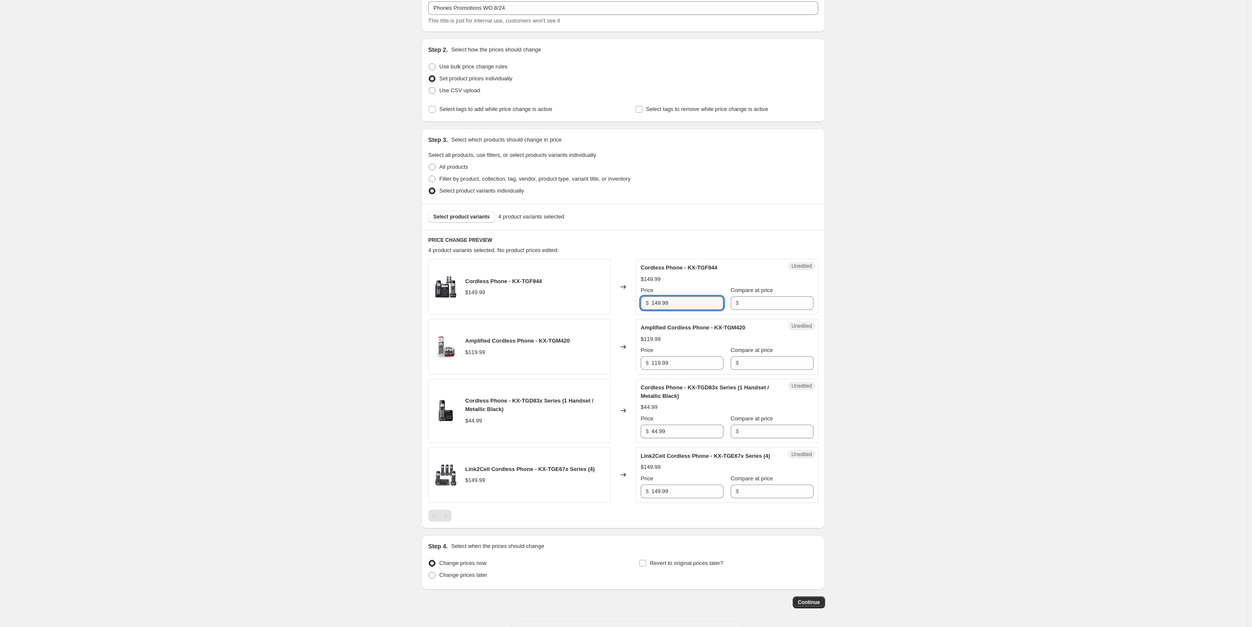
drag, startPoint x: 683, startPoint y: 306, endPoint x: 643, endPoint y: 305, distance: 40.4
click at [643, 305] on div "Unedited Cordless Phone - KX-TGF944 $149.99 Price $ 149.99 Compare at price $" at bounding box center [727, 287] width 182 height 56
type input "149.99"
click at [774, 301] on input "Compare at price" at bounding box center [778, 303] width 72 height 14
paste input "149.99"
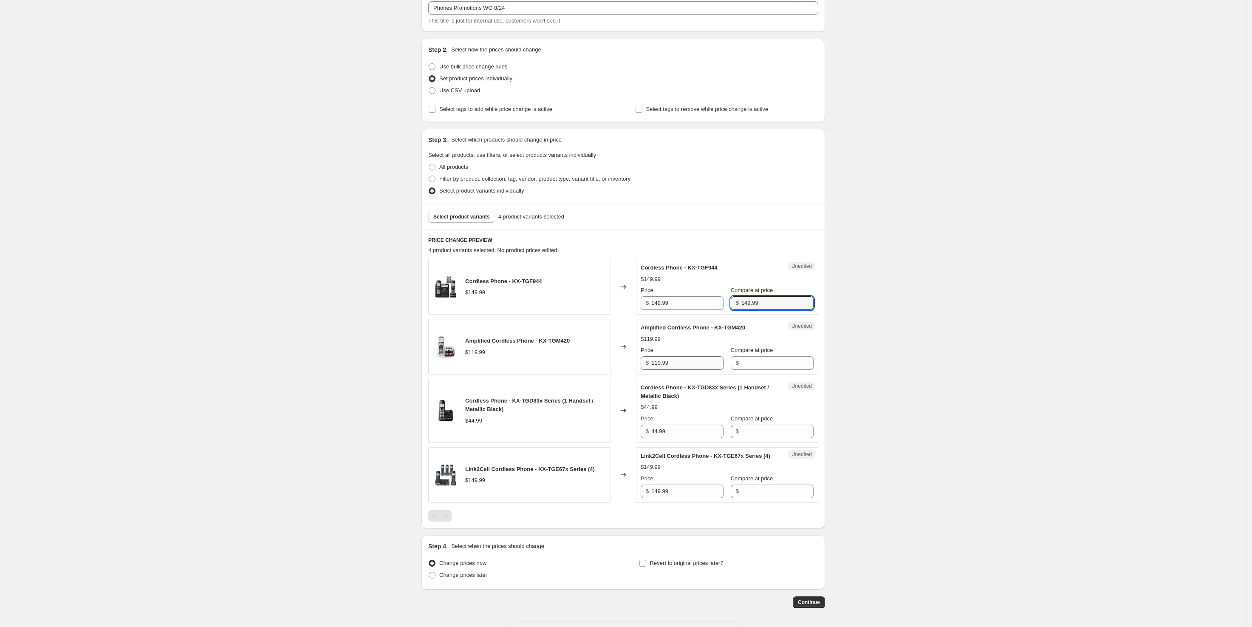
type input "149.99"
drag, startPoint x: 677, startPoint y: 367, endPoint x: 651, endPoint y: 365, distance: 26.0
click at [639, 366] on div "Unedited Amplified Cordless Phone - KX-TGM420 $119.99 Price $ 119.99 Compare at…" at bounding box center [727, 347] width 182 height 56
type input "119.99"
click at [747, 362] on input "Compare at price" at bounding box center [778, 363] width 72 height 14
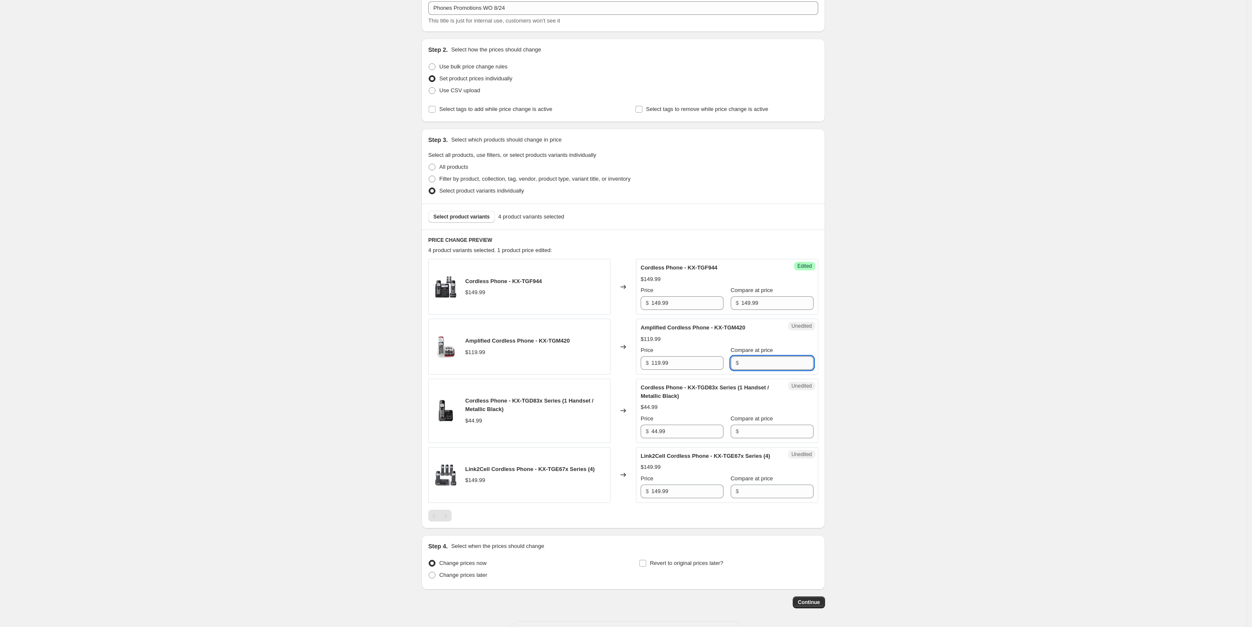
paste input "119.99"
type input "119.99"
click at [646, 442] on div "Unedited Cordless Phone - KX-TGD83x Series (1 Handset / Metallic Black) $44.99 …" at bounding box center [727, 411] width 182 height 64
drag, startPoint x: 676, startPoint y: 431, endPoint x: 620, endPoint y: 430, distance: 55.3
click at [617, 431] on div "Cordless Phone - KX-TGD83x Series (1 Handset / Metallic Black) $44.99 Changed t…" at bounding box center [623, 411] width 390 height 64
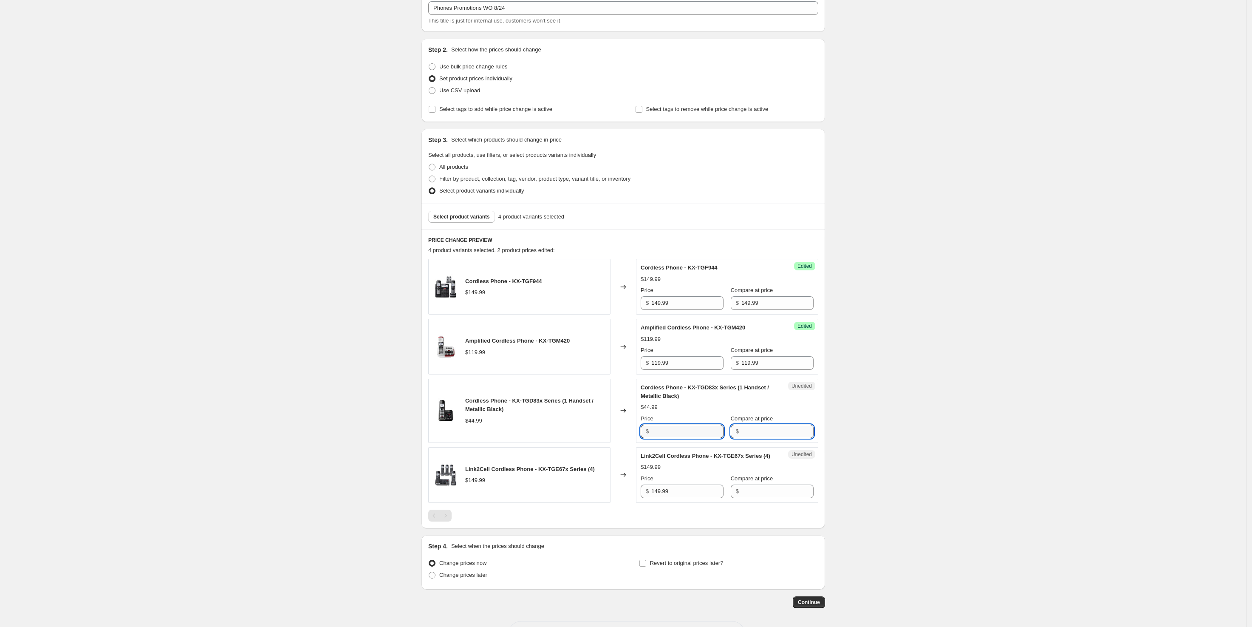
type input "44.99"
click at [747, 431] on input "Compare at price" at bounding box center [778, 432] width 72 height 14
paste input "44.99"
type input "44.99"
drag, startPoint x: 682, startPoint y: 495, endPoint x: 620, endPoint y: 493, distance: 62.5
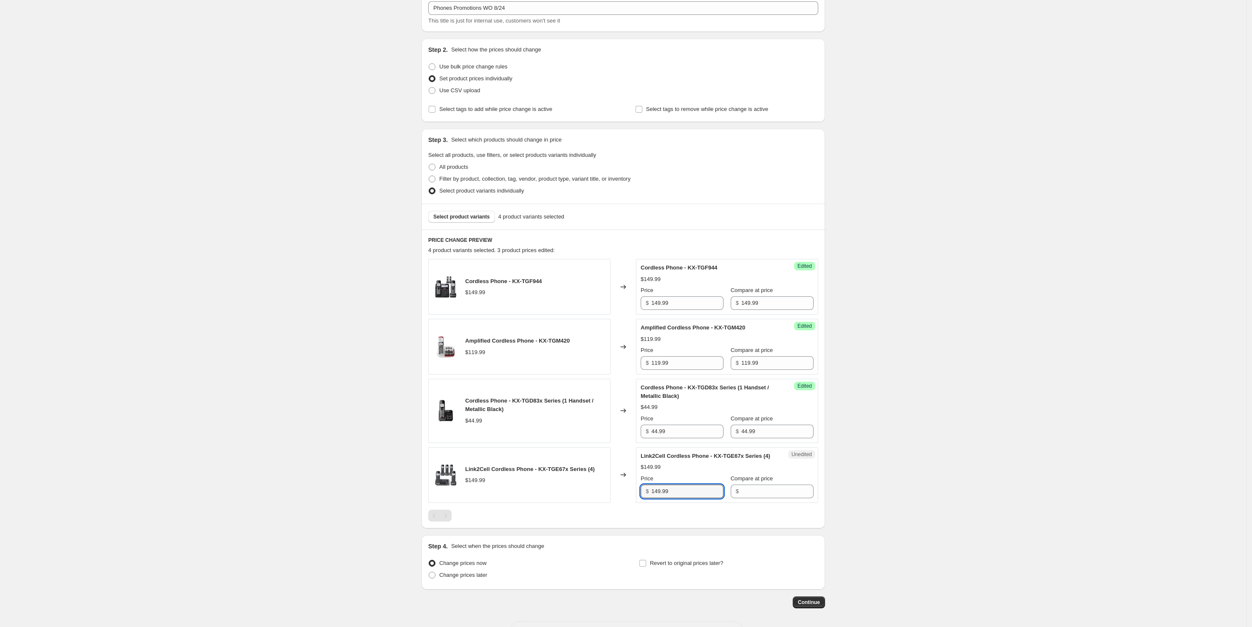
click at [619, 493] on div "Link2Cell Cordless Phone - KX-TGE67x Series (4) $149.99 Changed to Unedited Lin…" at bounding box center [623, 475] width 390 height 56
type input "149.99"
click at [756, 489] on input "Compare at price" at bounding box center [778, 491] width 72 height 14
paste input "149.99"
type input "149.99"
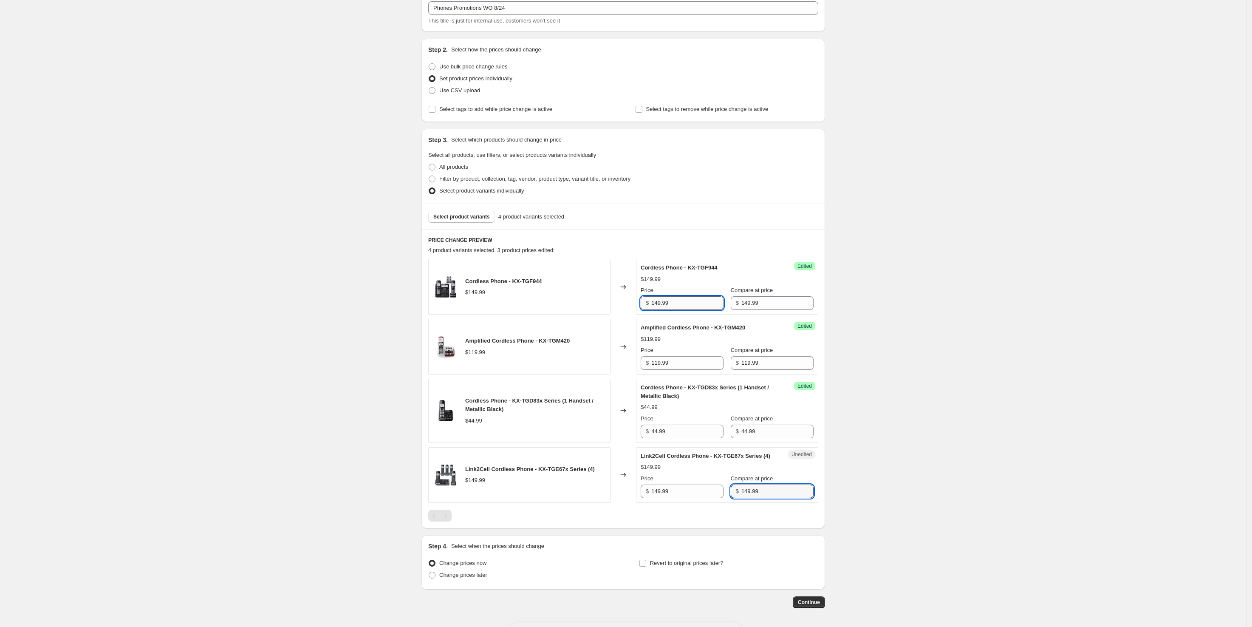
click at [668, 299] on input "149.99" at bounding box center [688, 303] width 72 height 14
click at [660, 302] on input "149.99" at bounding box center [688, 303] width 72 height 14
type input "134.99"
click at [668, 359] on input "119.99" at bounding box center [688, 363] width 72 height 14
click at [657, 360] on input "119.99" at bounding box center [688, 363] width 72 height 14
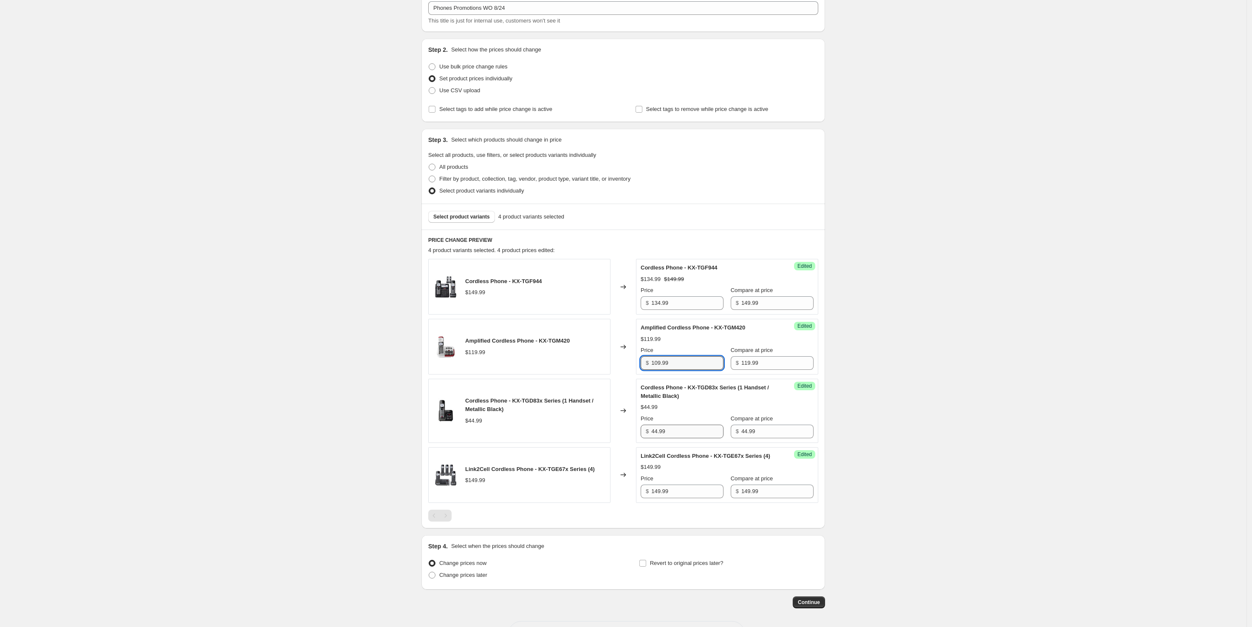
type input "109.99"
click at [666, 429] on input "44.99" at bounding box center [688, 432] width 72 height 14
drag, startPoint x: 657, startPoint y: 434, endPoint x: 648, endPoint y: 433, distance: 9.4
click at [648, 433] on div "$ 44.99" at bounding box center [682, 432] width 83 height 14
type input "39.99"
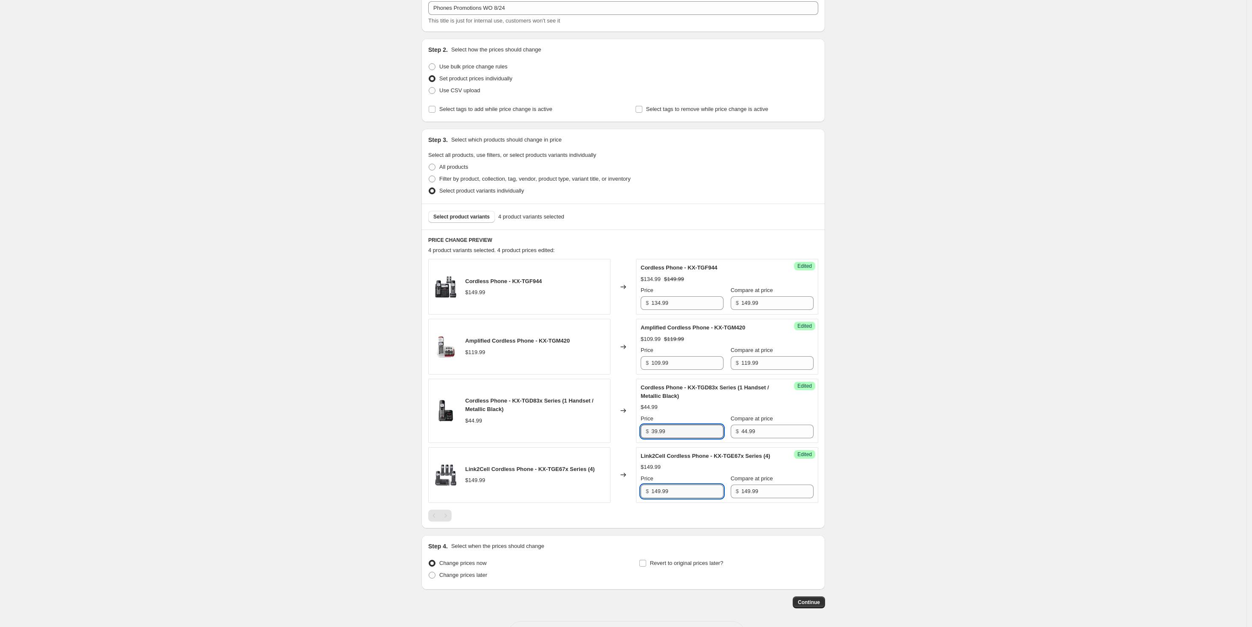
click at [692, 491] on input "149.99" at bounding box center [688, 491] width 72 height 14
drag, startPoint x: 661, startPoint y: 304, endPoint x: 657, endPoint y: 304, distance: 4.3
click at [657, 304] on input "134.99" at bounding box center [688, 303] width 72 height 14
type input "129.99"
drag, startPoint x: 663, startPoint y: 491, endPoint x: 657, endPoint y: 491, distance: 6.0
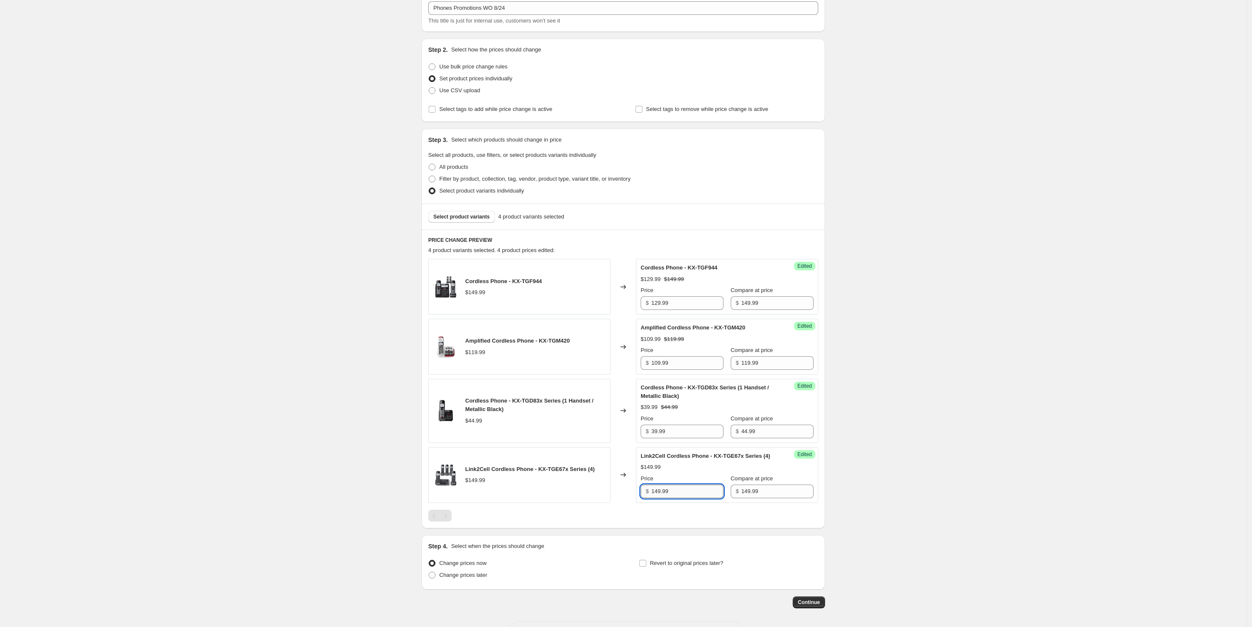
click at [657, 491] on input "149.99" at bounding box center [688, 491] width 72 height 14
drag, startPoint x: 657, startPoint y: 493, endPoint x: 662, endPoint y: 493, distance: 4.3
click at [662, 493] on input "123.99" at bounding box center [688, 491] width 72 height 14
type input "134.99"
click at [678, 504] on div "Cordless Phone - KX-TGF944 $149.99 Changed to Success Edited Cordless Phone - K…" at bounding box center [623, 390] width 390 height 262
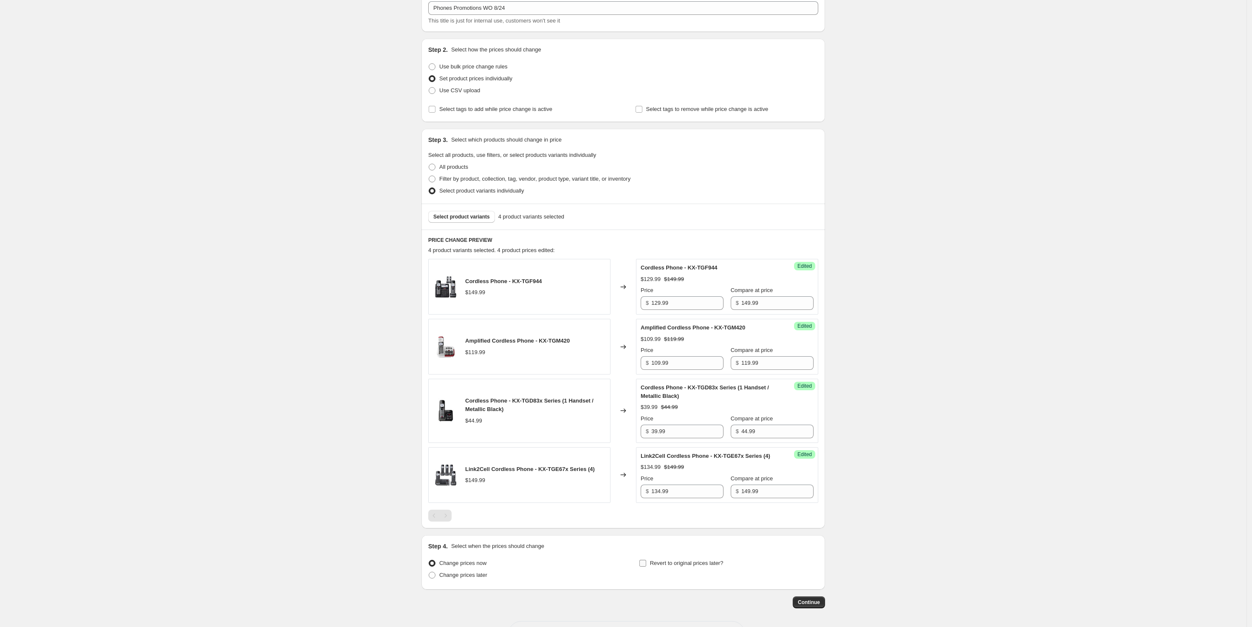
click at [711, 563] on span "Revert to original prices later?" at bounding box center [687, 563] width 74 height 6
click at [646, 563] on input "Revert to original prices later?" at bounding box center [643, 563] width 7 height 7
checkbox input "true"
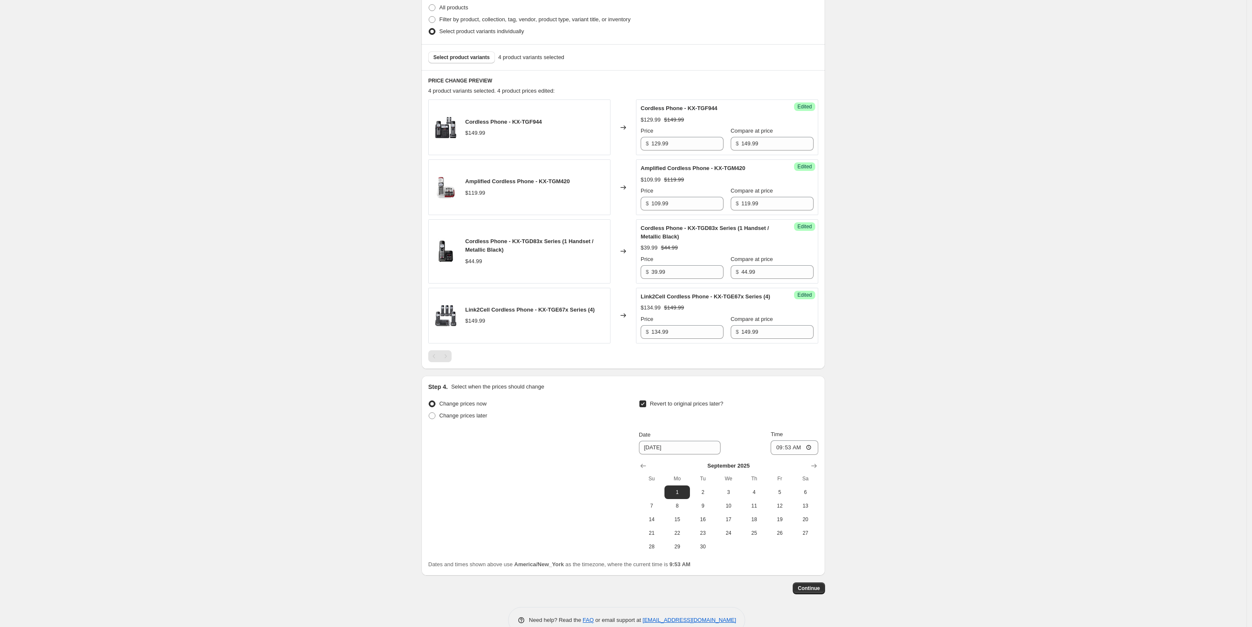
scroll to position [232, 0]
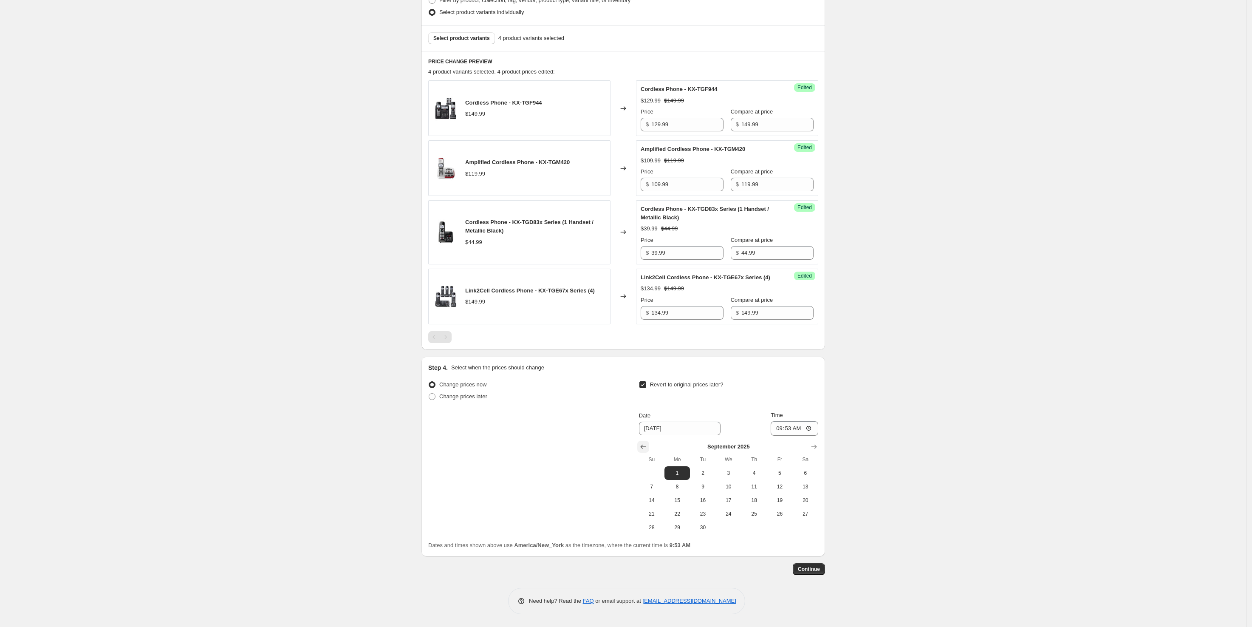
click at [645, 447] on icon "Show previous month, August 2025" at bounding box center [643, 447] width 6 height 4
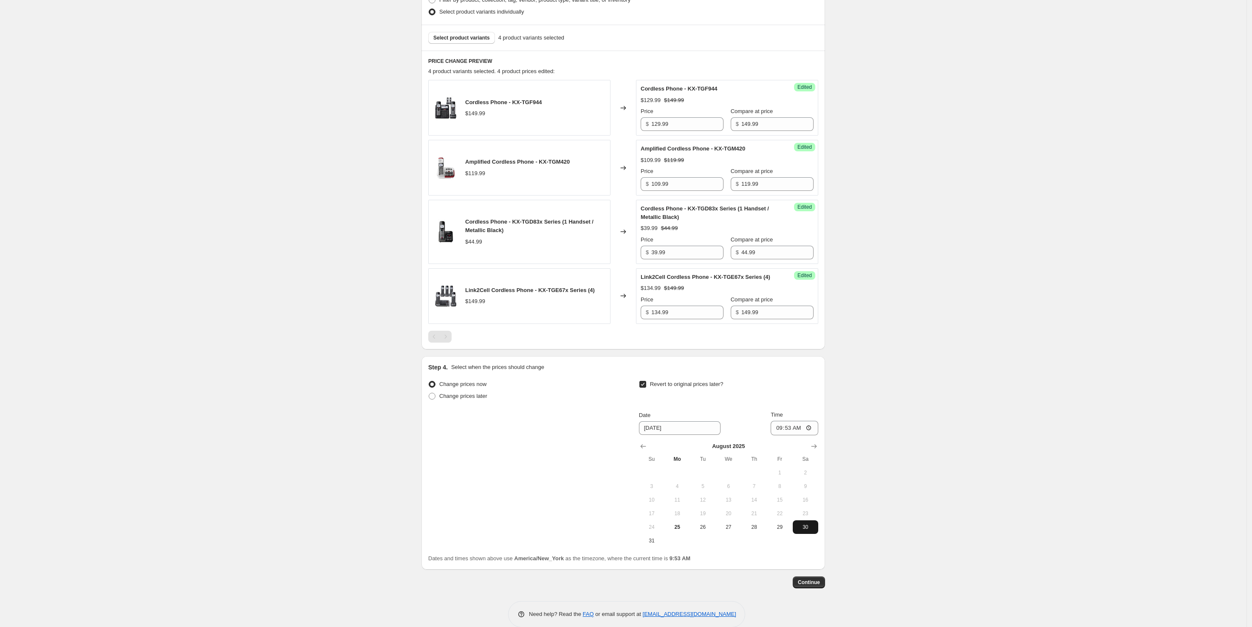
click at [798, 529] on span "30" at bounding box center [805, 527] width 19 height 7
click at [655, 540] on span "31" at bounding box center [652, 540] width 19 height 7
type input "[DATE]"
click at [780, 428] on input "09:53" at bounding box center [795, 428] width 48 height 14
click at [843, 428] on div "Create new price [MEDICAL_DATA]. This page is ready Create new price [MEDICAL_D…" at bounding box center [623, 204] width 1247 height 872
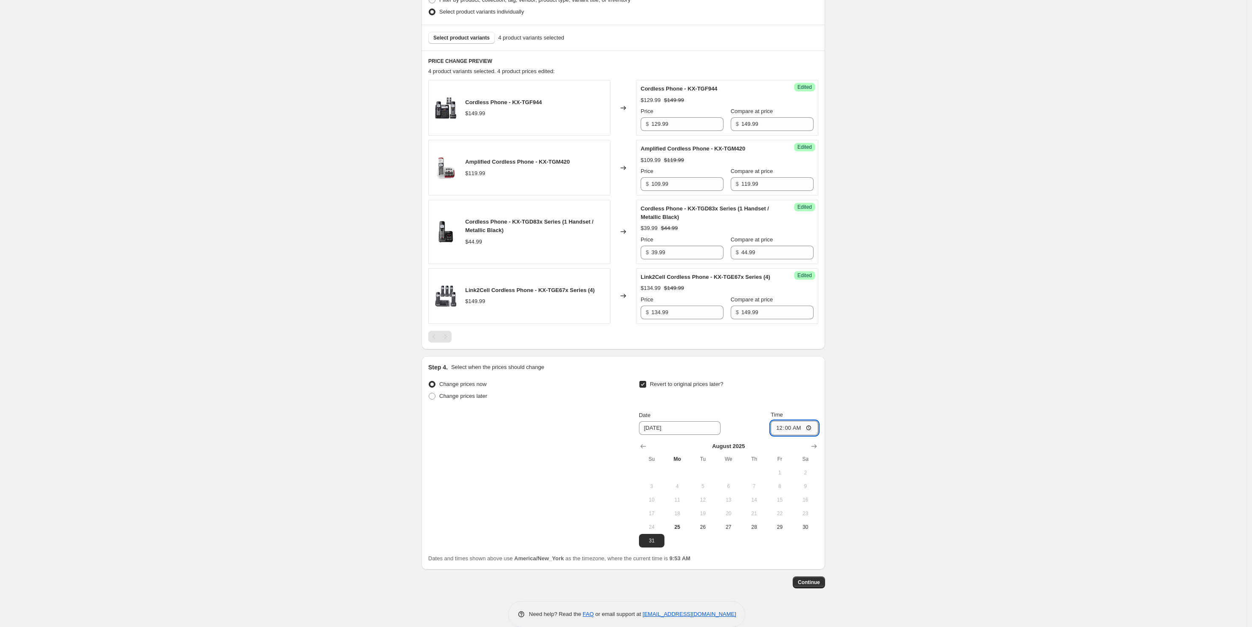
click at [789, 430] on input "00:00" at bounding box center [795, 428] width 48 height 14
click at [782, 431] on input "00:01" at bounding box center [795, 428] width 48 height 14
click at [789, 431] on input "00:01" at bounding box center [795, 428] width 48 height 14
type input "00:00"
click at [847, 465] on div "Create new price [MEDICAL_DATA]. This page is ready Create new price [MEDICAL_D…" at bounding box center [623, 204] width 1247 height 872
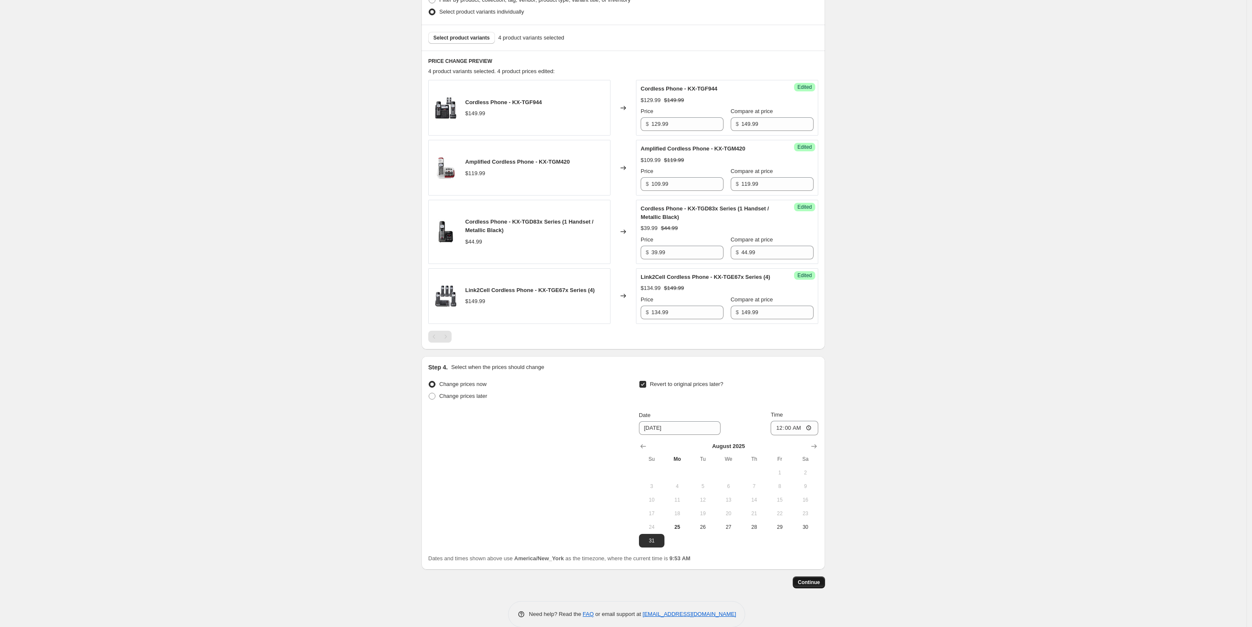
click at [810, 586] on span "Continue" at bounding box center [809, 582] width 22 height 7
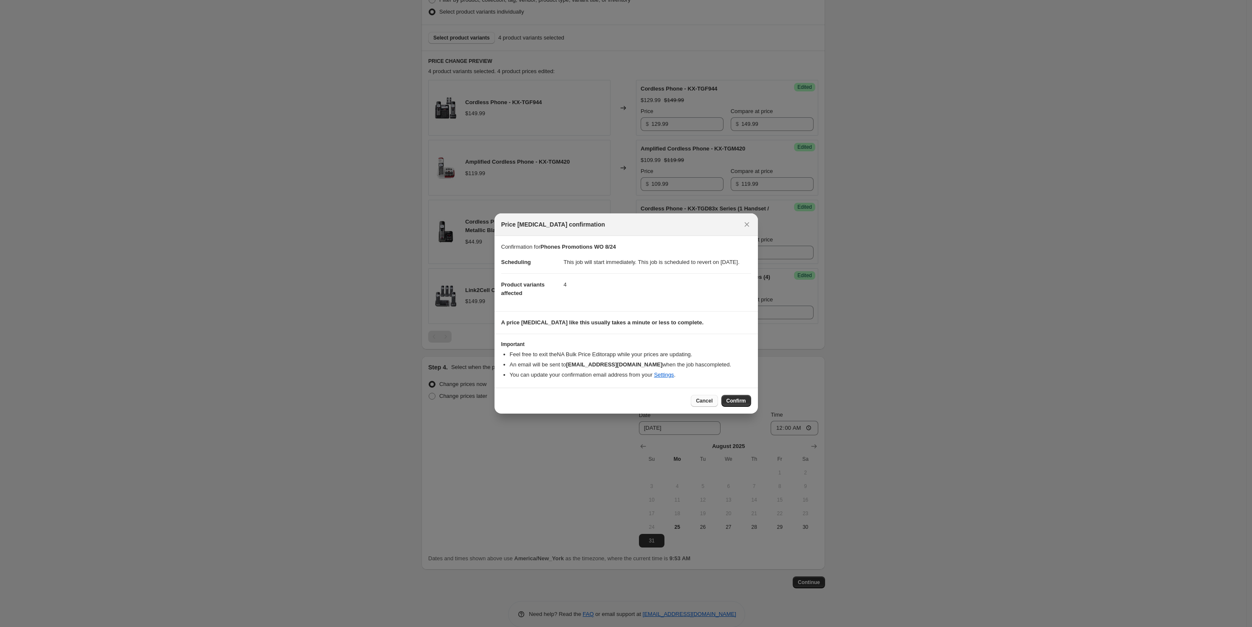
click at [704, 404] on span "Cancel" at bounding box center [704, 400] width 17 height 7
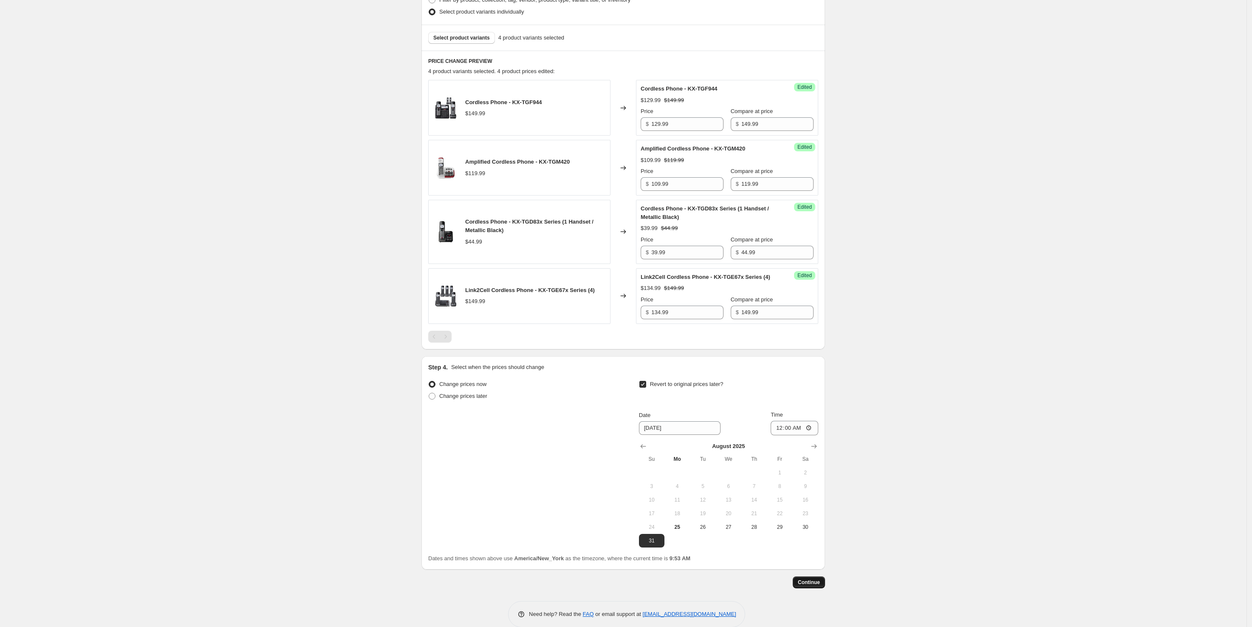
click at [807, 581] on span "Continue" at bounding box center [809, 582] width 22 height 7
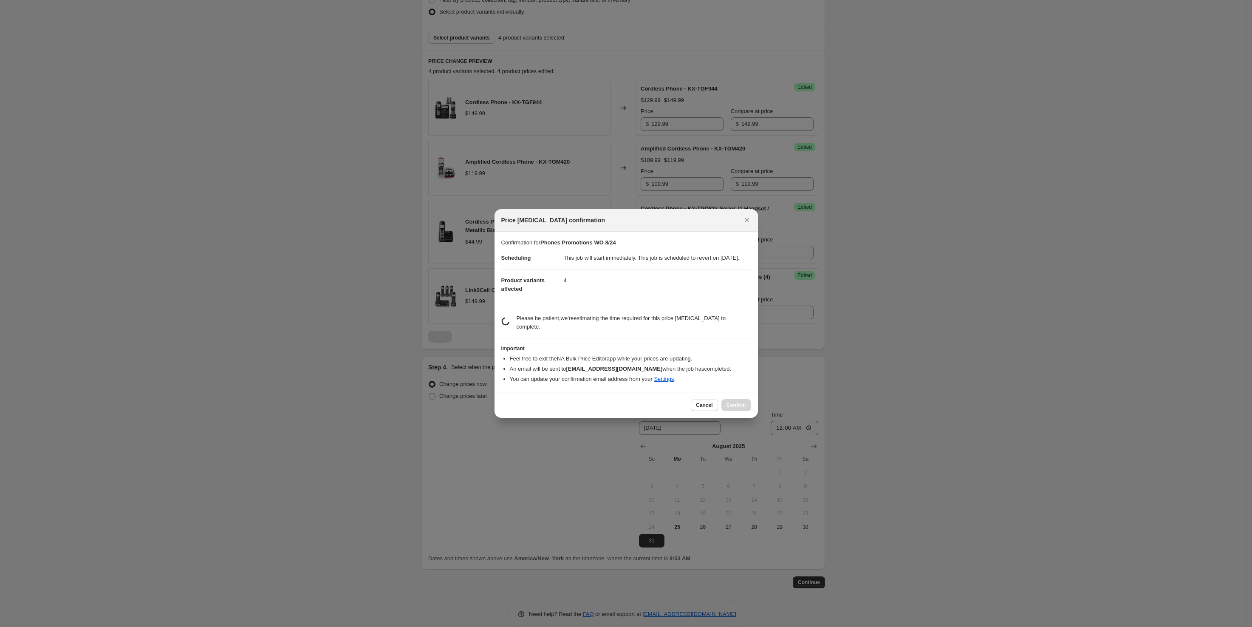
scroll to position [0, 0]
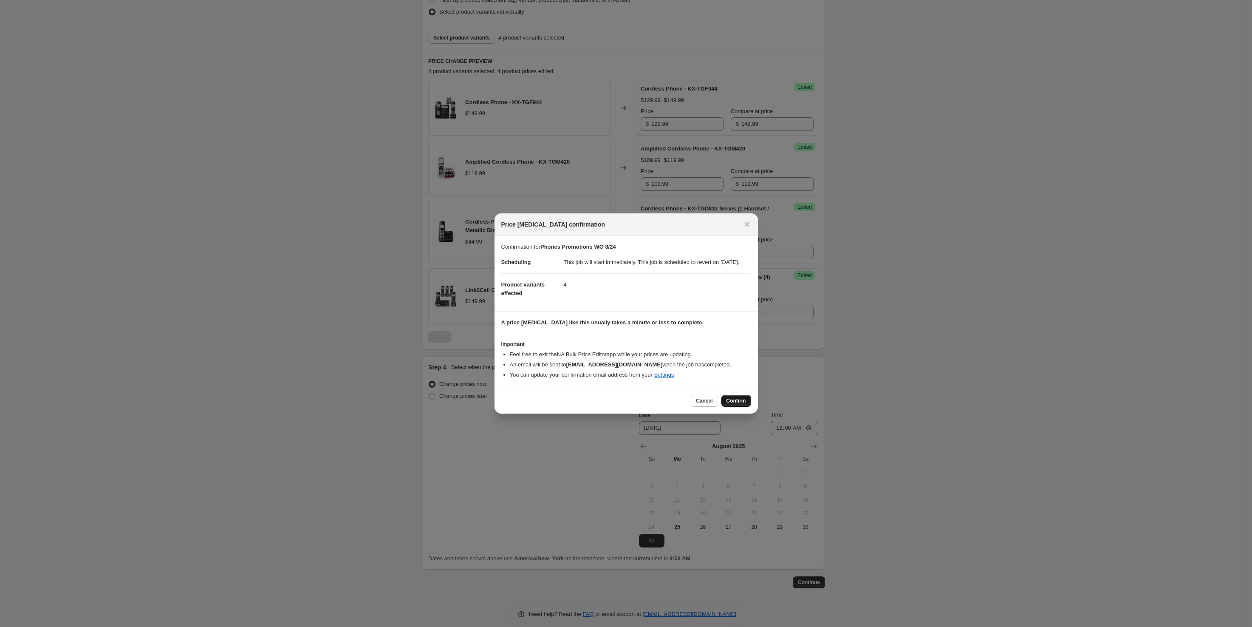
click at [732, 402] on button "Confirm" at bounding box center [737, 401] width 30 height 12
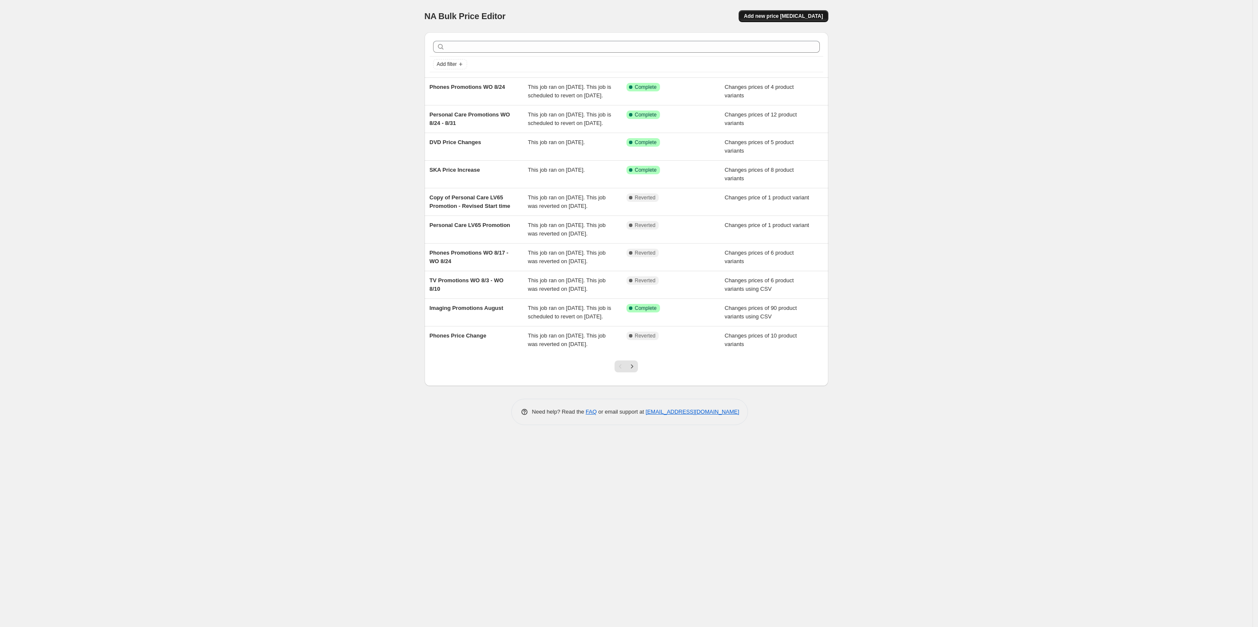
click at [782, 17] on span "Add new price [MEDICAL_DATA]" at bounding box center [783, 16] width 79 height 7
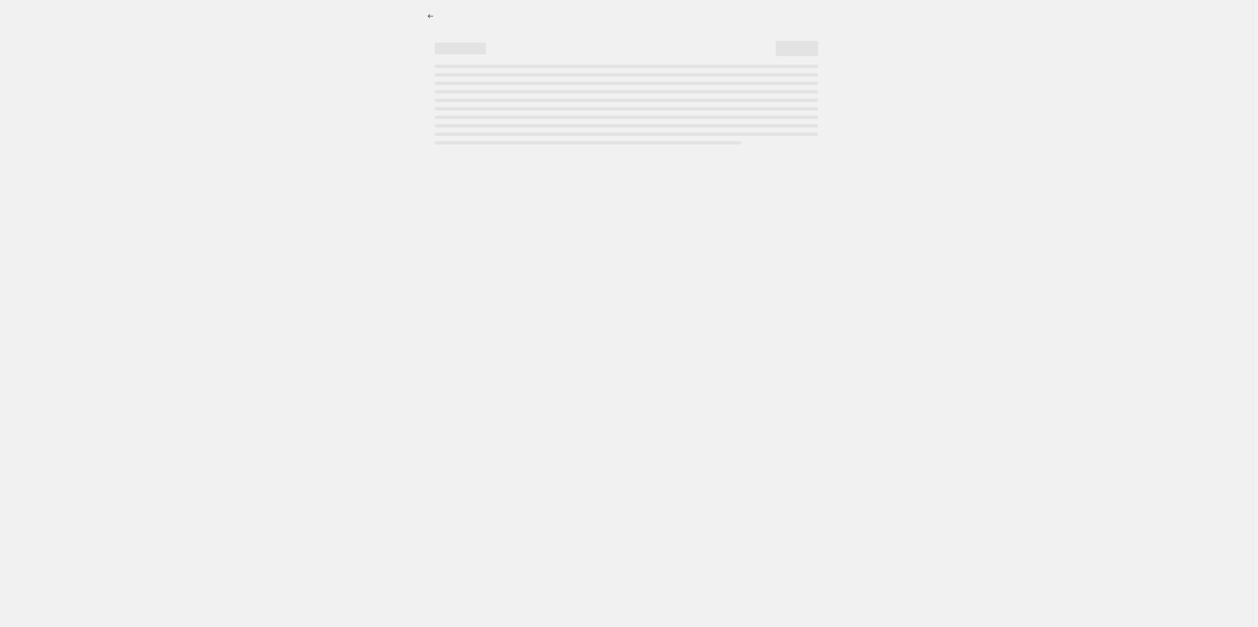
select select "percentage"
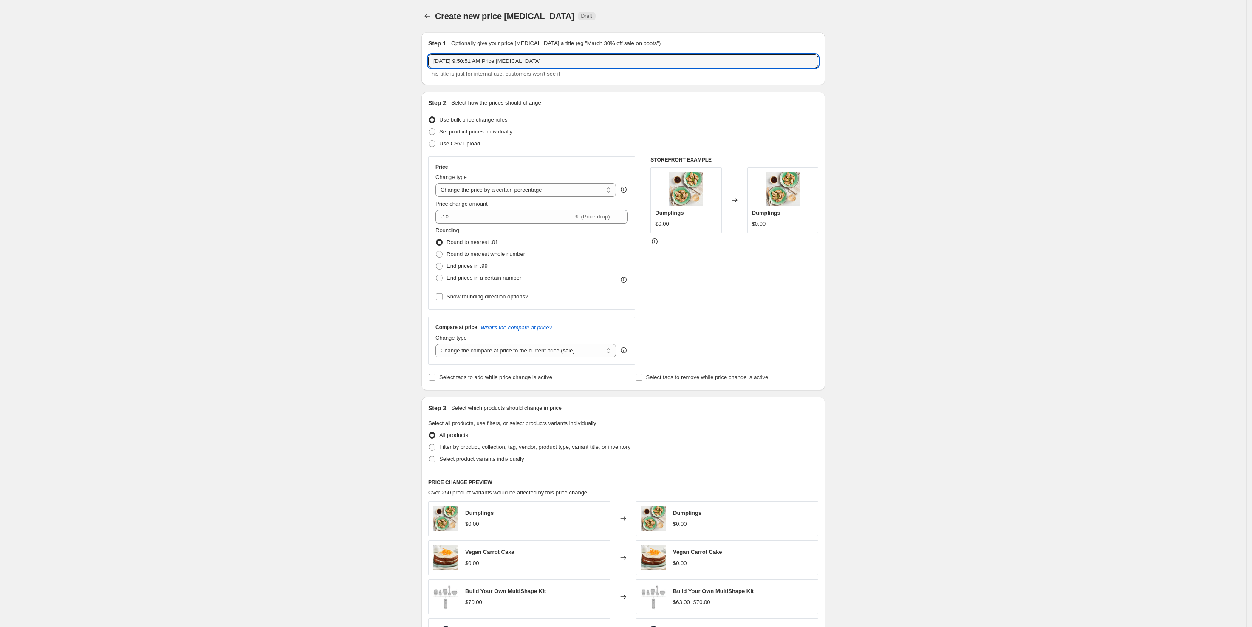
drag, startPoint x: 556, startPoint y: 56, endPoint x: 288, endPoint y: 68, distance: 268.0
click at [288, 68] on div "Create new price [MEDICAL_DATA]. This page is ready Create new price [MEDICAL_D…" at bounding box center [623, 426] width 1247 height 852
type input "ES-LV65 Promo"
click at [444, 133] on span "Set product prices individually" at bounding box center [475, 131] width 73 height 6
click at [429, 129] on input "Set product prices individually" at bounding box center [429, 128] width 0 height 0
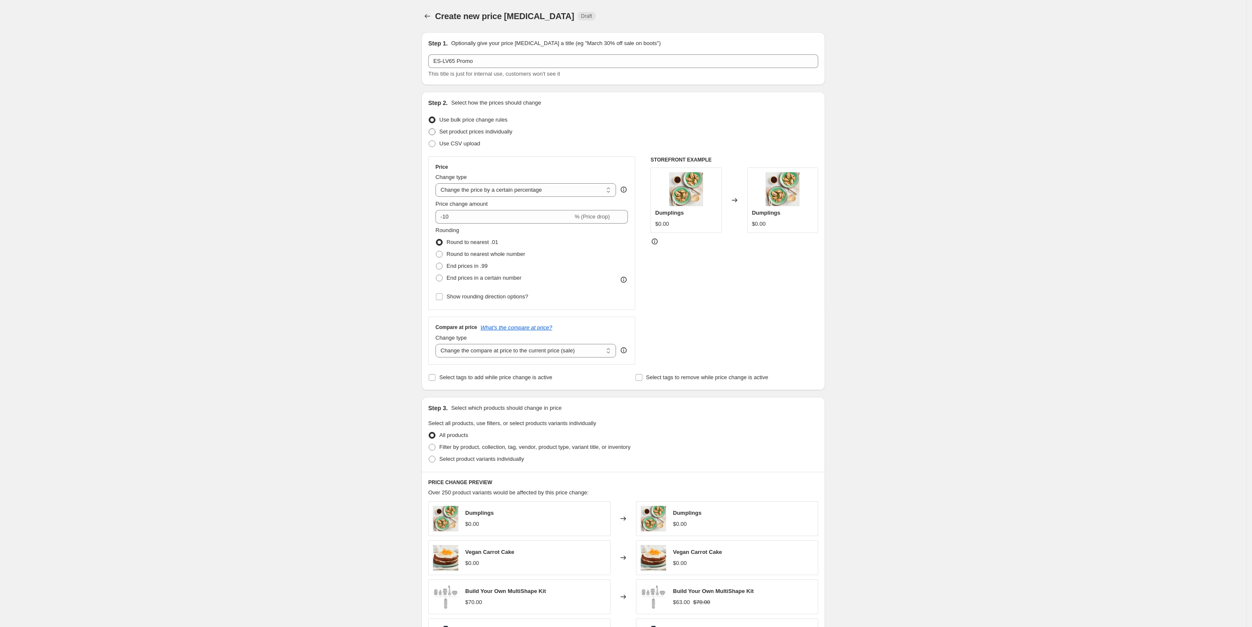
radio input "true"
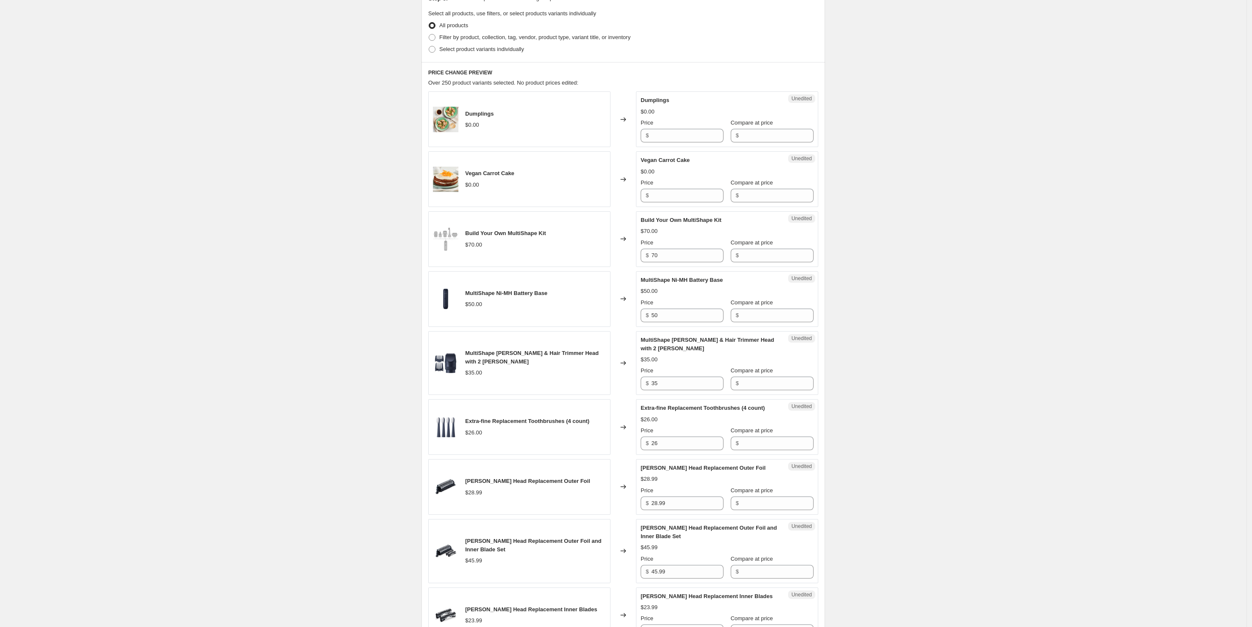
scroll to position [106, 0]
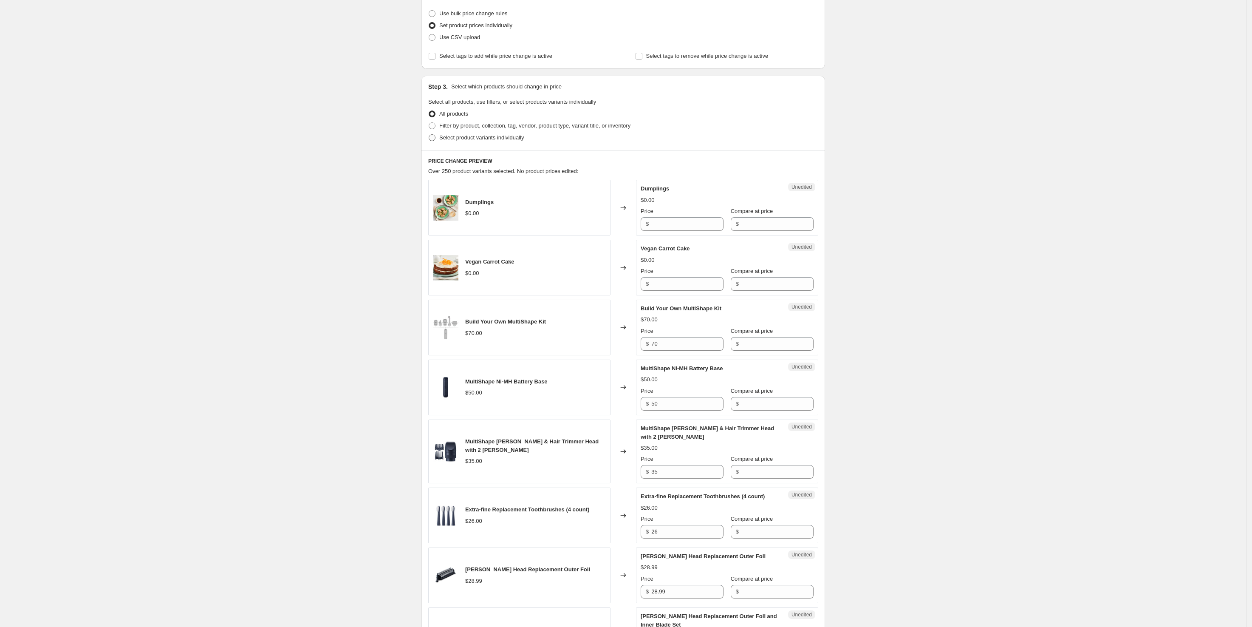
click at [459, 142] on label "Select product variants individually" at bounding box center [476, 138] width 96 height 12
click at [429, 135] on input "Select product variants individually" at bounding box center [429, 134] width 0 height 0
radio input "true"
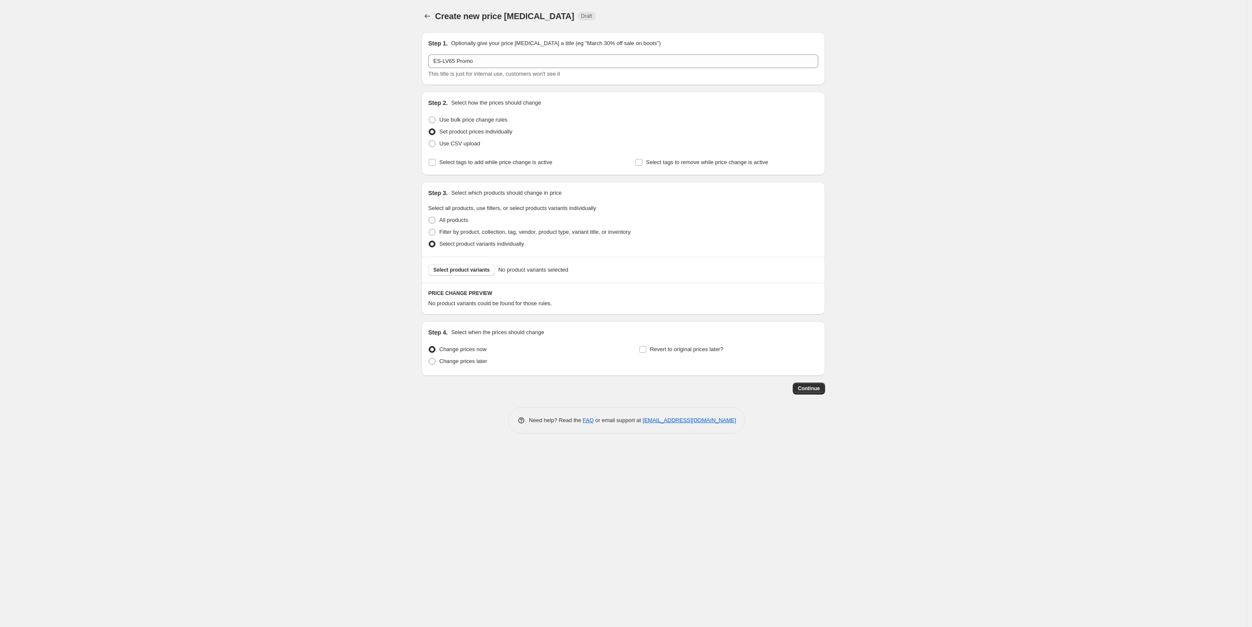
scroll to position [0, 0]
click at [479, 61] on input "ES-LV65 Promo" at bounding box center [626, 61] width 390 height 14
click at [458, 267] on span "Select product variants" at bounding box center [464, 269] width 57 height 7
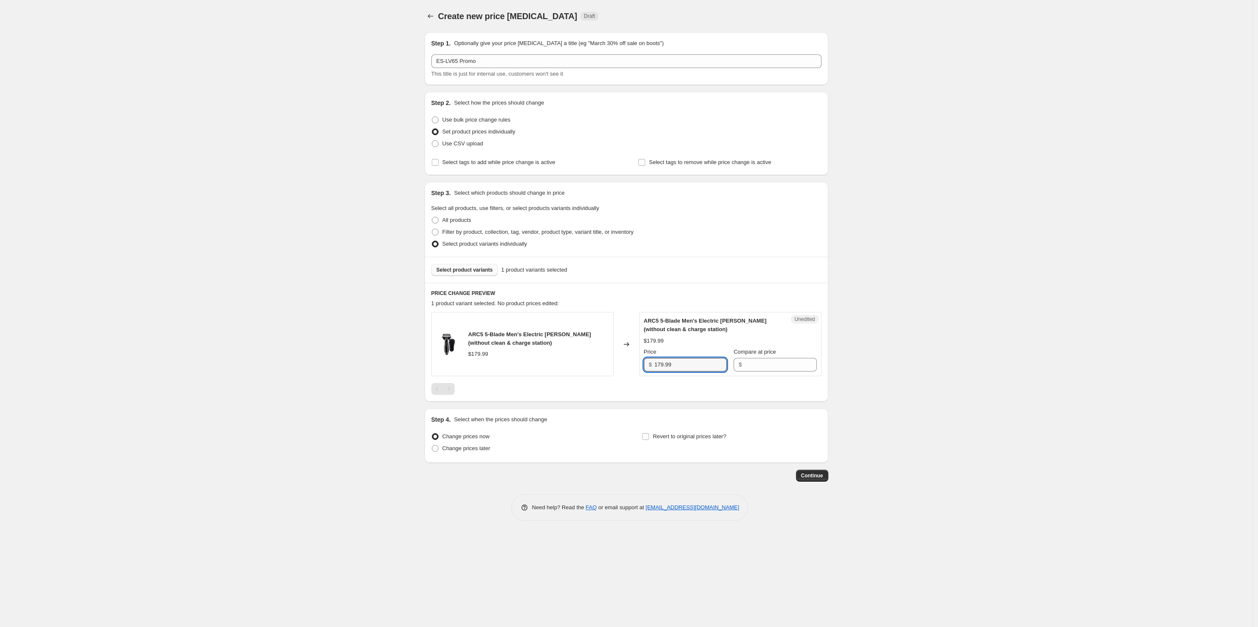
drag, startPoint x: 671, startPoint y: 367, endPoint x: 646, endPoint y: 361, distance: 26.1
click at [618, 362] on div "ARC5 5-Blade Men's Electric [PERSON_NAME] (without clean & charge station) $179…" at bounding box center [626, 344] width 390 height 64
paste input "179.99"
type input "179.99"
click at [657, 364] on input "179.99" at bounding box center [690, 365] width 72 height 14
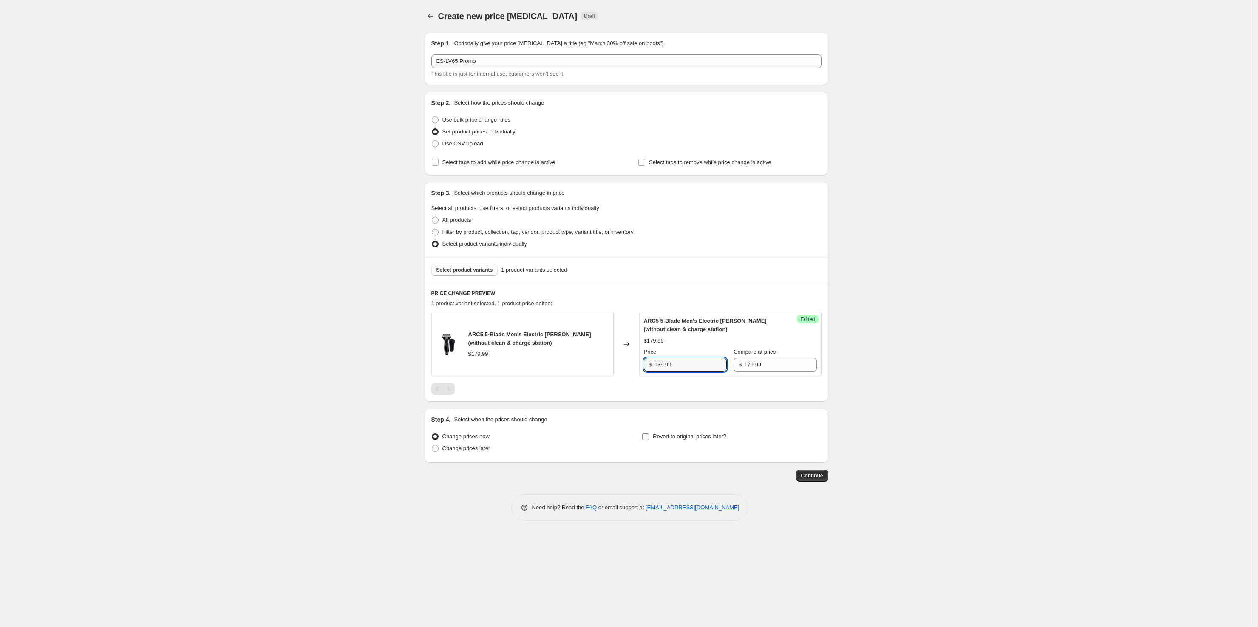
type input "139.99"
click at [681, 431] on label "Revert to original prices later?" at bounding box center [684, 437] width 85 height 12
click at [649, 433] on input "Revert to original prices later?" at bounding box center [645, 436] width 7 height 7
checkbox input "true"
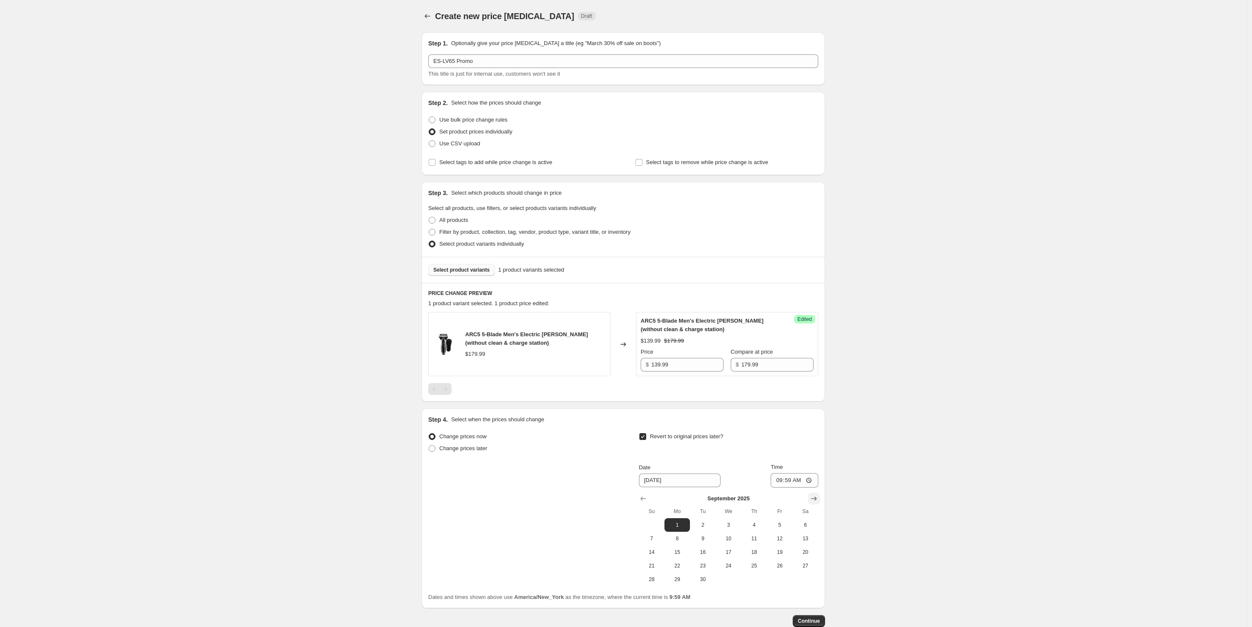
click at [815, 497] on icon "Show next month, October 2025" at bounding box center [814, 498] width 8 height 8
click at [646, 499] on icon "Show previous month, September 2025" at bounding box center [643, 498] width 6 height 4
click at [815, 500] on icon "Show next month, October 2025" at bounding box center [814, 498] width 8 height 8
click at [807, 525] on span "4" at bounding box center [805, 524] width 19 height 7
type input "[DATE]"
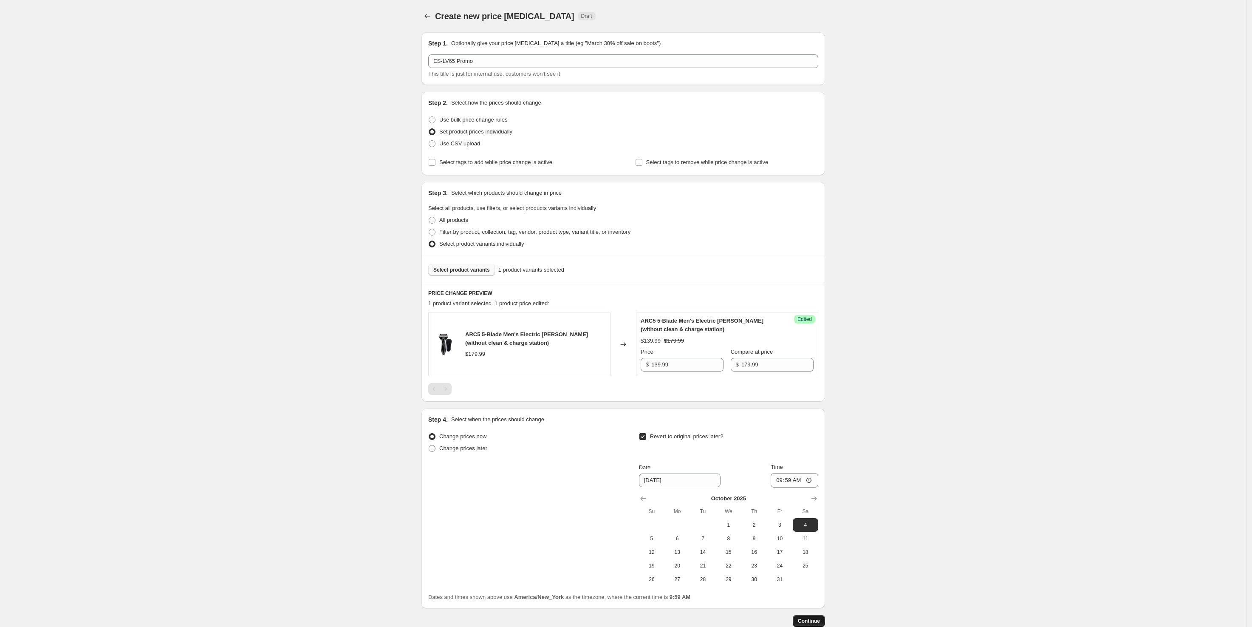
click at [813, 618] on span "Continue" at bounding box center [809, 621] width 22 height 7
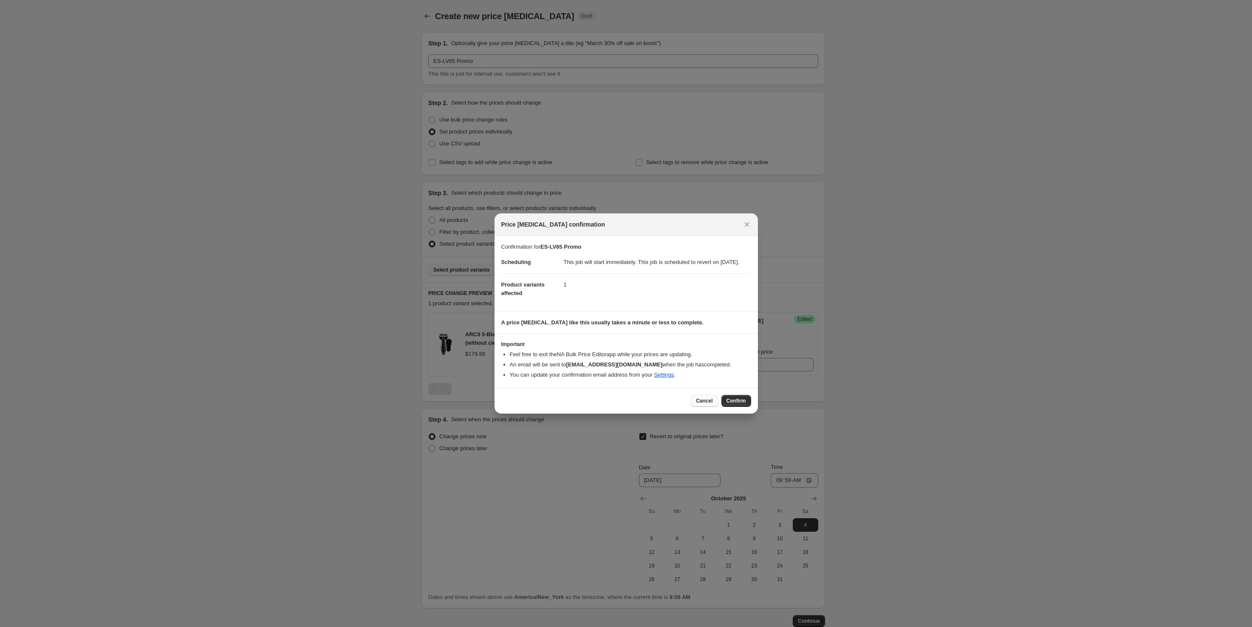
click at [708, 404] on span "Cancel" at bounding box center [704, 400] width 17 height 7
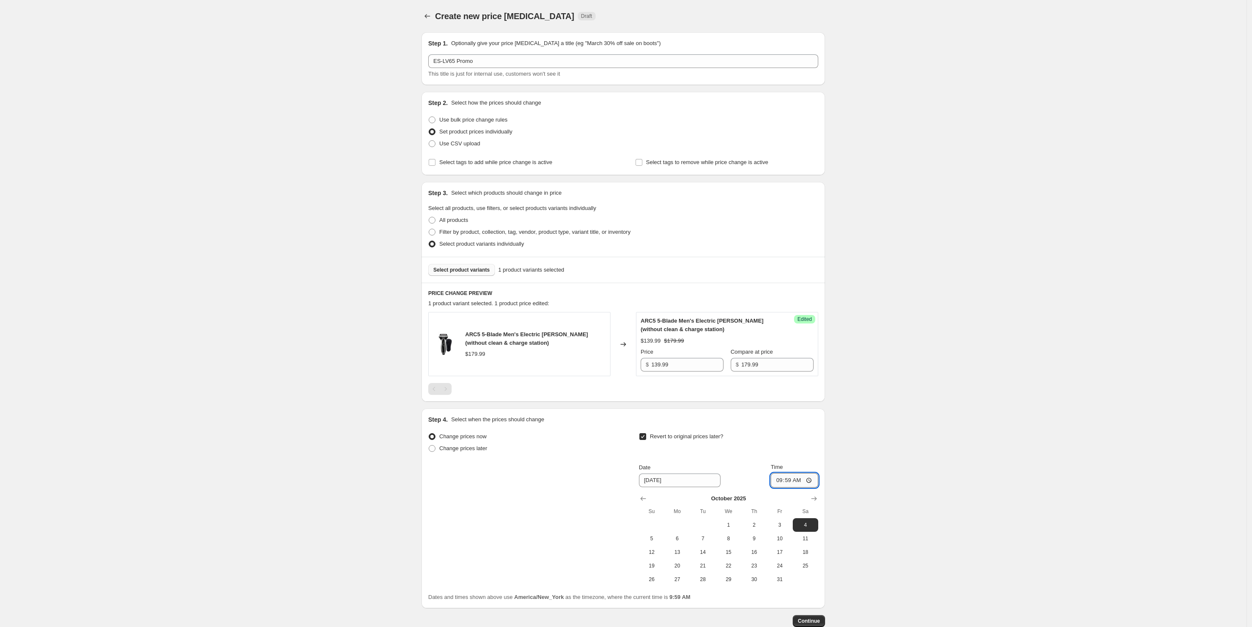
click at [779, 481] on input "09:59" at bounding box center [795, 480] width 48 height 14
click at [797, 484] on input "11:59" at bounding box center [795, 480] width 48 height 14
type input "23:59"
click at [839, 474] on div "Create new price [MEDICAL_DATA]. This page is ready Create new price [MEDICAL_D…" at bounding box center [623, 339] width 1247 height 679
click at [808, 620] on span "Continue" at bounding box center [809, 621] width 22 height 7
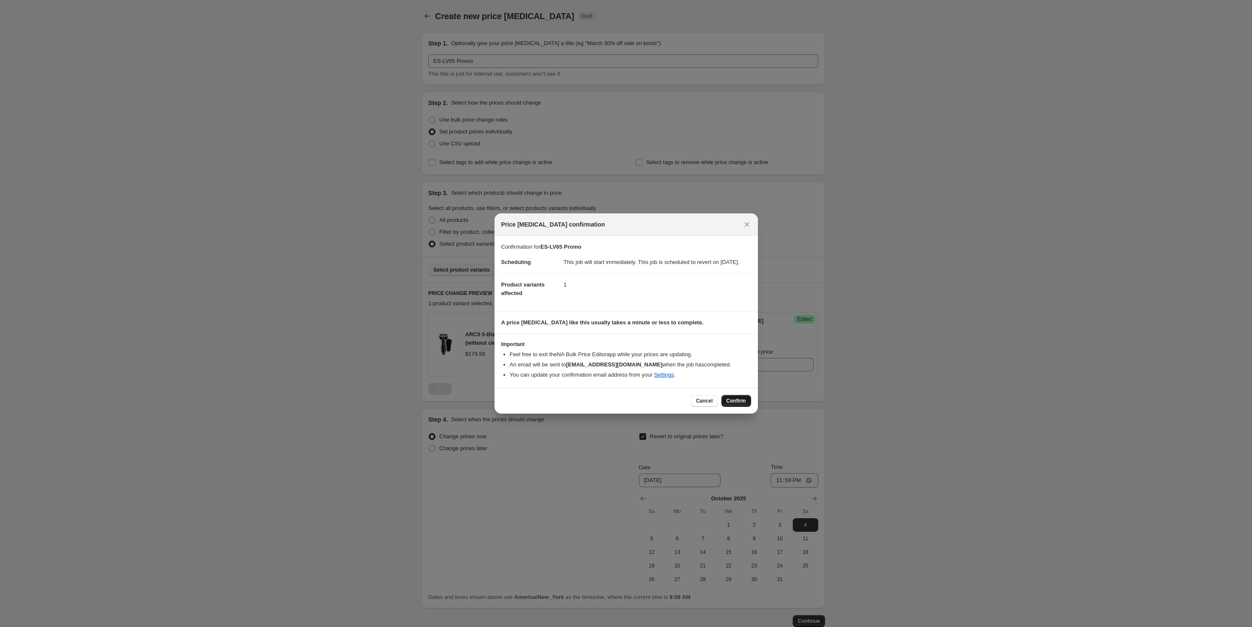
click at [737, 403] on span "Confirm" at bounding box center [737, 400] width 20 height 7
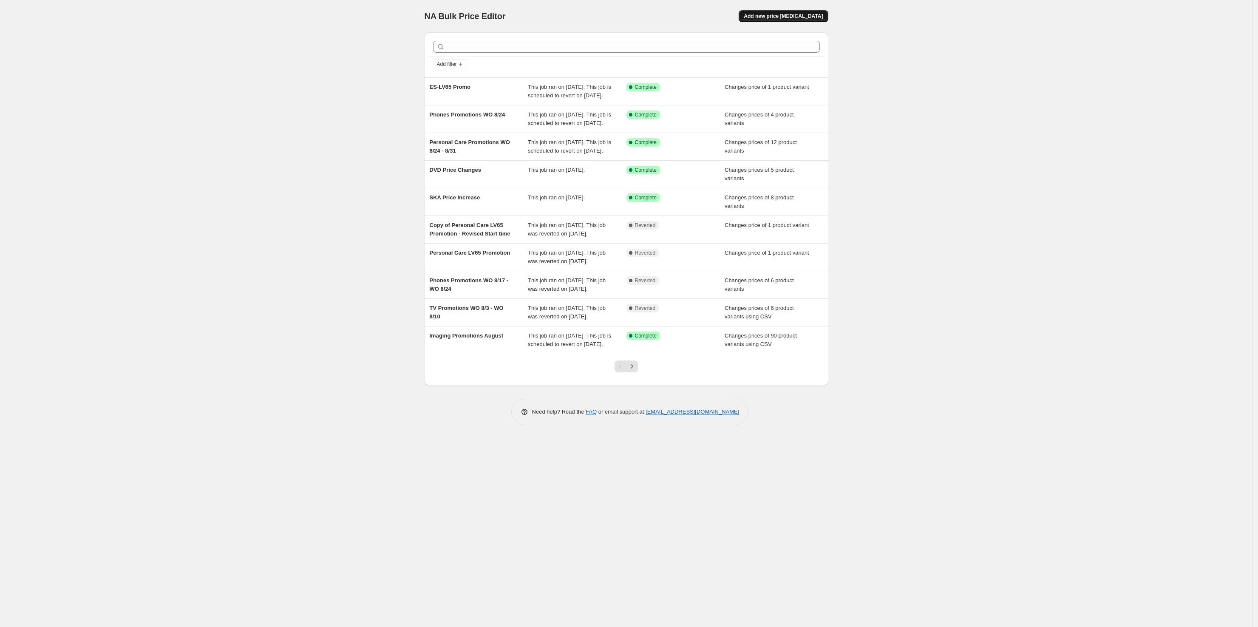
click at [794, 21] on button "Add new price [MEDICAL_DATA]" at bounding box center [783, 16] width 89 height 12
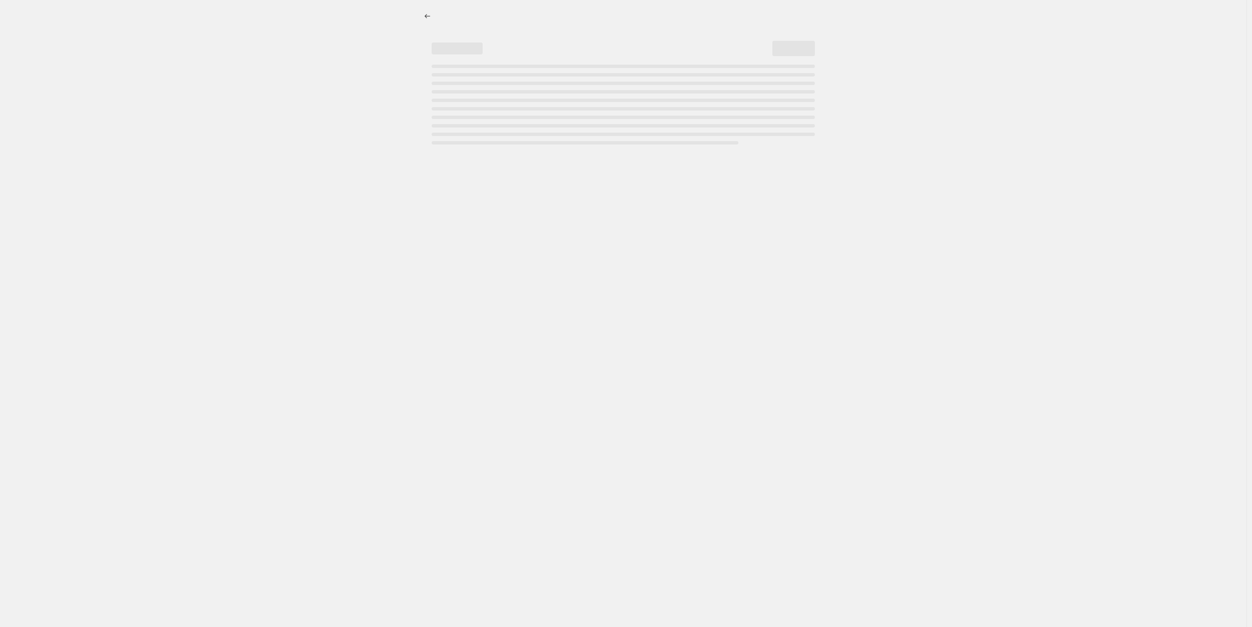
select select "percentage"
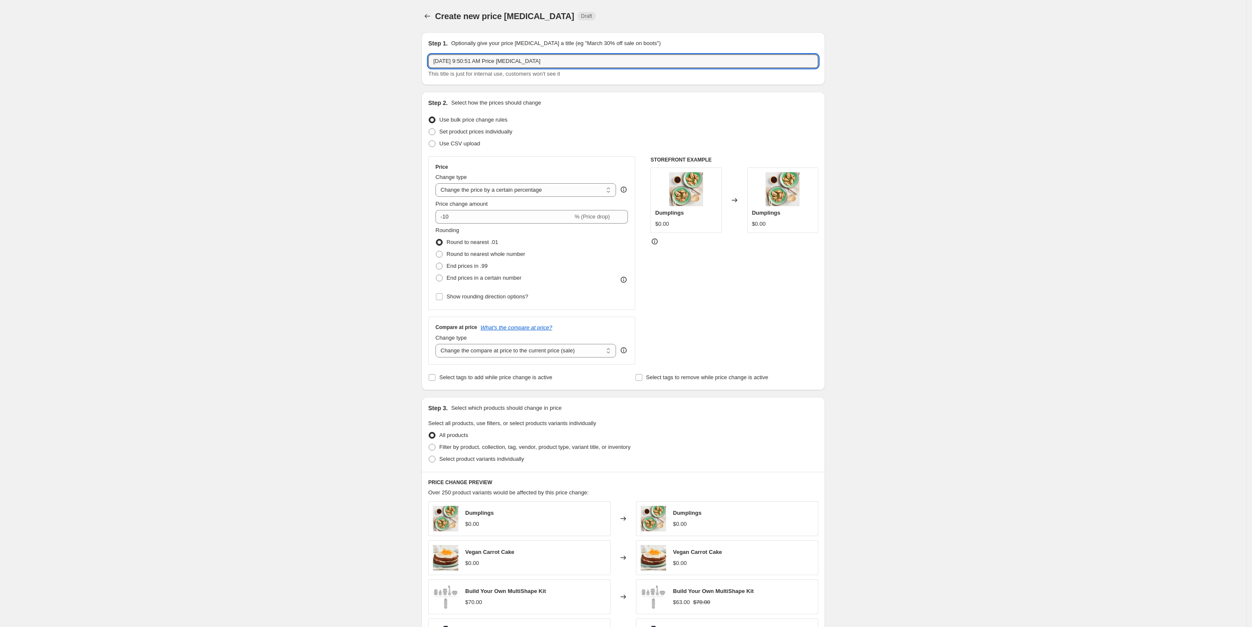
drag, startPoint x: 545, startPoint y: 64, endPoint x: 337, endPoint y: 71, distance: 208.3
click at [337, 71] on div "Create new price [MEDICAL_DATA]. This page is ready Create new price [MEDICAL_D…" at bounding box center [623, 426] width 1247 height 852
type input "Phones Promotions WO 8/17 - WO 8/24"
click at [465, 133] on span "Set product prices individually" at bounding box center [475, 131] width 73 height 6
click at [429, 129] on input "Set product prices individually" at bounding box center [429, 128] width 0 height 0
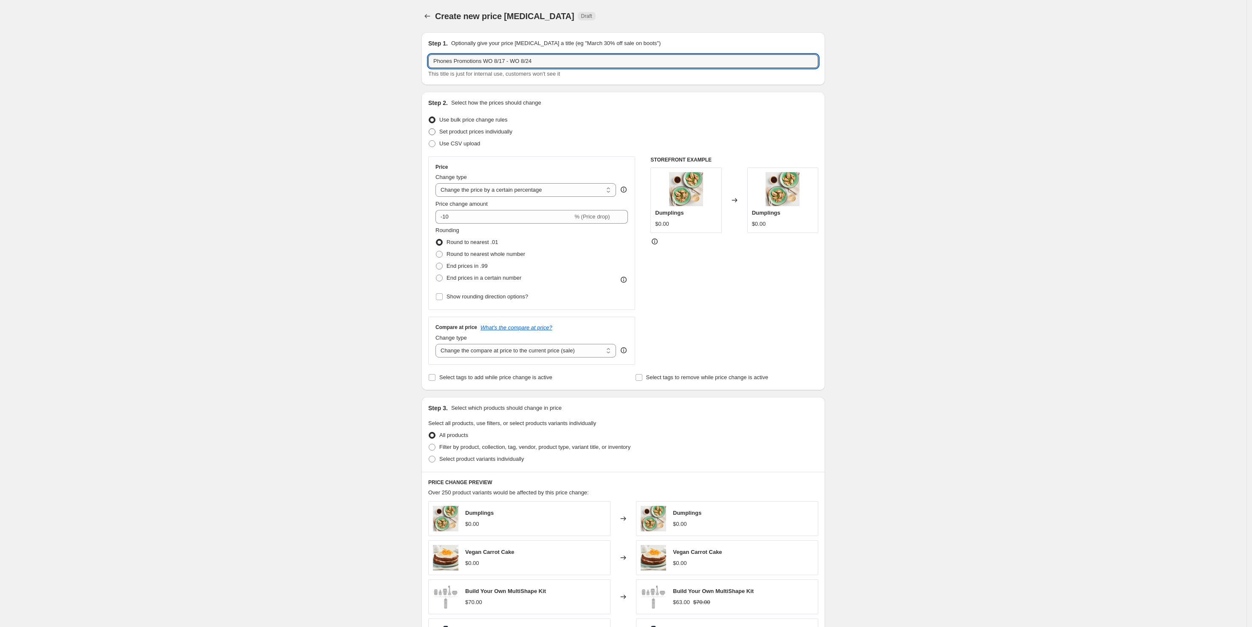
radio input "true"
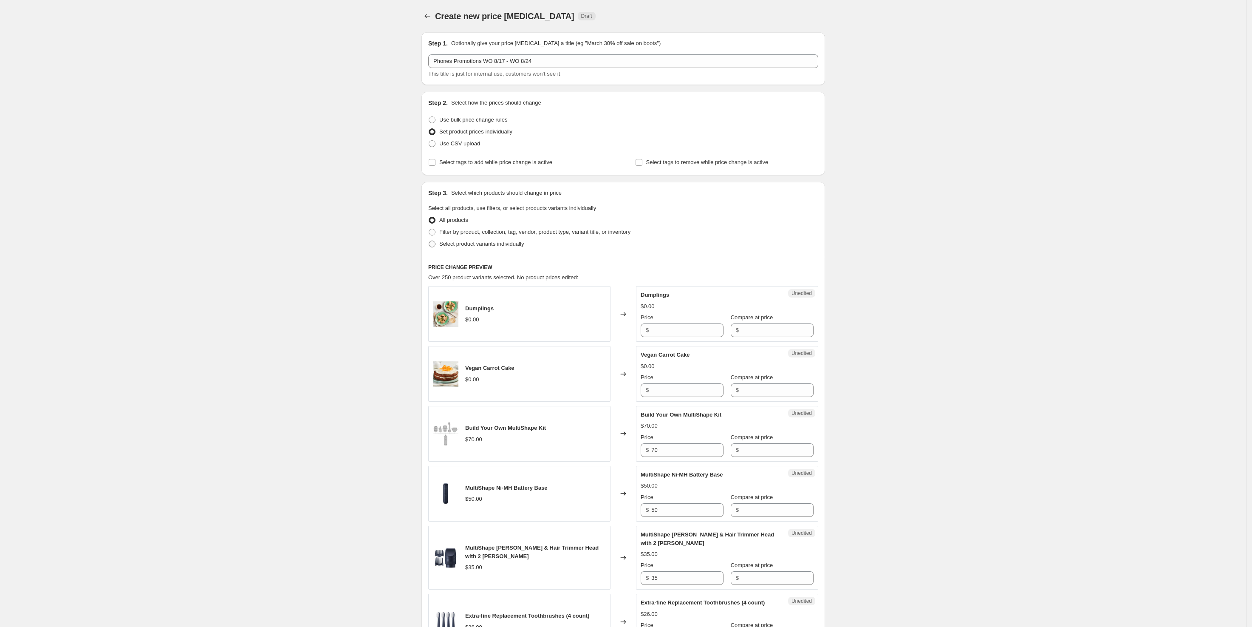
click at [463, 244] on span "Select product variants individually" at bounding box center [481, 244] width 85 height 6
click at [429, 241] on input "Select product variants individually" at bounding box center [429, 241] width 0 height 0
radio input "true"
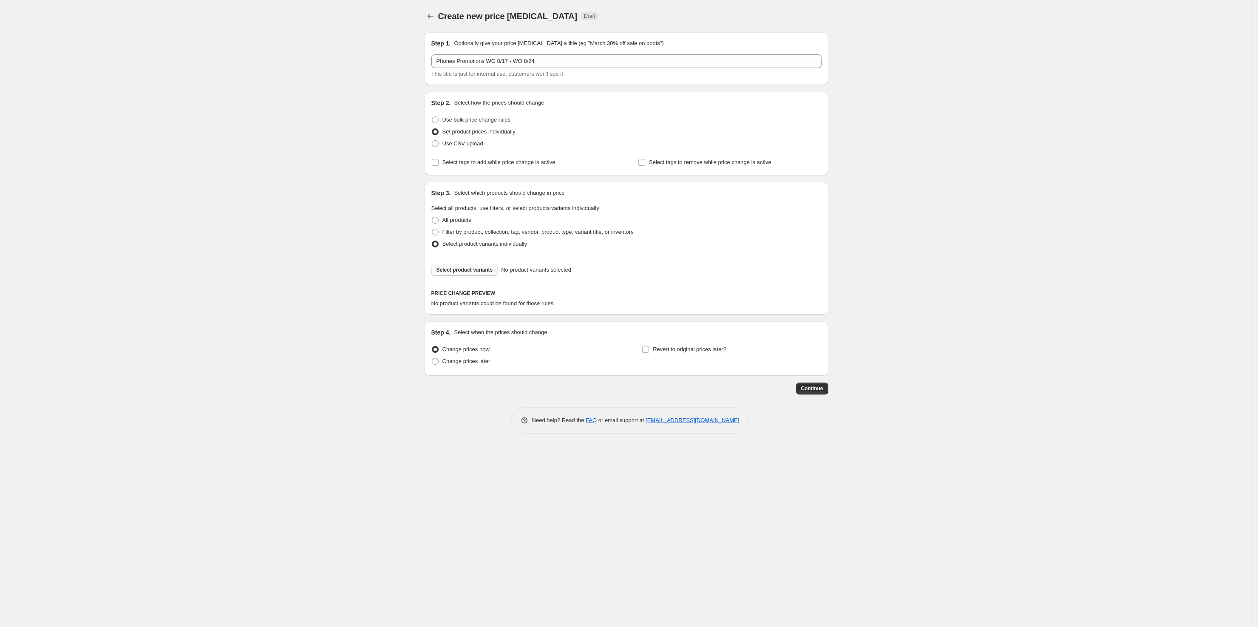
click at [470, 267] on span "Select product variants" at bounding box center [464, 269] width 57 height 7
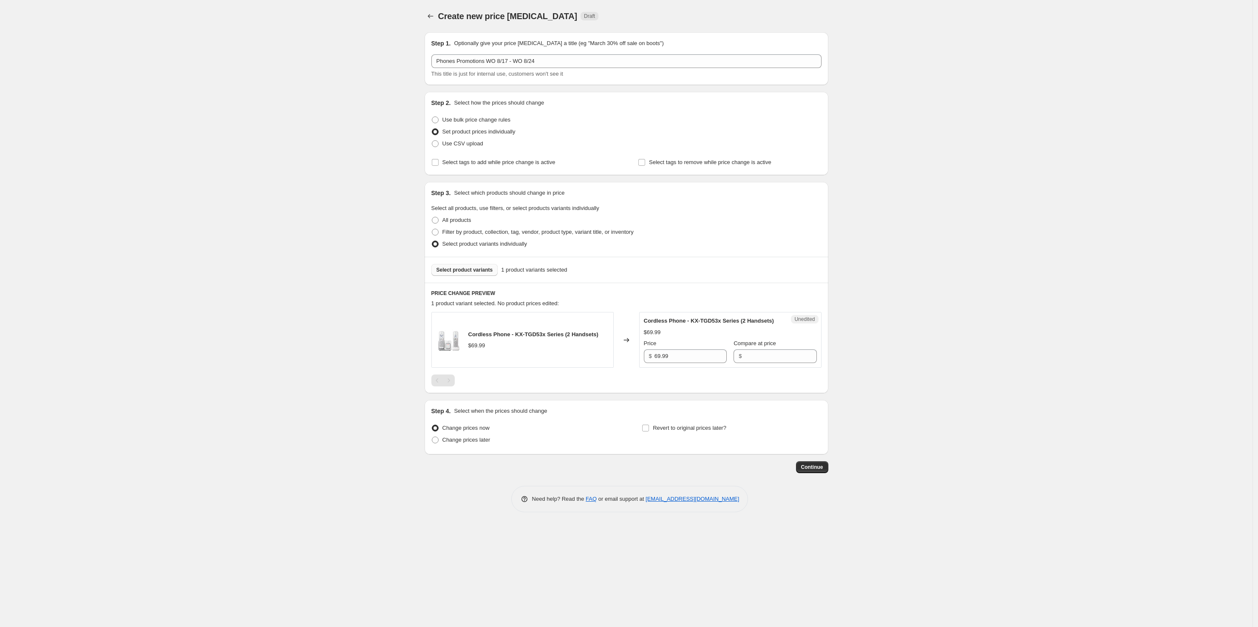
click at [453, 268] on span "Select product variants" at bounding box center [464, 269] width 57 height 7
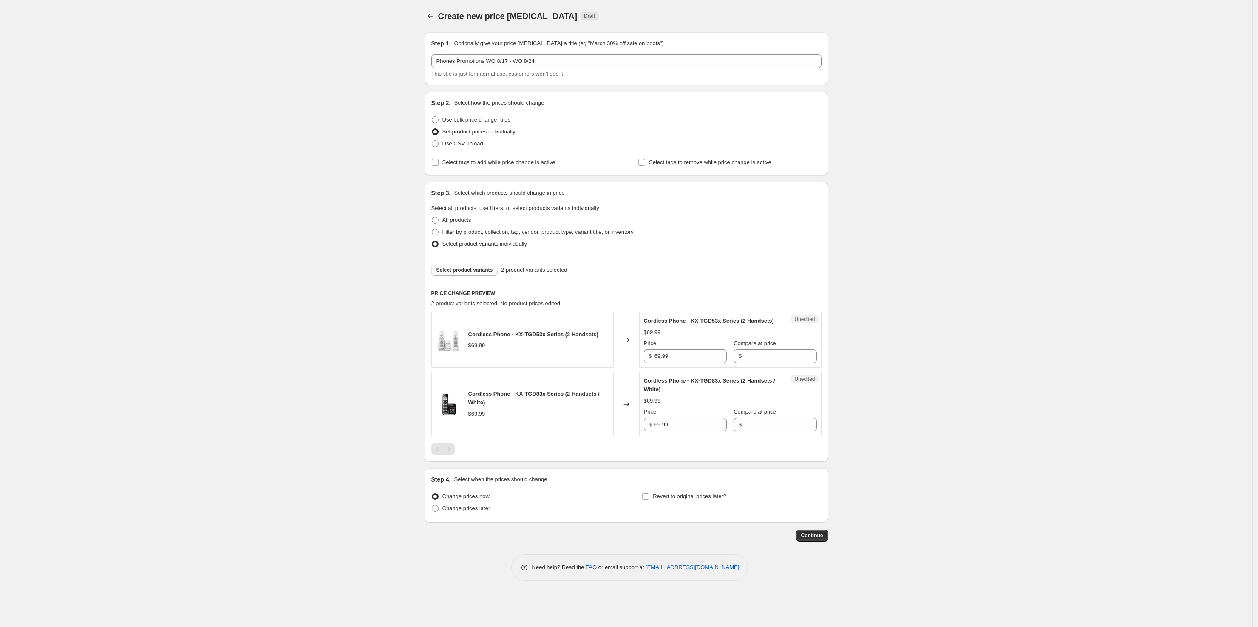
click at [455, 272] on span "Select product variants" at bounding box center [464, 269] width 57 height 7
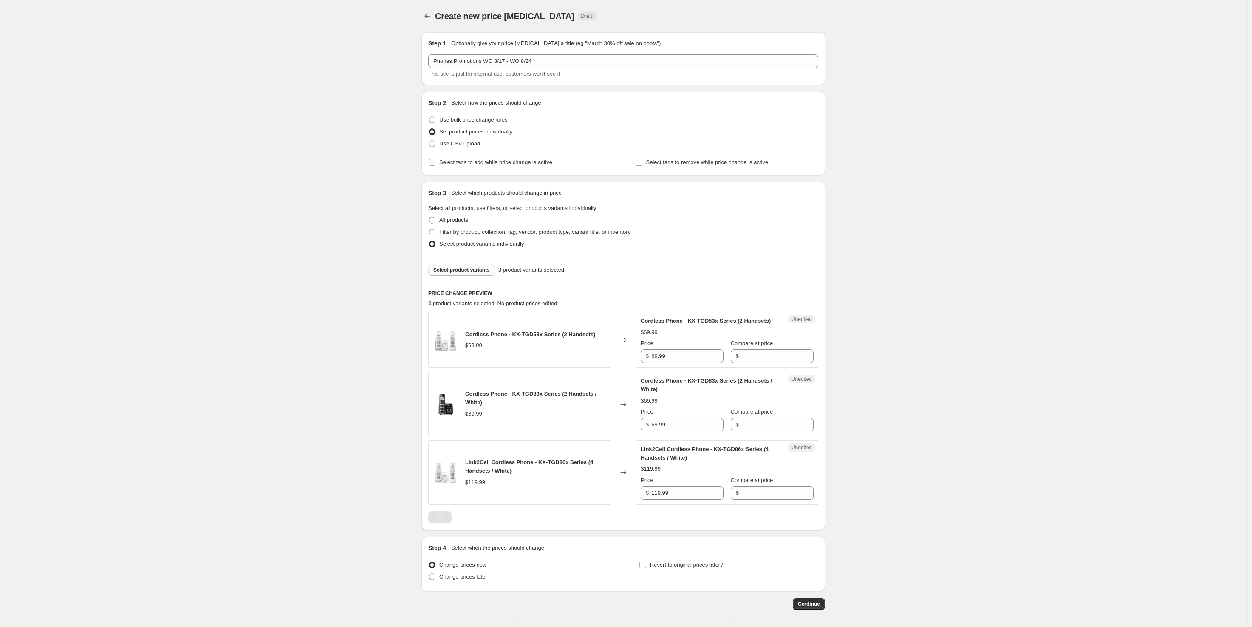
click at [443, 269] on span "Select product variants" at bounding box center [461, 269] width 57 height 7
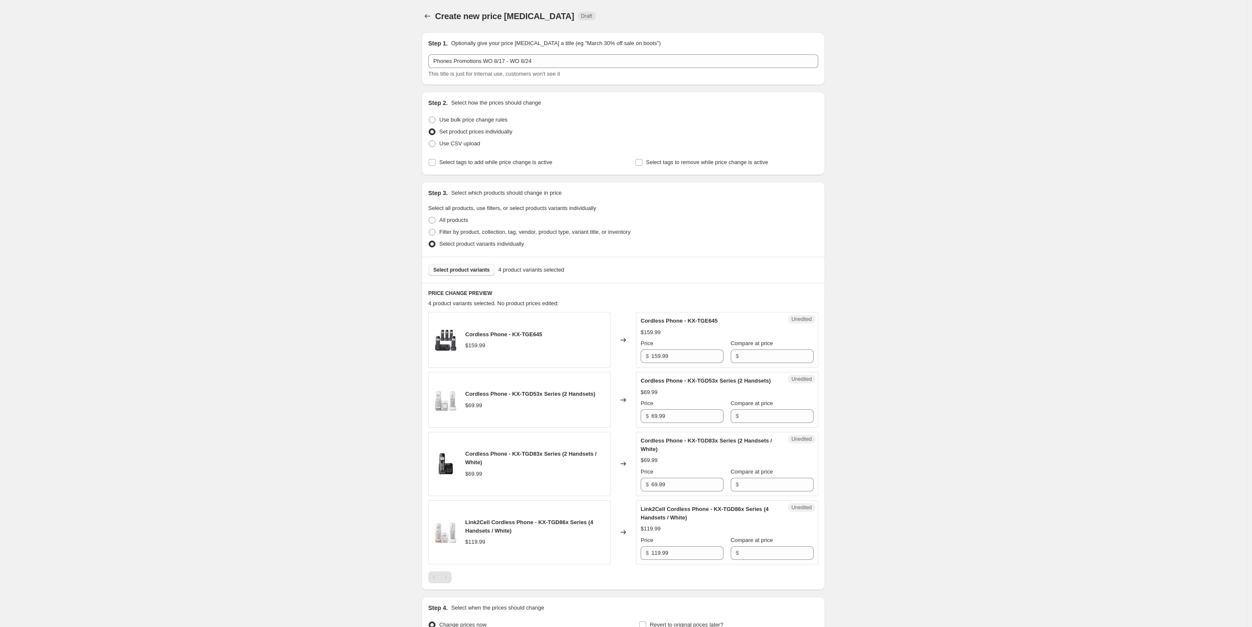
click at [318, 474] on div "Create new price [MEDICAL_DATA]. This page is ready Create new price [MEDICAL_D…" at bounding box center [623, 361] width 1247 height 722
click at [459, 278] on div "Select product variants 4 product variants selected" at bounding box center [624, 270] width 404 height 26
click at [459, 274] on button "Select product variants" at bounding box center [461, 270] width 67 height 12
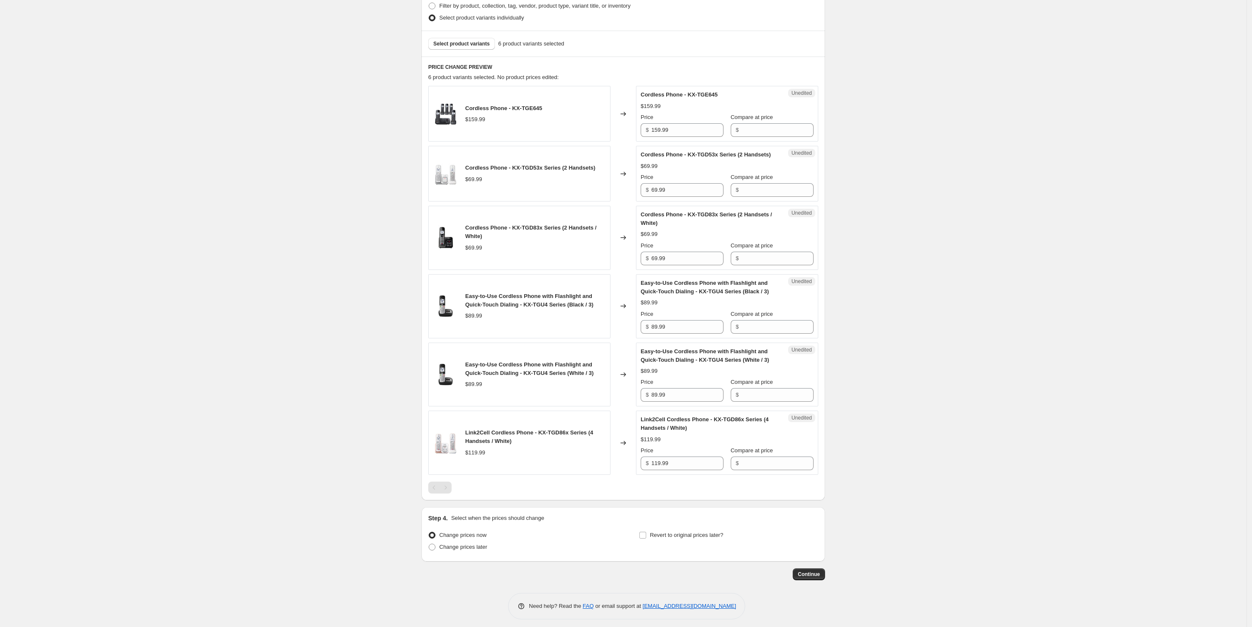
scroll to position [232, 0]
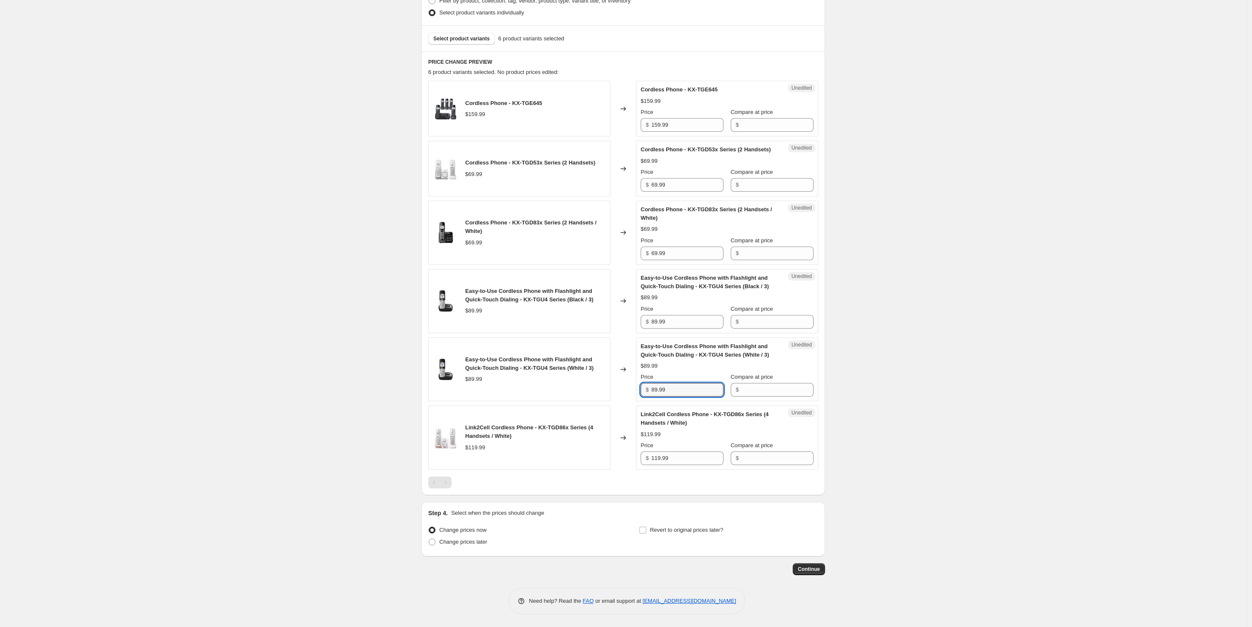
drag, startPoint x: 683, startPoint y: 392, endPoint x: 623, endPoint y: 391, distance: 59.1
click at [623, 391] on div "Easy-to-Use Cordless Phone with Flashlight and Quick-Touch Dialing - KX-TGU4 Se…" at bounding box center [623, 369] width 390 height 64
type input "89.99"
click at [793, 398] on div "Unedited Easy-to-Use Cordless Phone with Flashlight and Quick-Touch Dialing - K…" at bounding box center [727, 369] width 182 height 64
click at [790, 391] on input "Compare at price" at bounding box center [778, 390] width 72 height 14
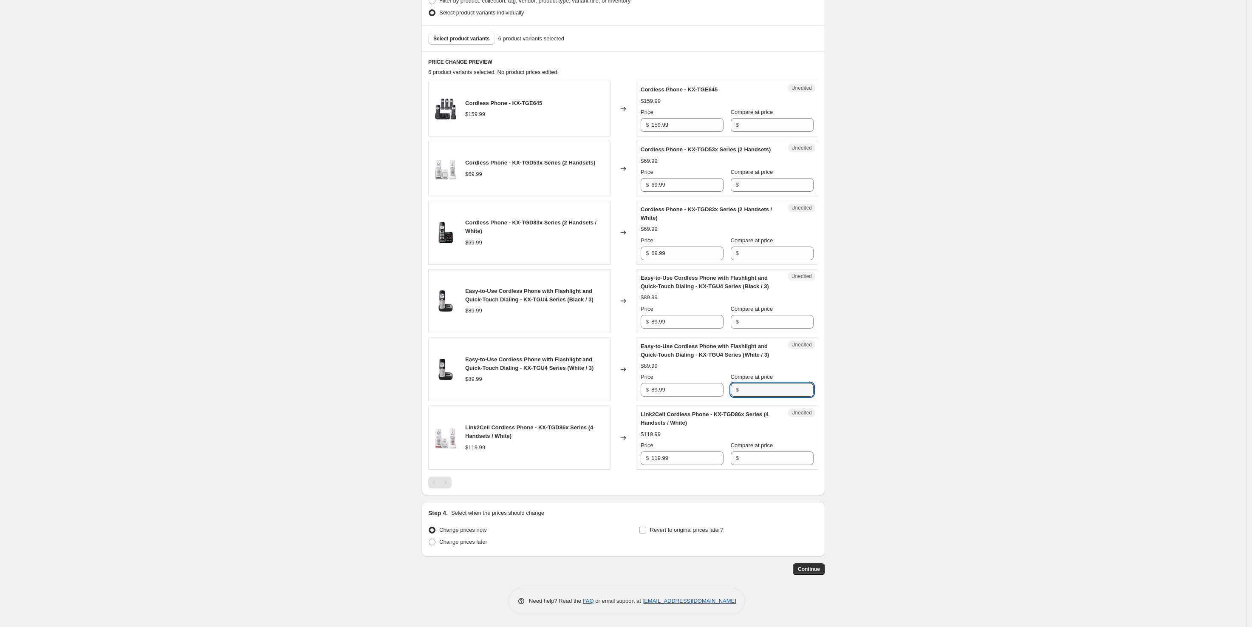
paste input "89.99"
type input "89.99"
click at [762, 319] on input "Compare at price" at bounding box center [778, 322] width 72 height 14
paste input "89.99"
type input "89.99"
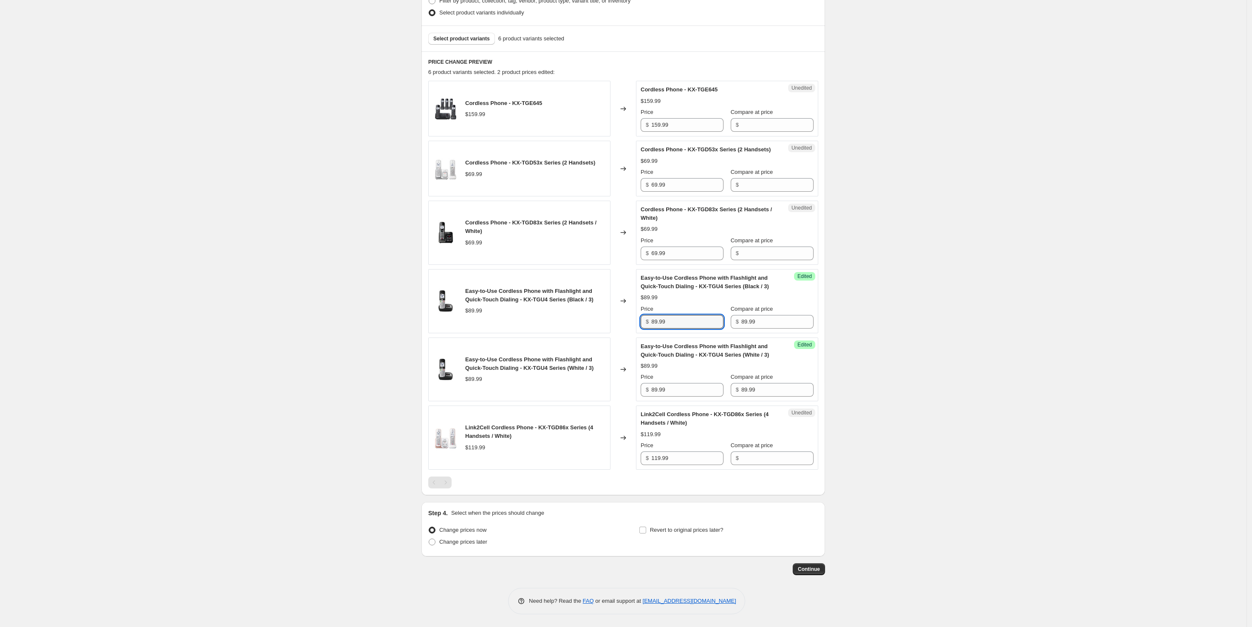
drag, startPoint x: 660, startPoint y: 321, endPoint x: 647, endPoint y: 321, distance: 12.7
click at [647, 321] on div "$ 89.99" at bounding box center [682, 322] width 83 height 14
type input "74.99"
drag, startPoint x: 659, startPoint y: 390, endPoint x: 640, endPoint y: 391, distance: 18.7
click at [640, 391] on div "Success Edited Easy-to-Use Cordless Phone with Flashlight and Quick-Touch Diali…" at bounding box center [727, 369] width 182 height 64
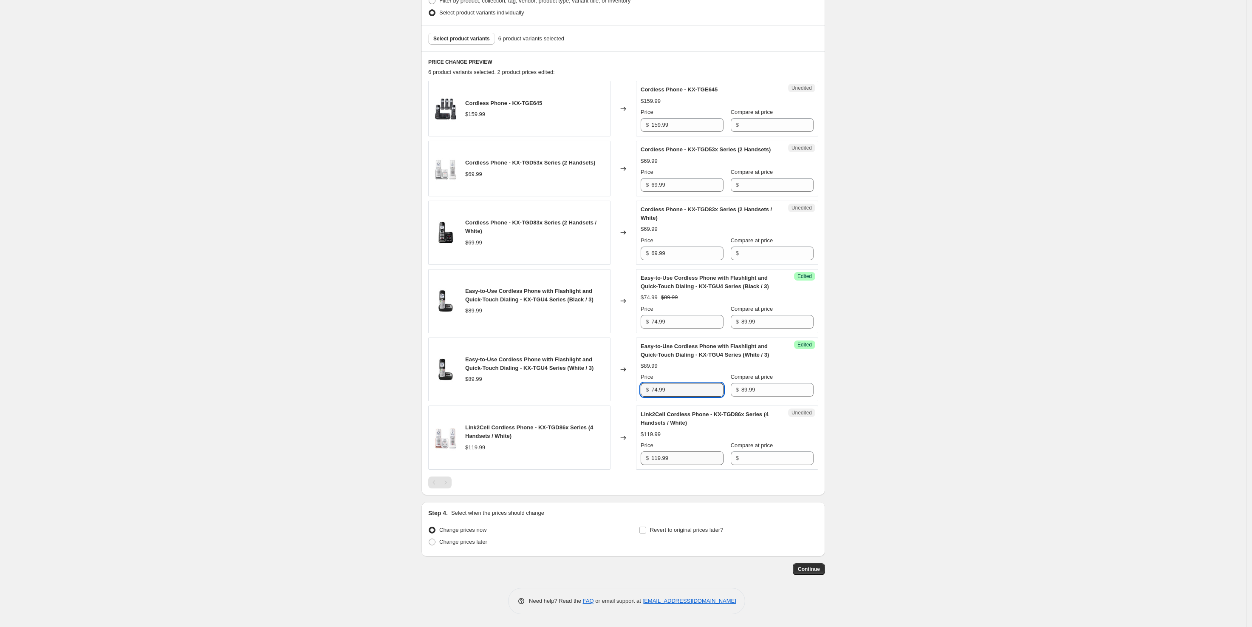
type input "74.99"
drag, startPoint x: 673, startPoint y: 457, endPoint x: 625, endPoint y: 459, distance: 48.1
click at [625, 459] on div "Link2Cell Cordless Phone - KX-TGD86x Series (4 Handsets / White) $119.99 Change…" at bounding box center [623, 437] width 390 height 64
type input "119.99"
click at [739, 456] on span "$" at bounding box center [737, 458] width 3 height 6
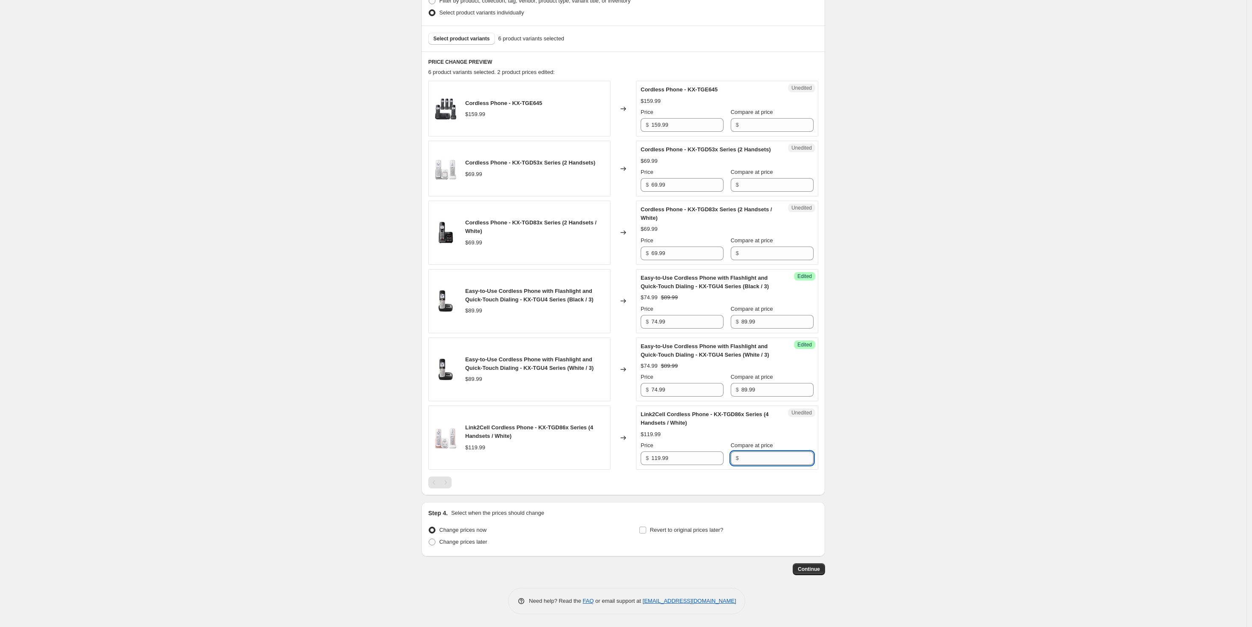
click at [760, 464] on input "Compare at price" at bounding box center [778, 458] width 72 height 14
paste input "119.99"
type input "119.99"
drag, startPoint x: 659, startPoint y: 458, endPoint x: 651, endPoint y: 460, distance: 8.3
click at [651, 460] on div "$ 119.99" at bounding box center [682, 458] width 83 height 14
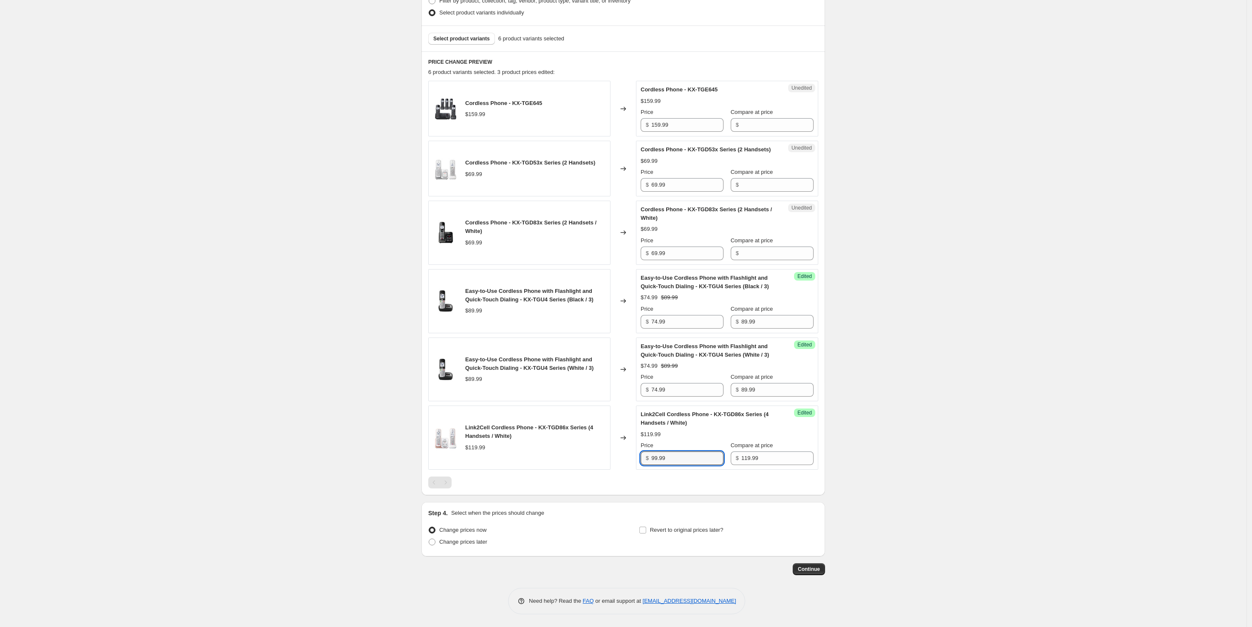
type input "99.99"
click at [678, 480] on div at bounding box center [623, 482] width 390 height 12
drag, startPoint x: 670, startPoint y: 255, endPoint x: 600, endPoint y: 257, distance: 70.2
click at [600, 257] on div "Cordless Phone - KX-TGD83x Series (2 Handsets / White) $69.99 Changed to Unedit…" at bounding box center [623, 233] width 390 height 64
type input "69.99"
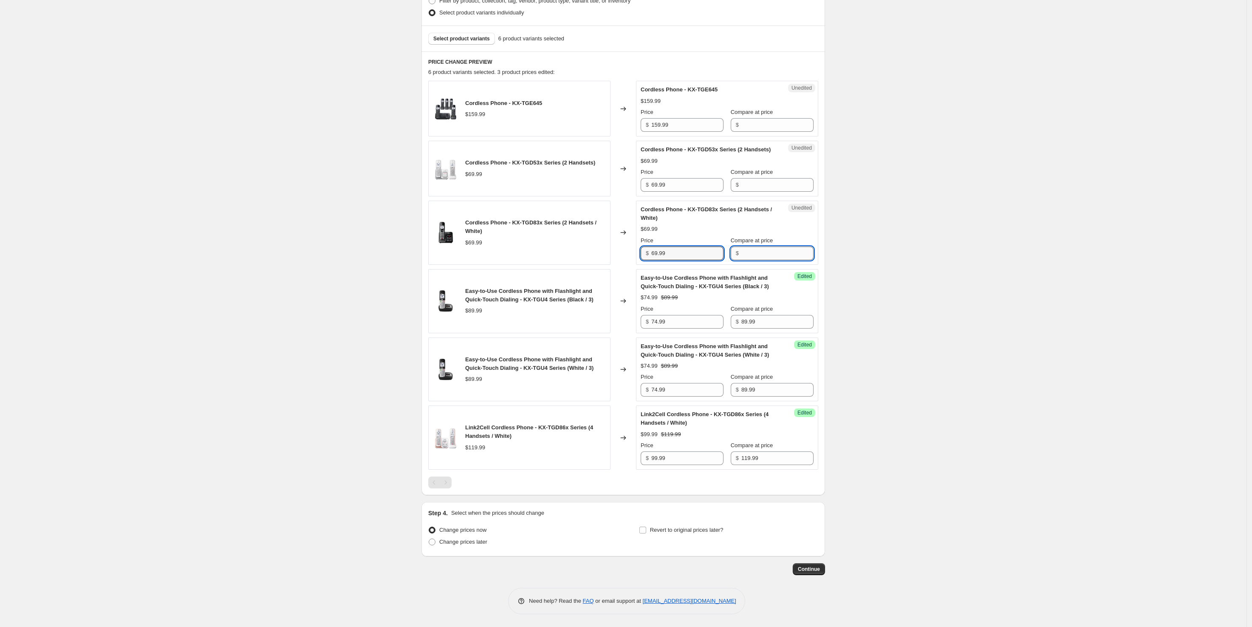
click at [754, 249] on input "Compare at price" at bounding box center [778, 253] width 72 height 14
paste input "69.99"
type input "69.99"
click at [687, 255] on input "69.99" at bounding box center [688, 253] width 72 height 14
click at [654, 251] on input "69.99" at bounding box center [688, 253] width 72 height 14
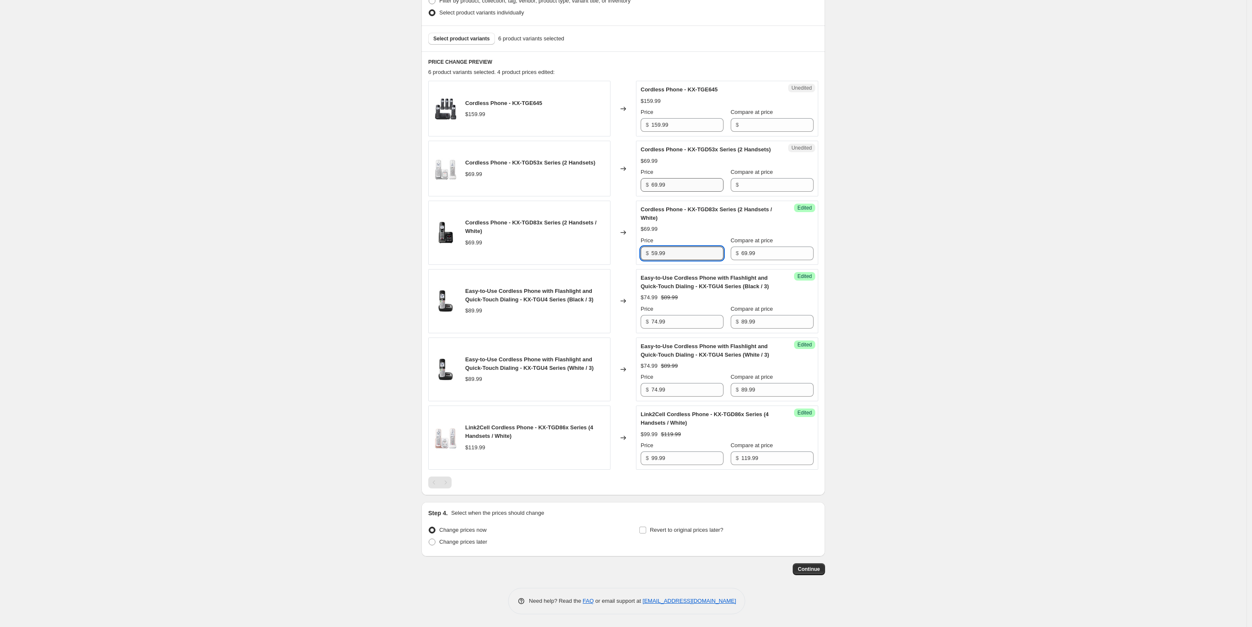
type input "59.99"
click at [680, 183] on input "69.99" at bounding box center [688, 185] width 72 height 14
drag, startPoint x: 680, startPoint y: 183, endPoint x: 635, endPoint y: 185, distance: 45.9
click at [635, 185] on div "Cordless Phone - KX-TGD53x Series (2 Handsets) $69.99 Changed to Unedited Cordl…" at bounding box center [623, 169] width 390 height 56
type input "69.99"
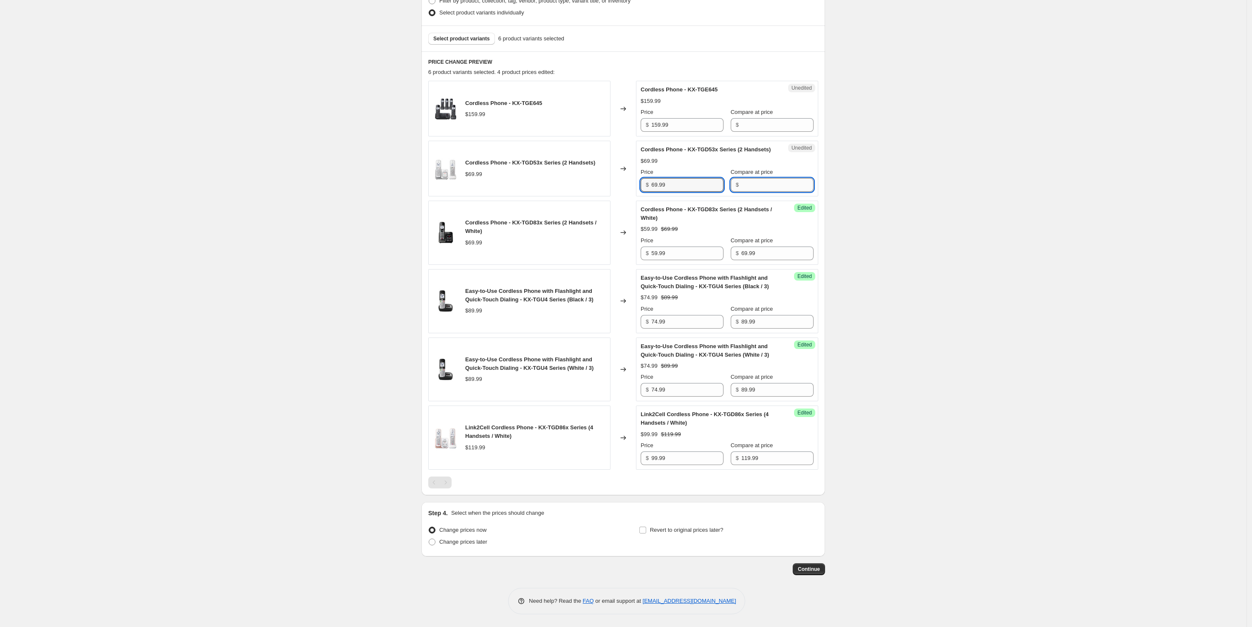
click at [768, 181] on input "Compare at price" at bounding box center [778, 185] width 72 height 14
paste input "69.99"
type input "69.99"
click at [687, 187] on input "69.99" at bounding box center [688, 185] width 72 height 14
click at [653, 182] on div "$ 69.99" at bounding box center [682, 185] width 83 height 14
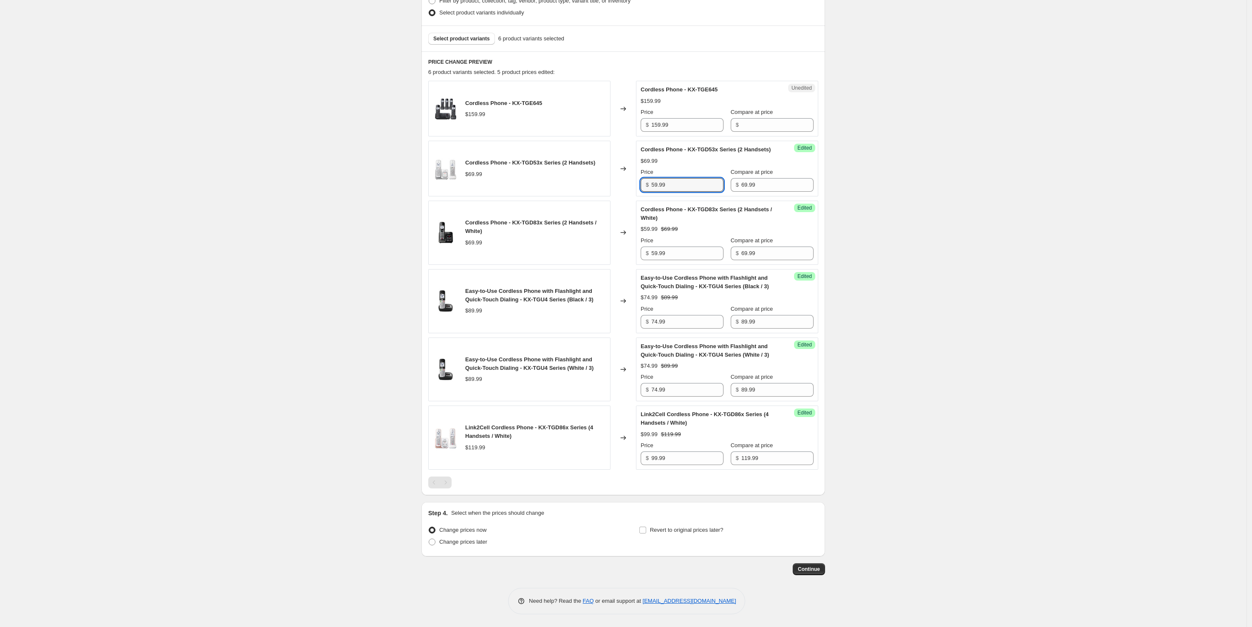
type input "59.99"
click at [689, 168] on div "Price" at bounding box center [682, 172] width 83 height 8
drag, startPoint x: 674, startPoint y: 124, endPoint x: 649, endPoint y: 126, distance: 25.2
click at [649, 126] on div "$ 159.99" at bounding box center [682, 125] width 83 height 14
type input "159.99"
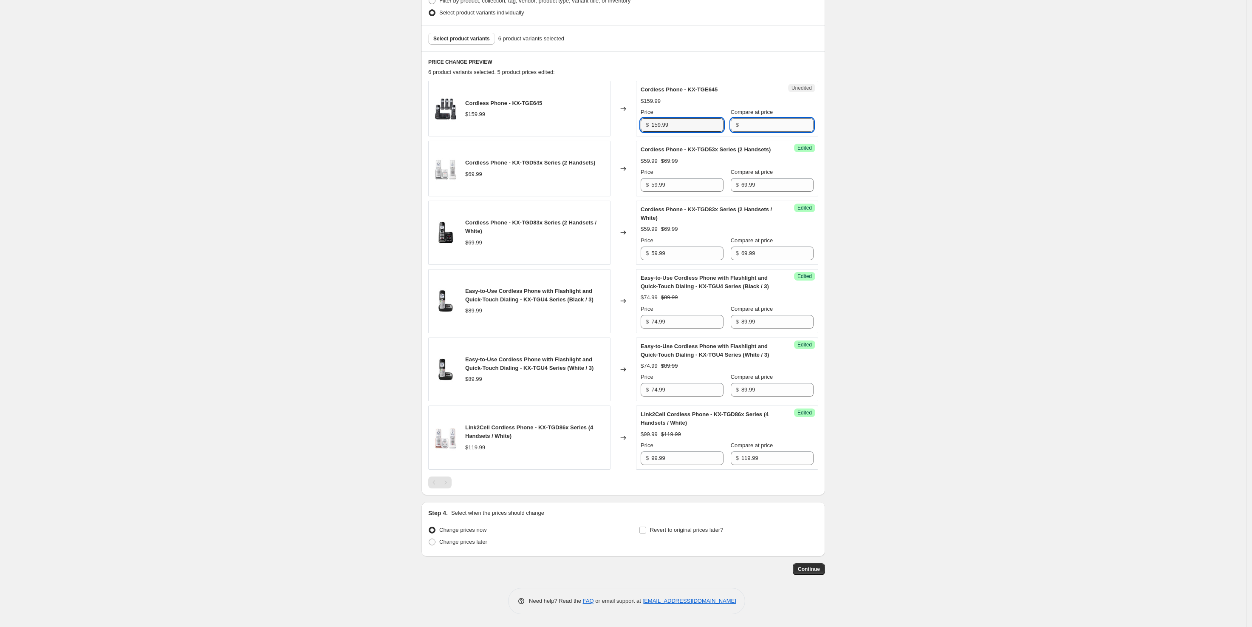
click at [756, 123] on input "Compare at price" at bounding box center [778, 125] width 72 height 14
paste input "159.99"
type input "159.99"
drag, startPoint x: 657, startPoint y: 124, endPoint x: 663, endPoint y: 124, distance: 5.5
click at [663, 124] on input "159.99" at bounding box center [688, 125] width 72 height 14
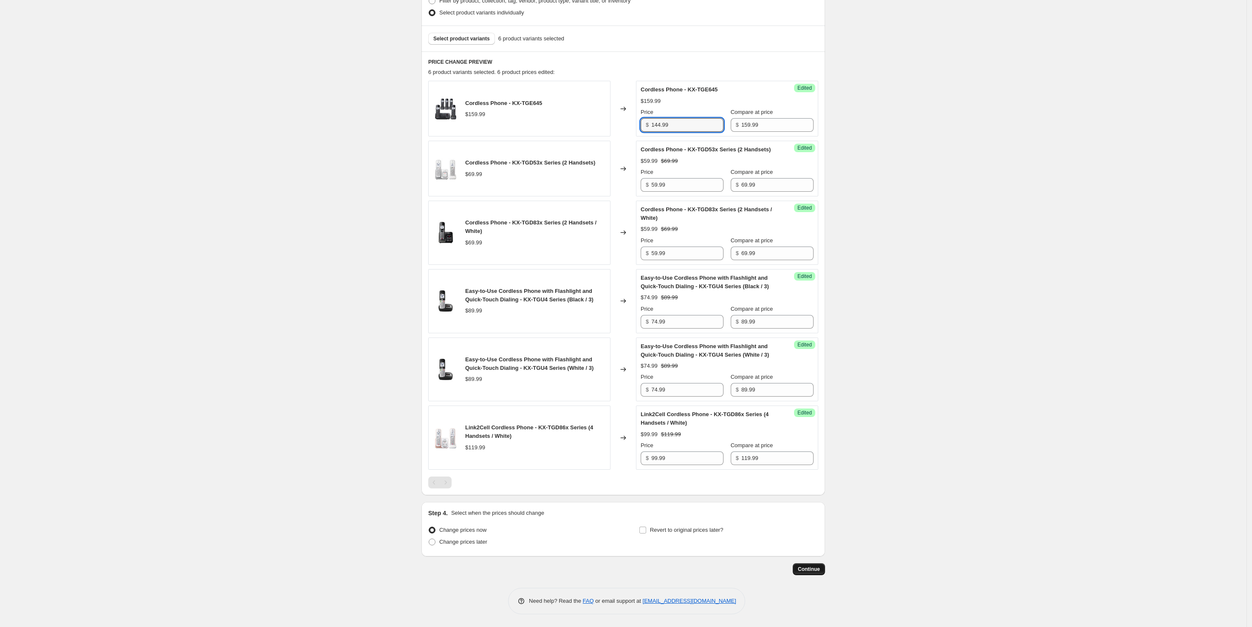
type input "144.99"
click at [815, 568] on span "Continue" at bounding box center [809, 569] width 22 height 7
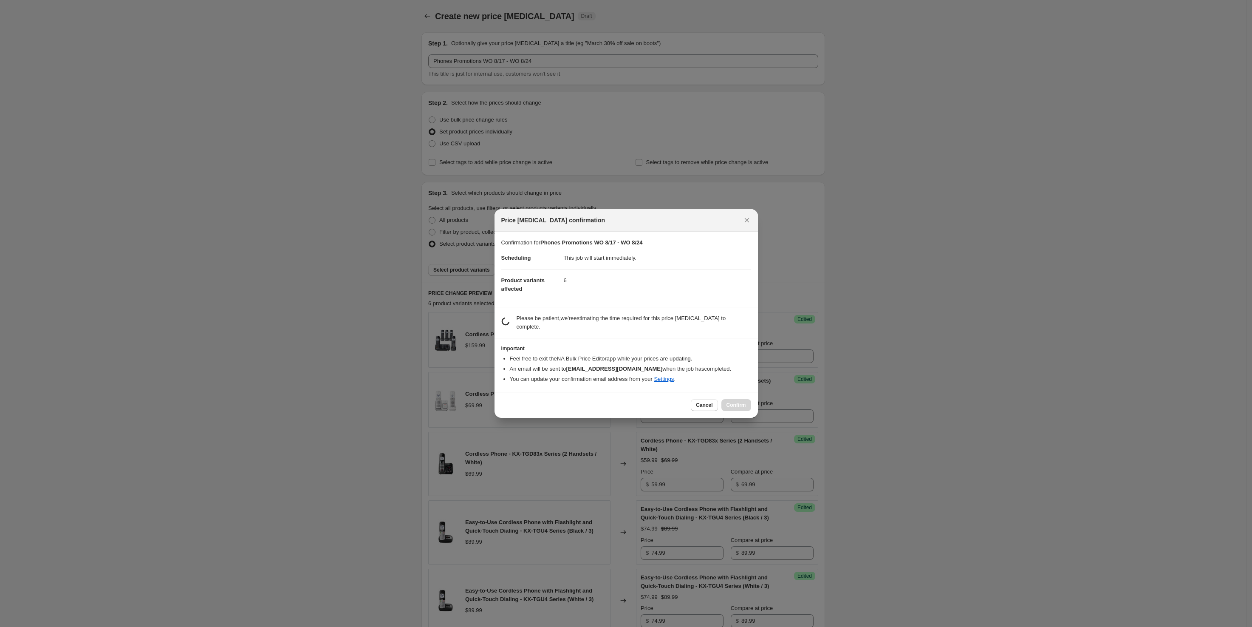
scroll to position [0, 0]
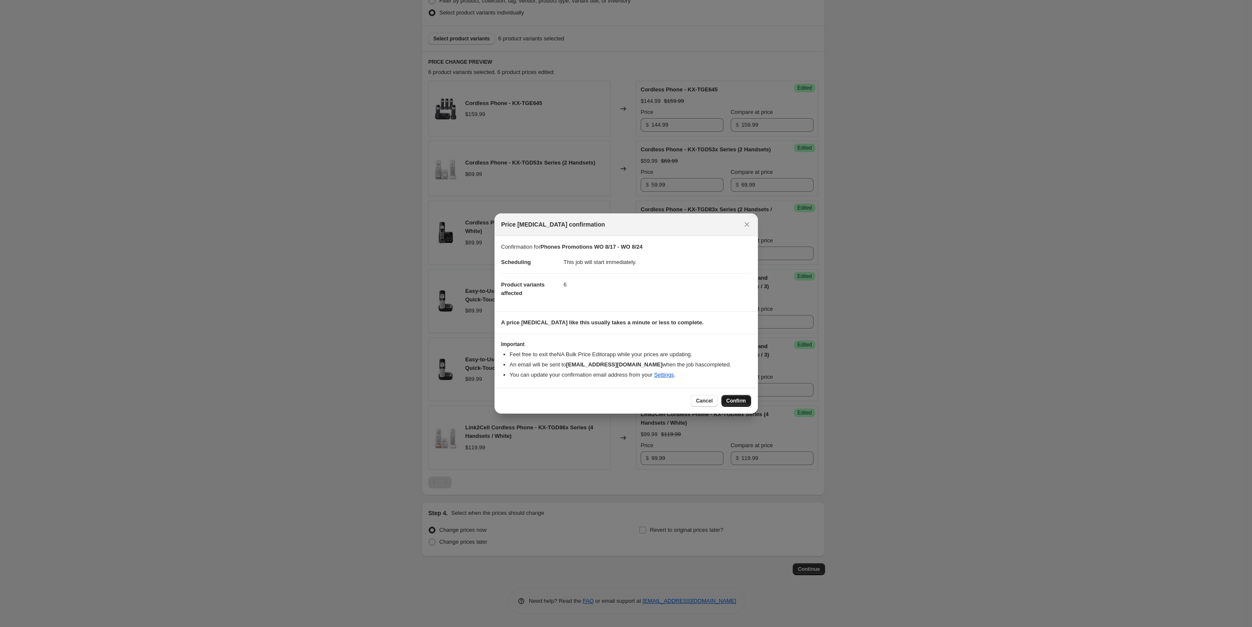
click at [739, 398] on span "Confirm" at bounding box center [737, 400] width 20 height 7
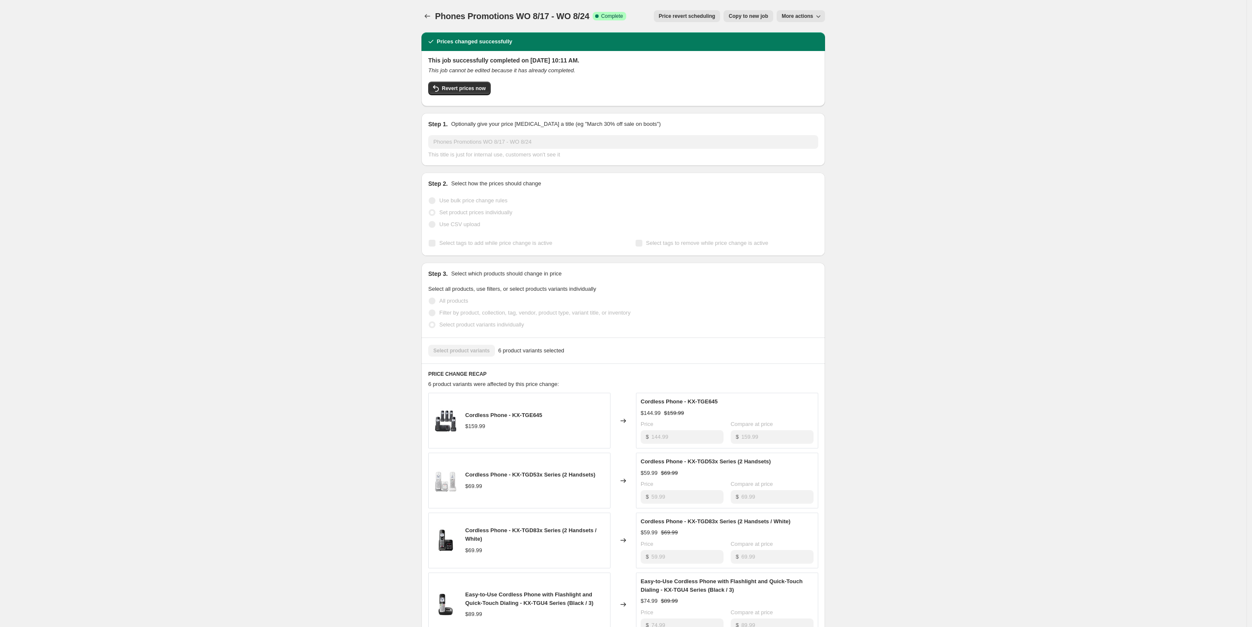
click at [758, 17] on span "Copy to new job" at bounding box center [749, 16] width 40 height 7
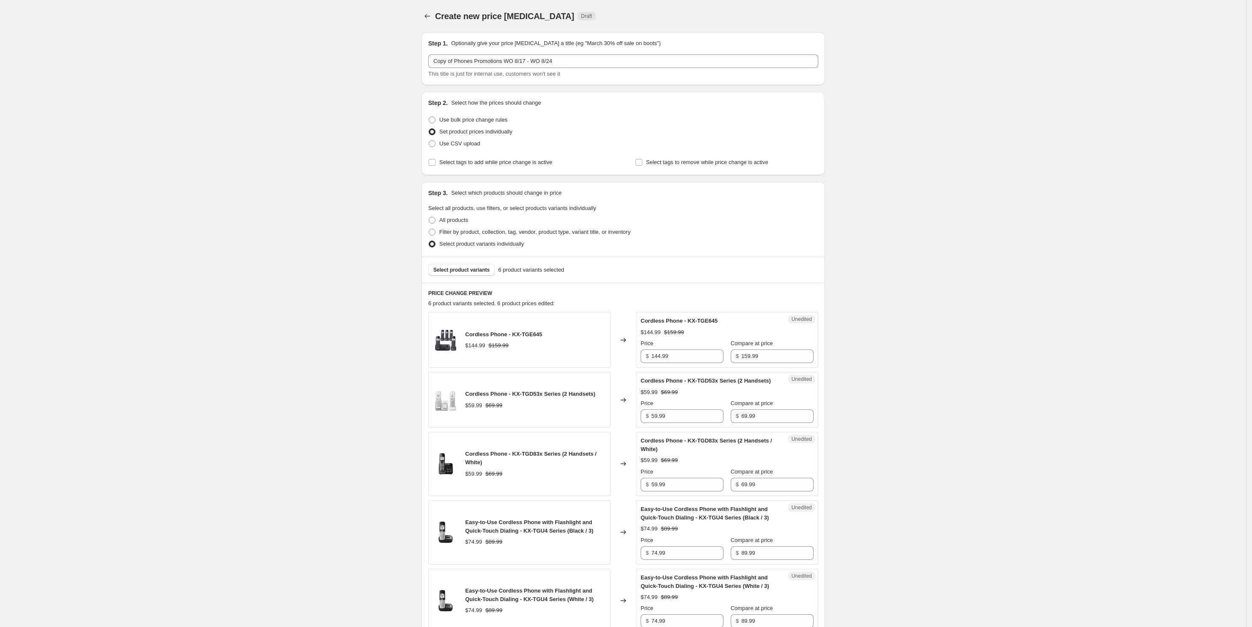
click at [427, 25] on div "Create new price [MEDICAL_DATA]. This page is ready Create new price [MEDICAL_D…" at bounding box center [624, 16] width 404 height 32
click at [428, 18] on icon "Price change jobs" at bounding box center [427, 16] width 8 height 8
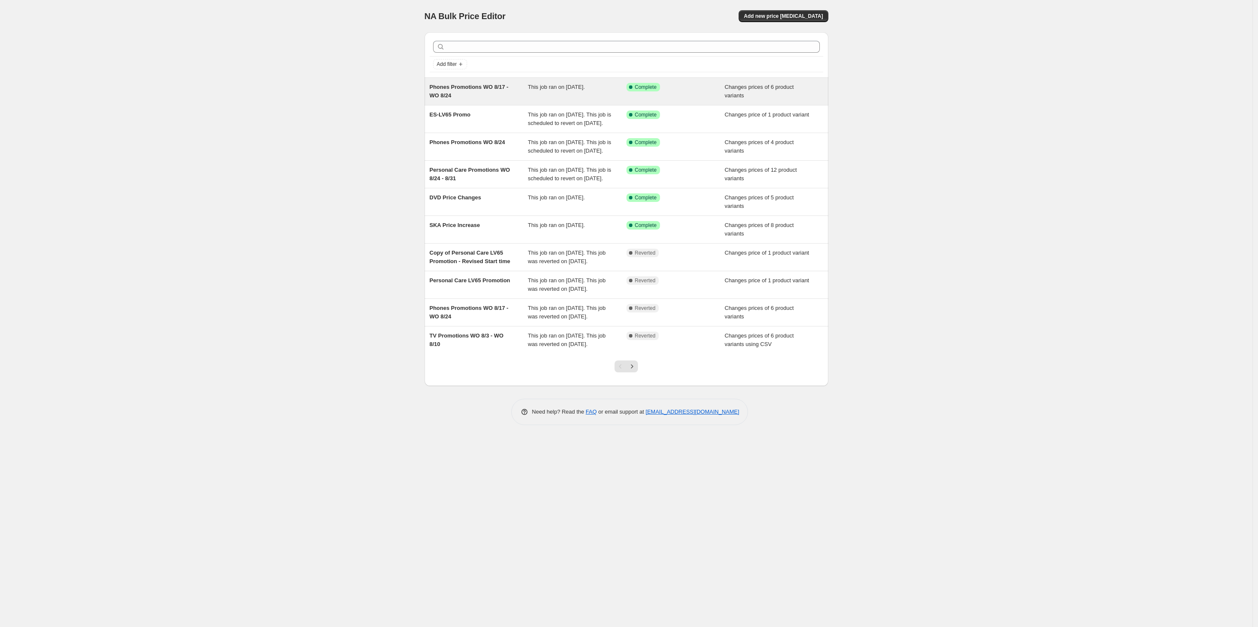
click at [462, 85] on span "Phones Promotions WO 8/17 - WO 8/24" at bounding box center [469, 91] width 79 height 15
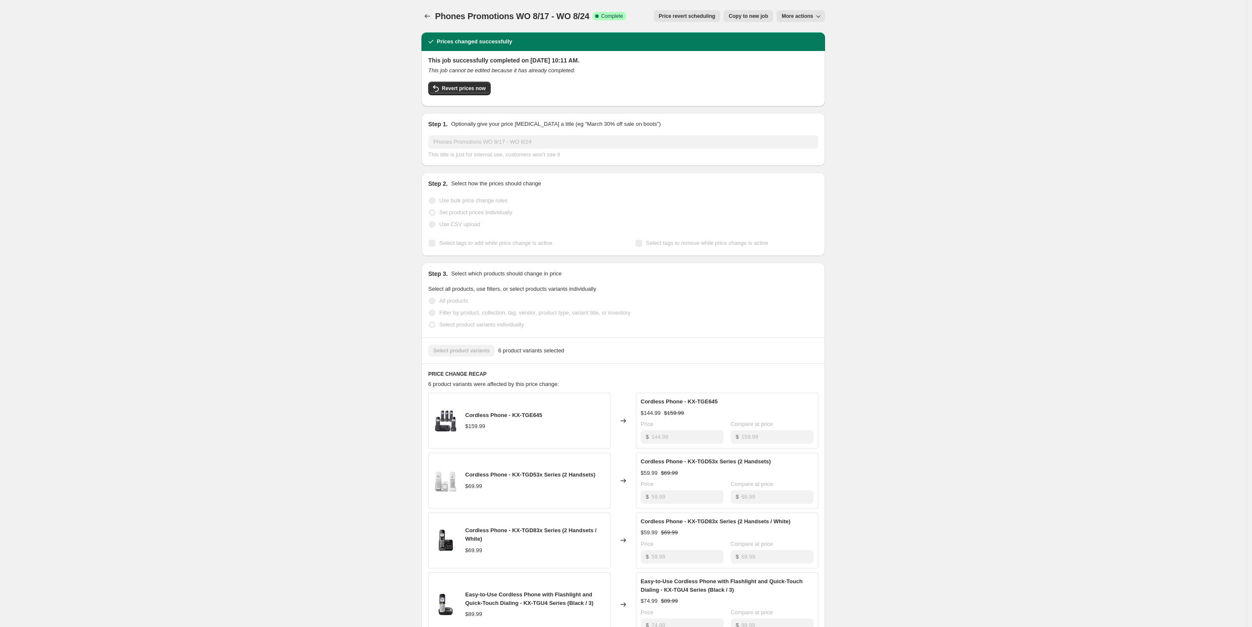
click at [685, 20] on button "Price revert scheduling" at bounding box center [687, 16] width 67 height 12
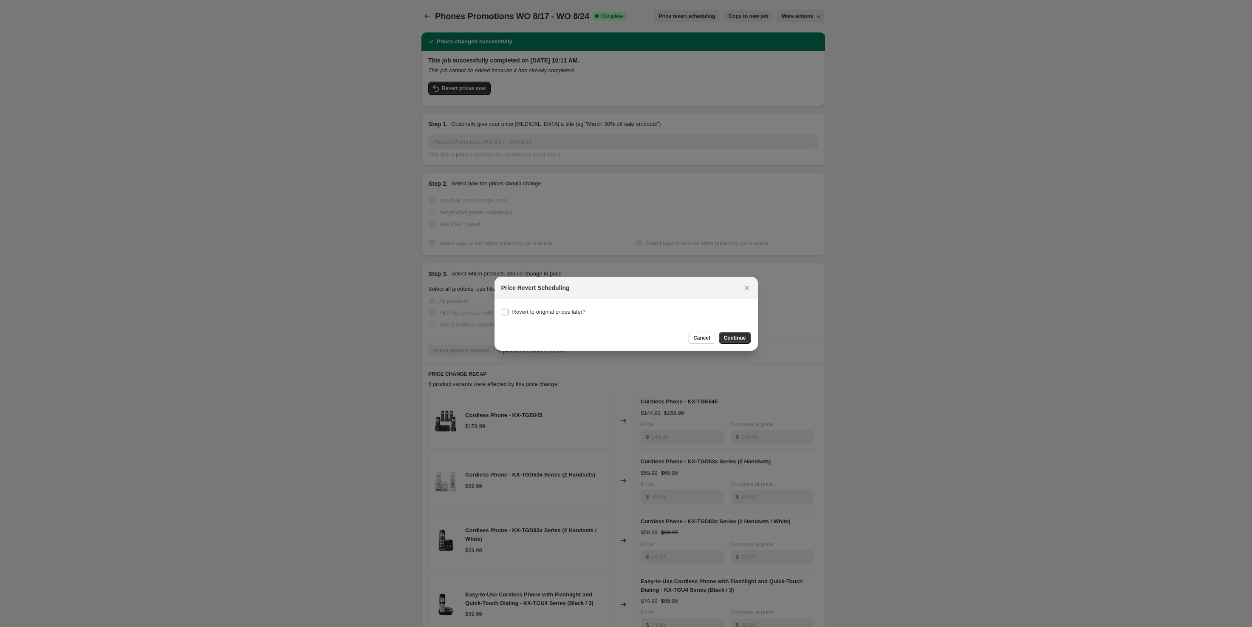
click at [576, 312] on span "Revert to original prices later?" at bounding box center [550, 312] width 74 height 6
click at [509, 312] on input "Revert to original prices later?" at bounding box center [505, 312] width 7 height 7
checkbox input "true"
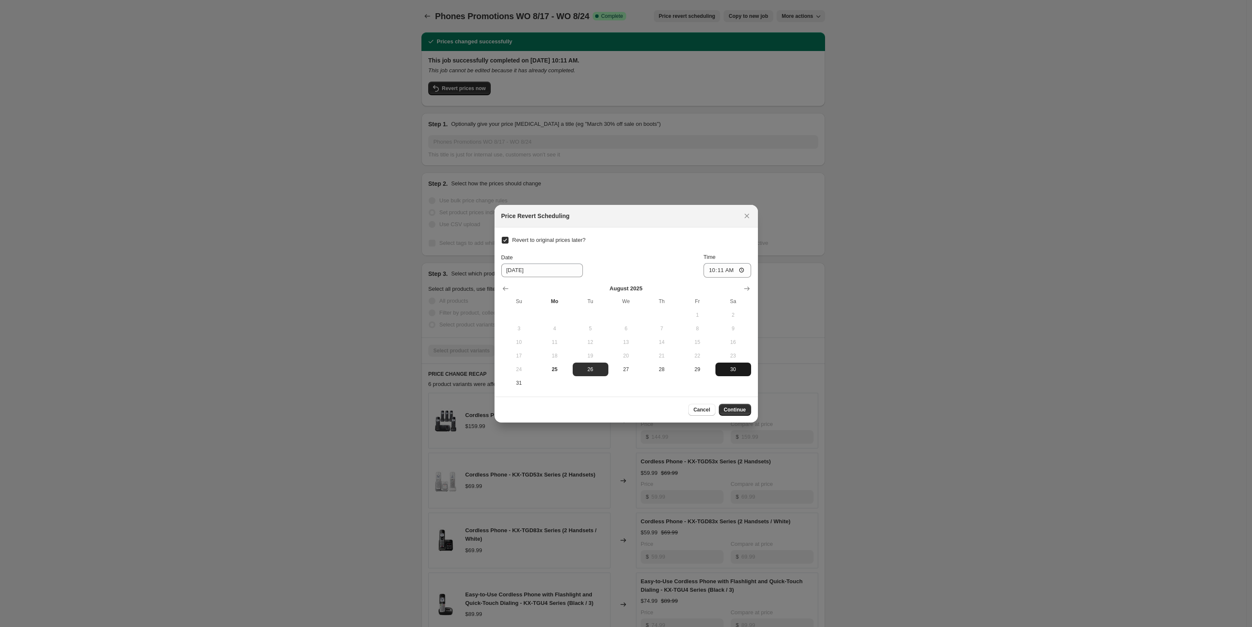
click at [730, 372] on span "30" at bounding box center [733, 369] width 29 height 7
type input "[DATE]"
click at [712, 270] on input "10:11" at bounding box center [728, 270] width 48 height 14
type input "23:59"
click at [740, 406] on span "Continue" at bounding box center [735, 409] width 22 height 7
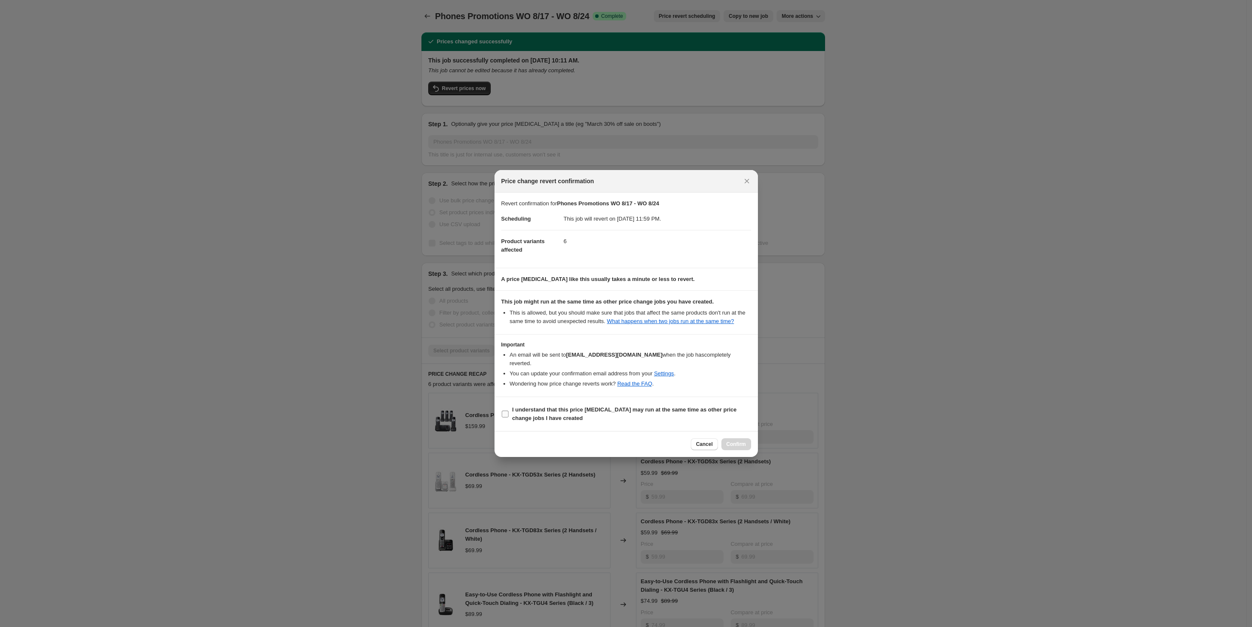
drag, startPoint x: 592, startPoint y: 420, endPoint x: 599, endPoint y: 421, distance: 7.7
click at [592, 419] on span "I understand that this price [MEDICAL_DATA] may run at the same time as other p…" at bounding box center [632, 413] width 239 height 17
click at [509, 417] on input "I understand that this price [MEDICAL_DATA] may run at the same time as other p…" at bounding box center [505, 414] width 7 height 7
checkbox input "true"
click at [732, 444] on span "Confirm" at bounding box center [737, 444] width 20 height 7
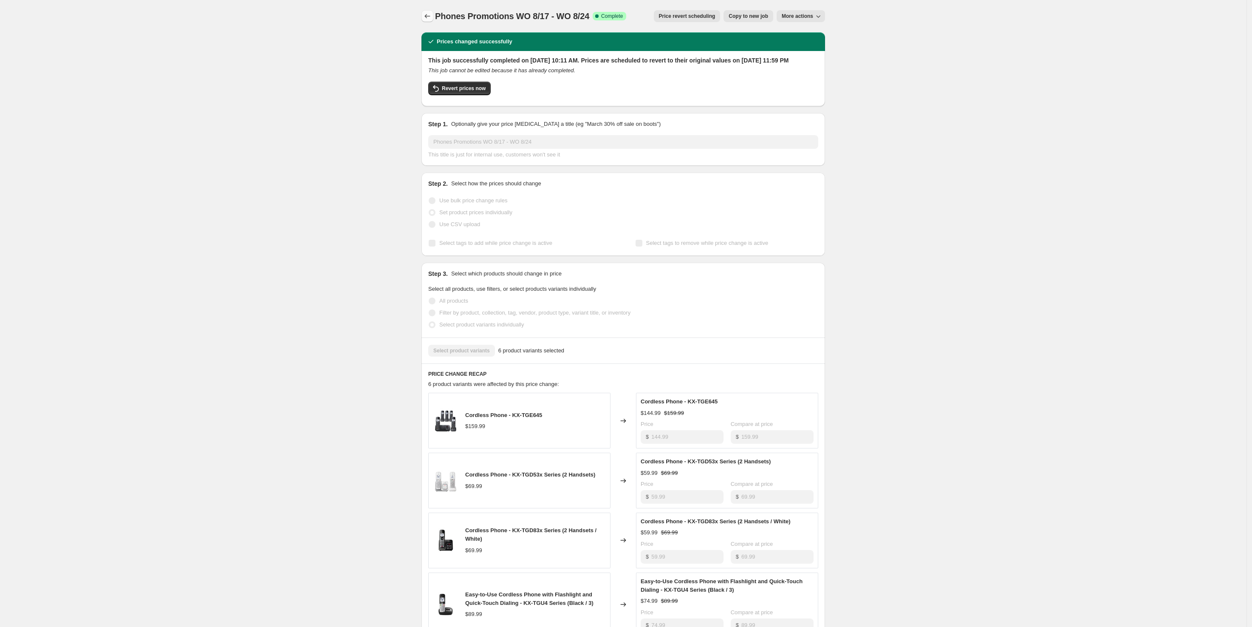
click at [428, 13] on icon "Price change jobs" at bounding box center [427, 16] width 8 height 8
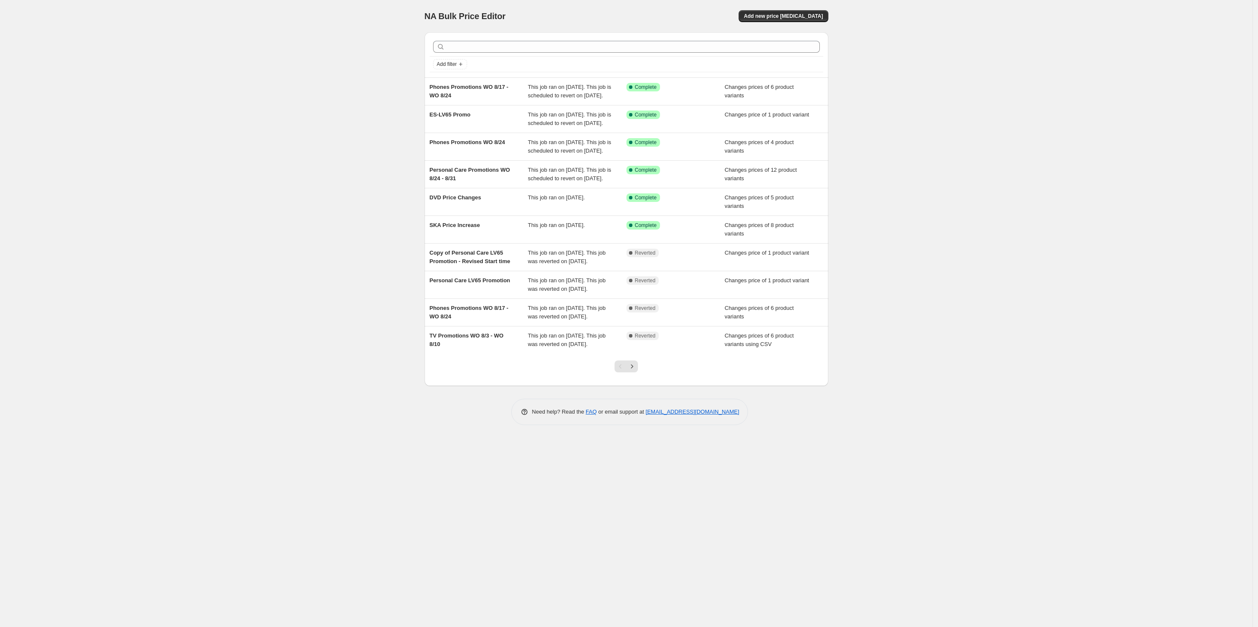
click at [1171, 153] on div "NA Bulk Price Editor. This page is ready NA Bulk Price Editor Add new price [ME…" at bounding box center [626, 313] width 1252 height 627
